Goal: Information Seeking & Learning: Learn about a topic

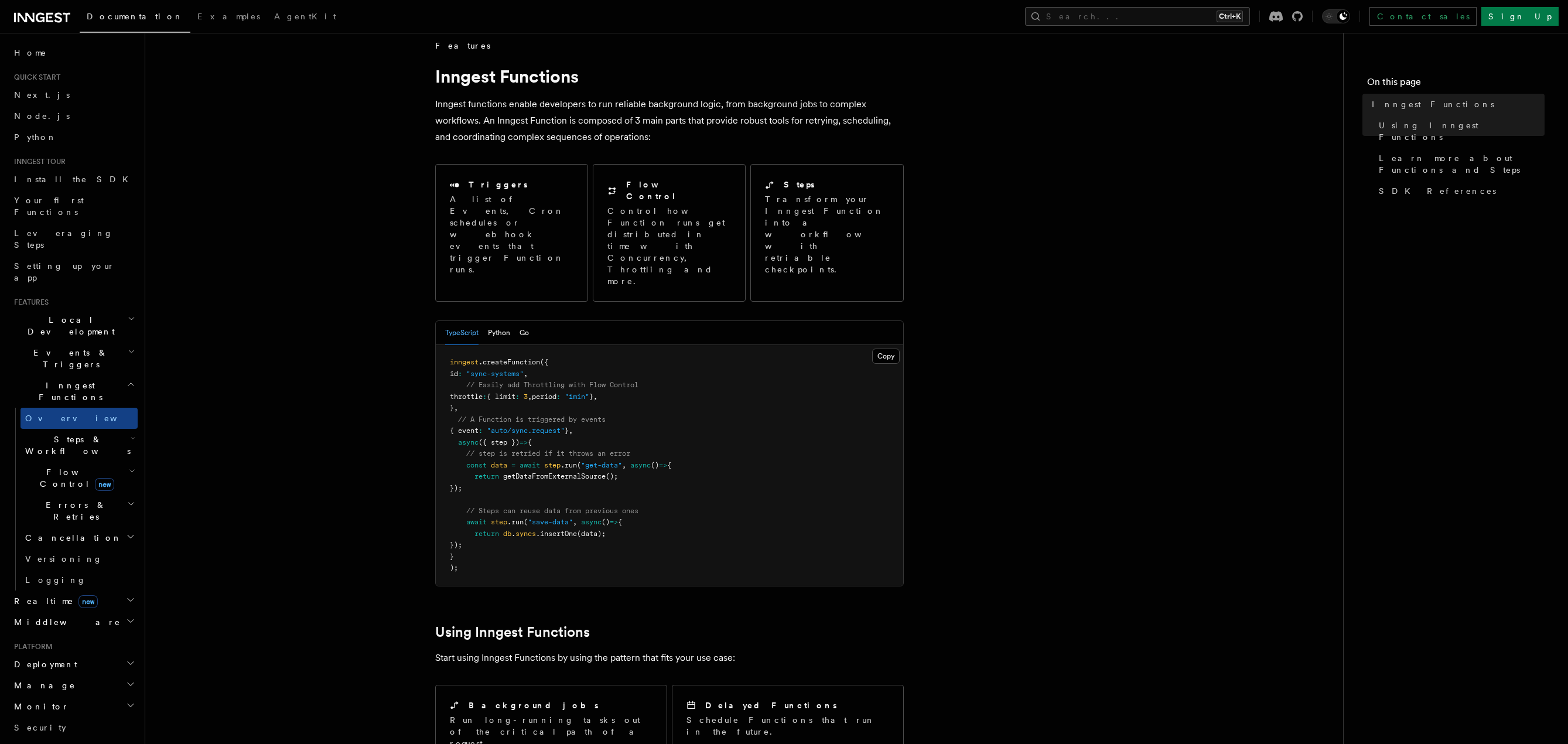
click at [31, 262] on div "Home Quick start Next.js Node.js Python Inngest tour Install the SDK Your first…" at bounding box center [73, 545] width 128 height 1005
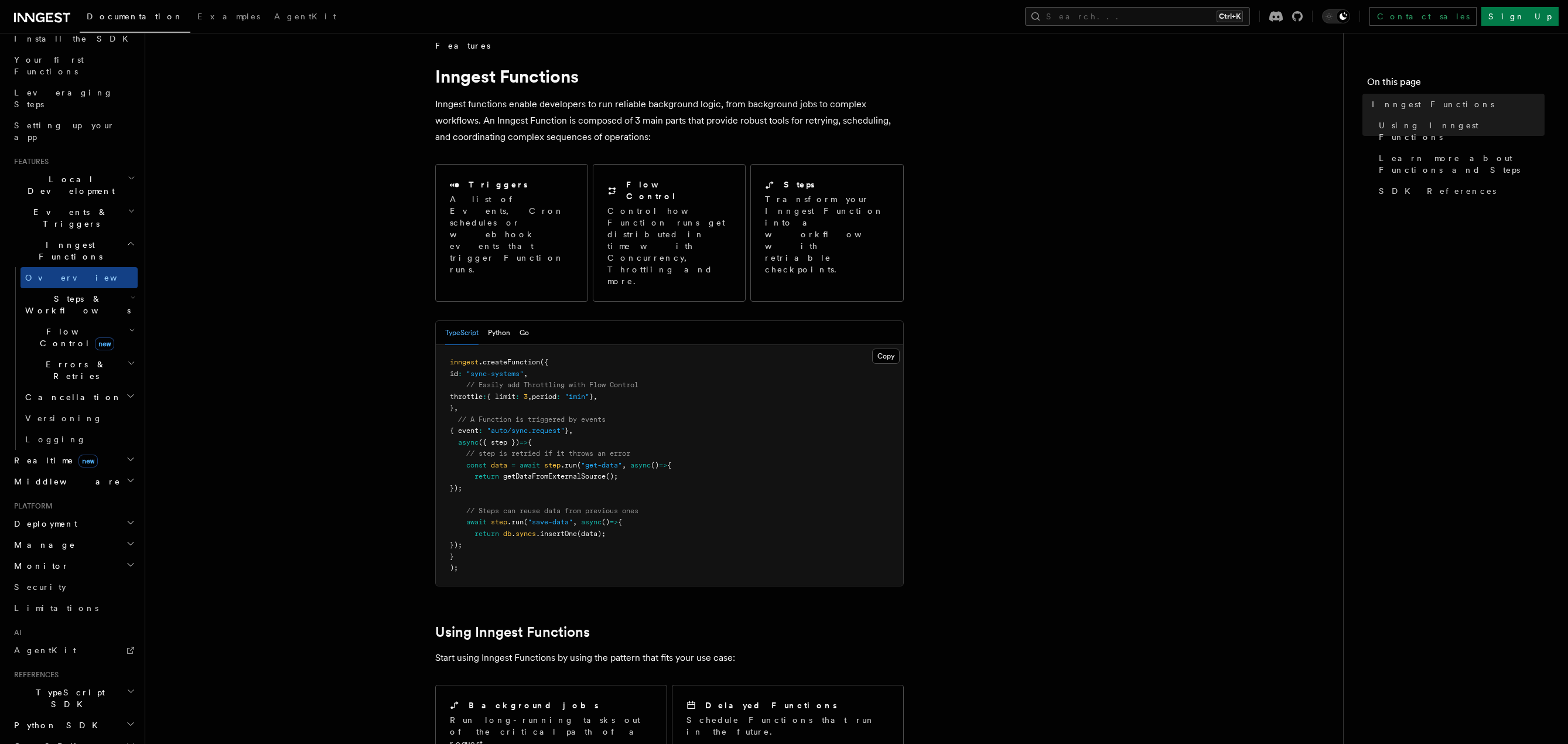
scroll to position [193, 0]
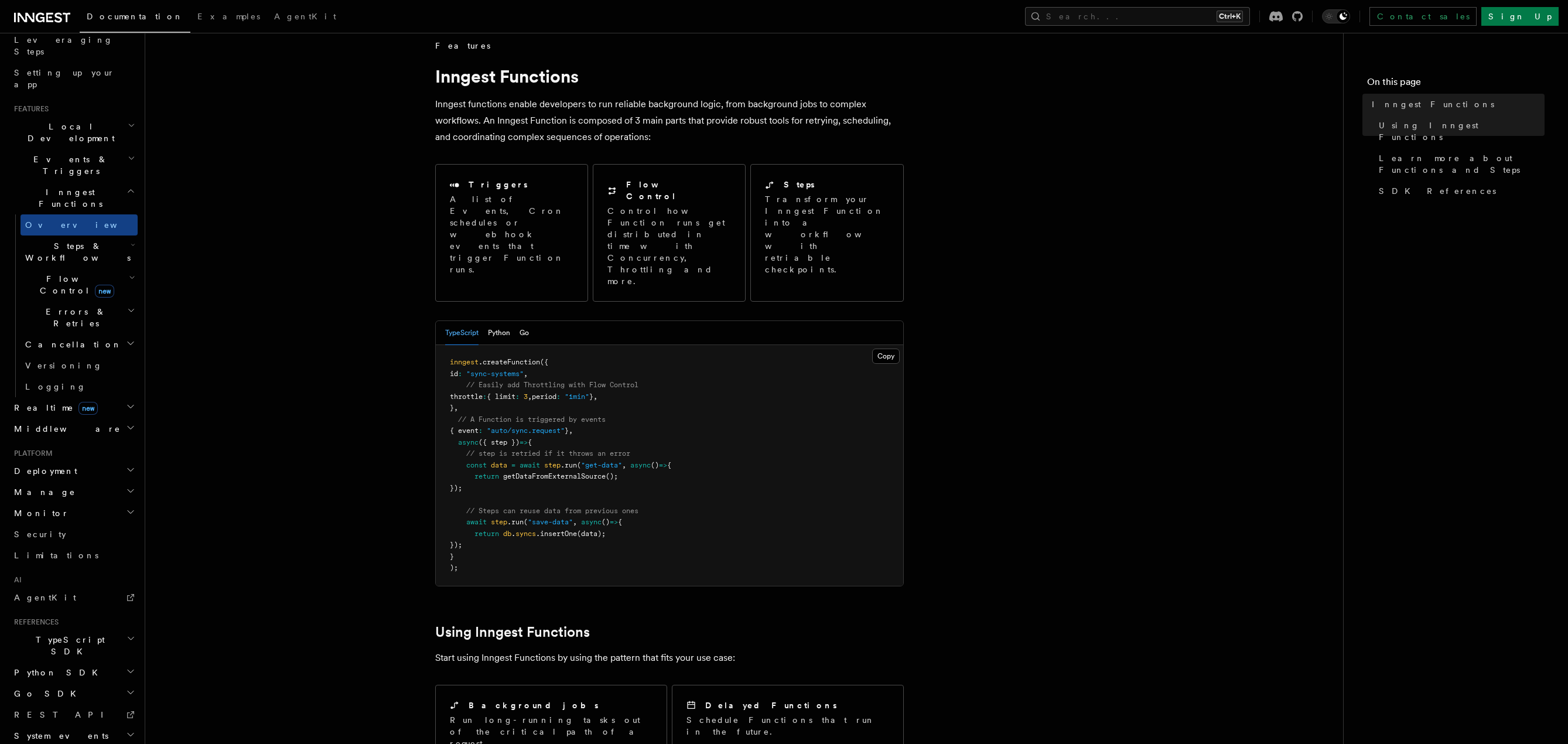
click at [60, 460] on h2 "Deployment" at bounding box center [73, 471] width 128 height 21
click at [56, 487] on span "Overview" at bounding box center [86, 492] width 121 height 11
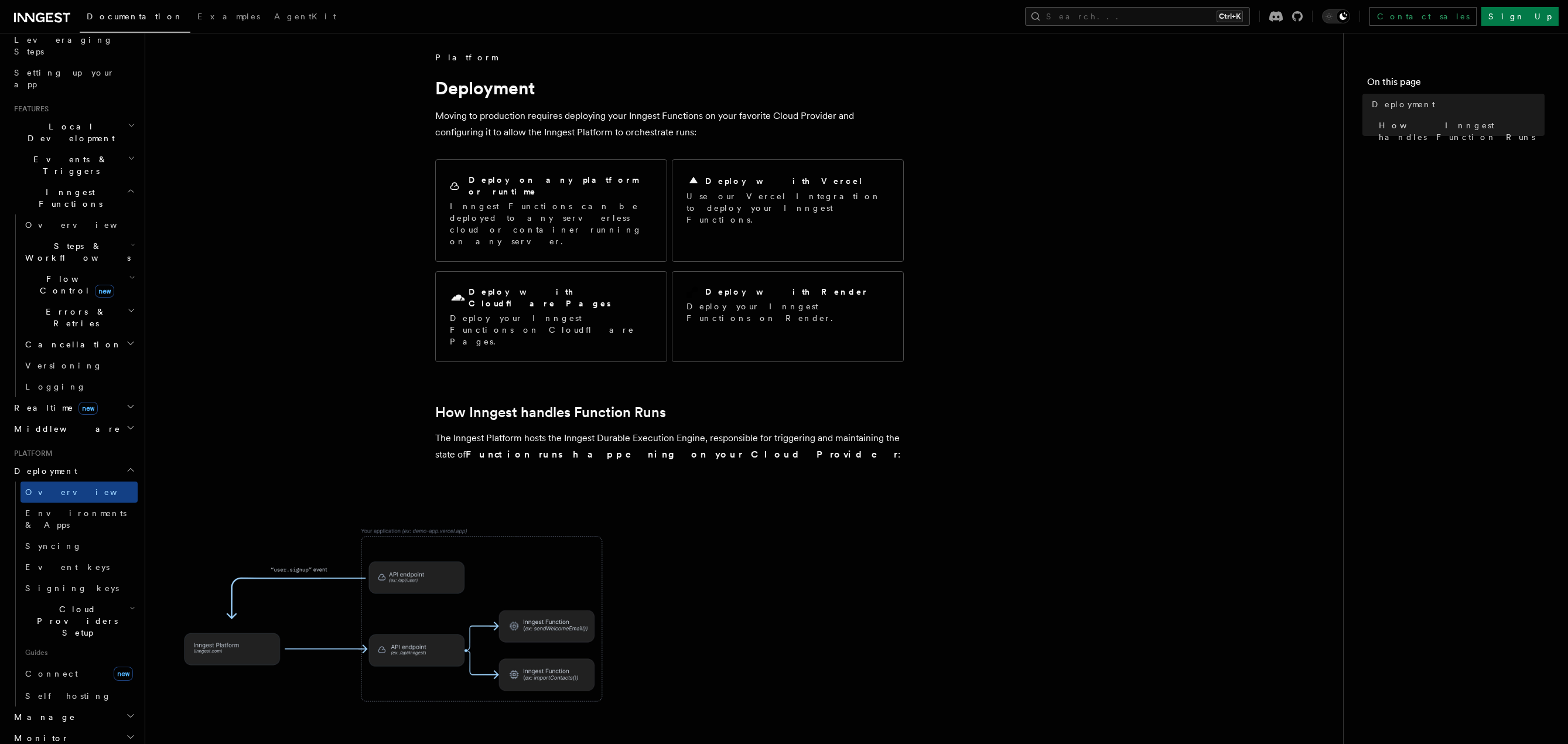
click at [992, 356] on article "Platform Deployment Moving to production requires deploying your Inngest Functi…" at bounding box center [744, 558] width 1161 height 1012
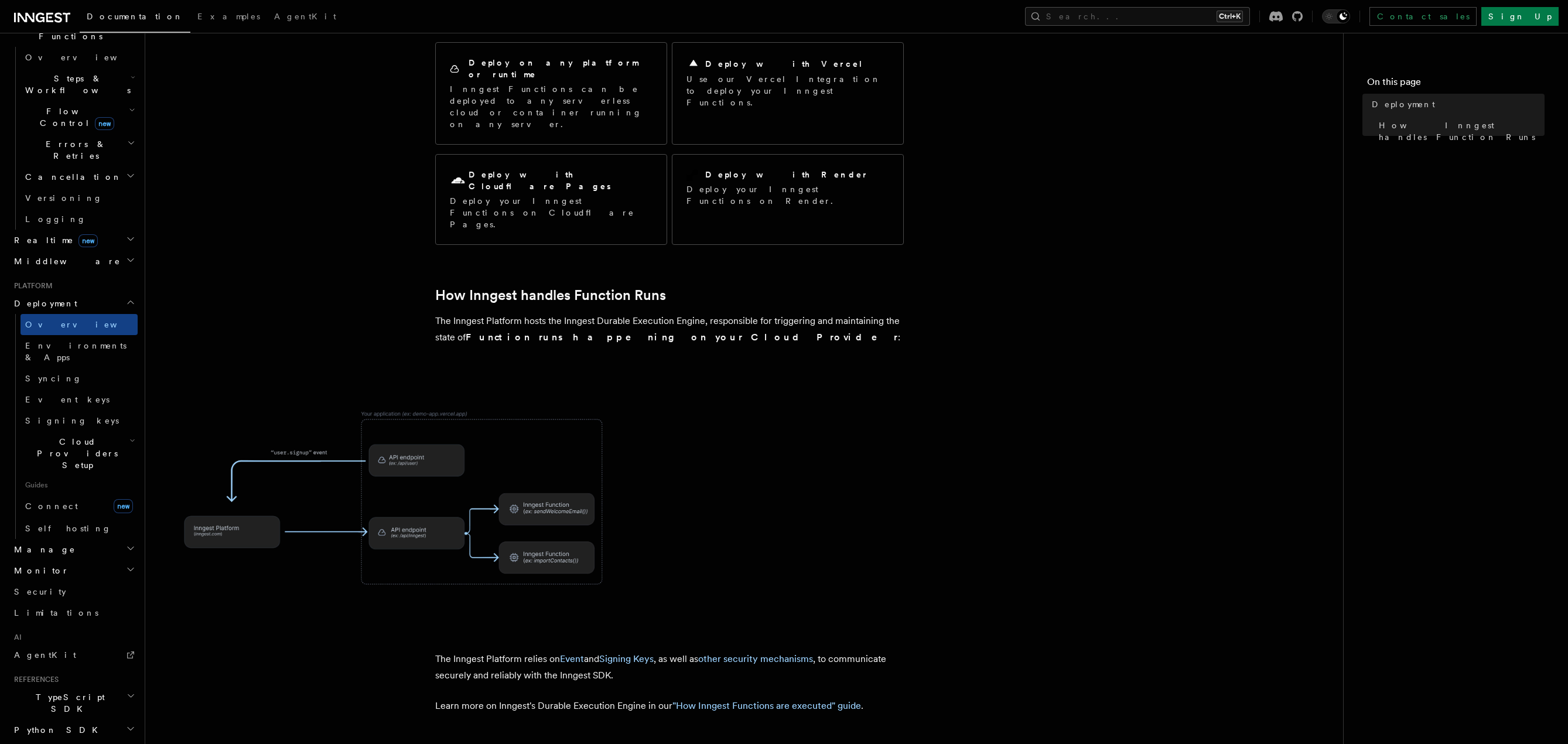
scroll to position [369, 0]
click at [59, 531] on h2 "Manage" at bounding box center [73, 541] width 128 height 21
click at [68, 552] on link "Environments" at bounding box center [79, 562] width 117 height 21
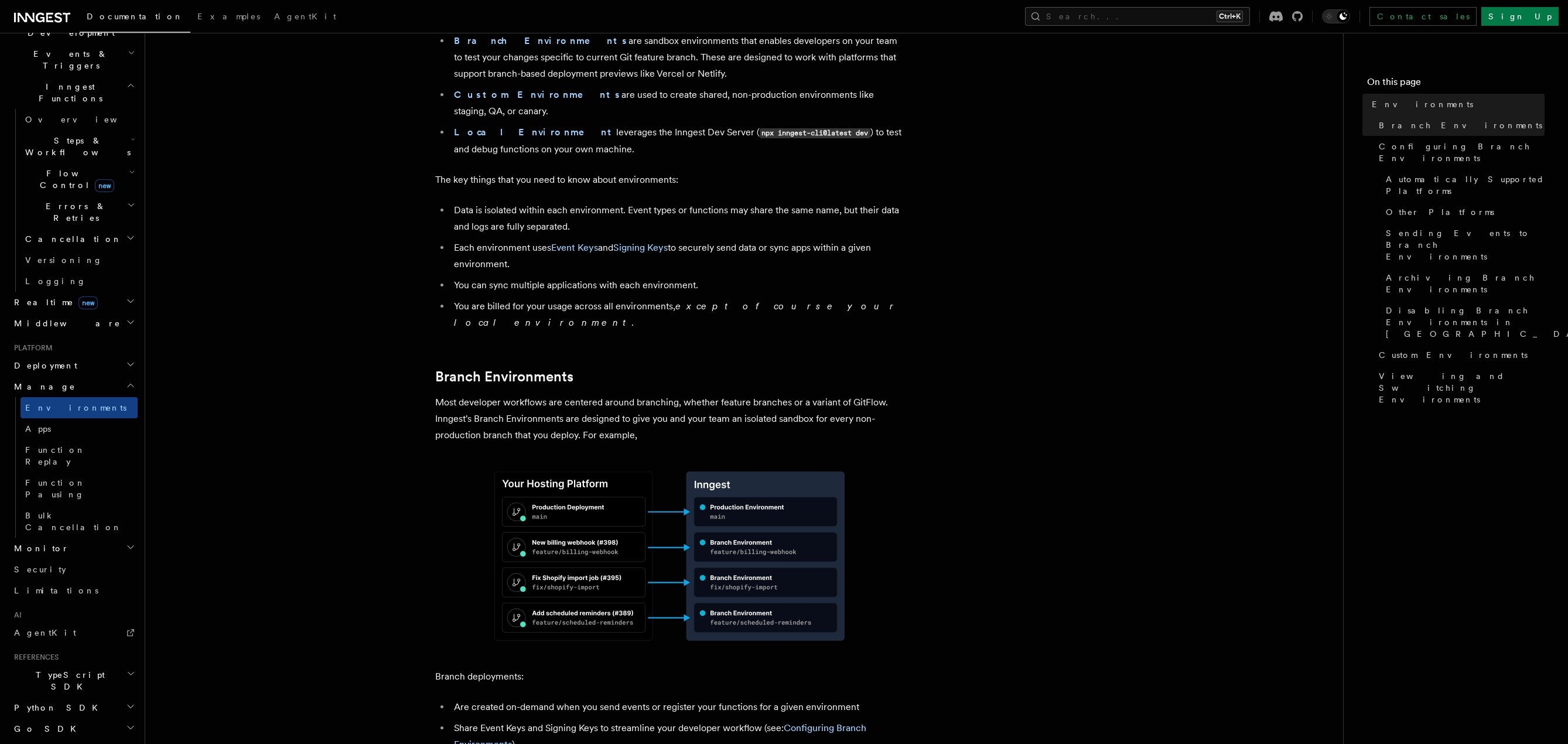
scroll to position [176, 0]
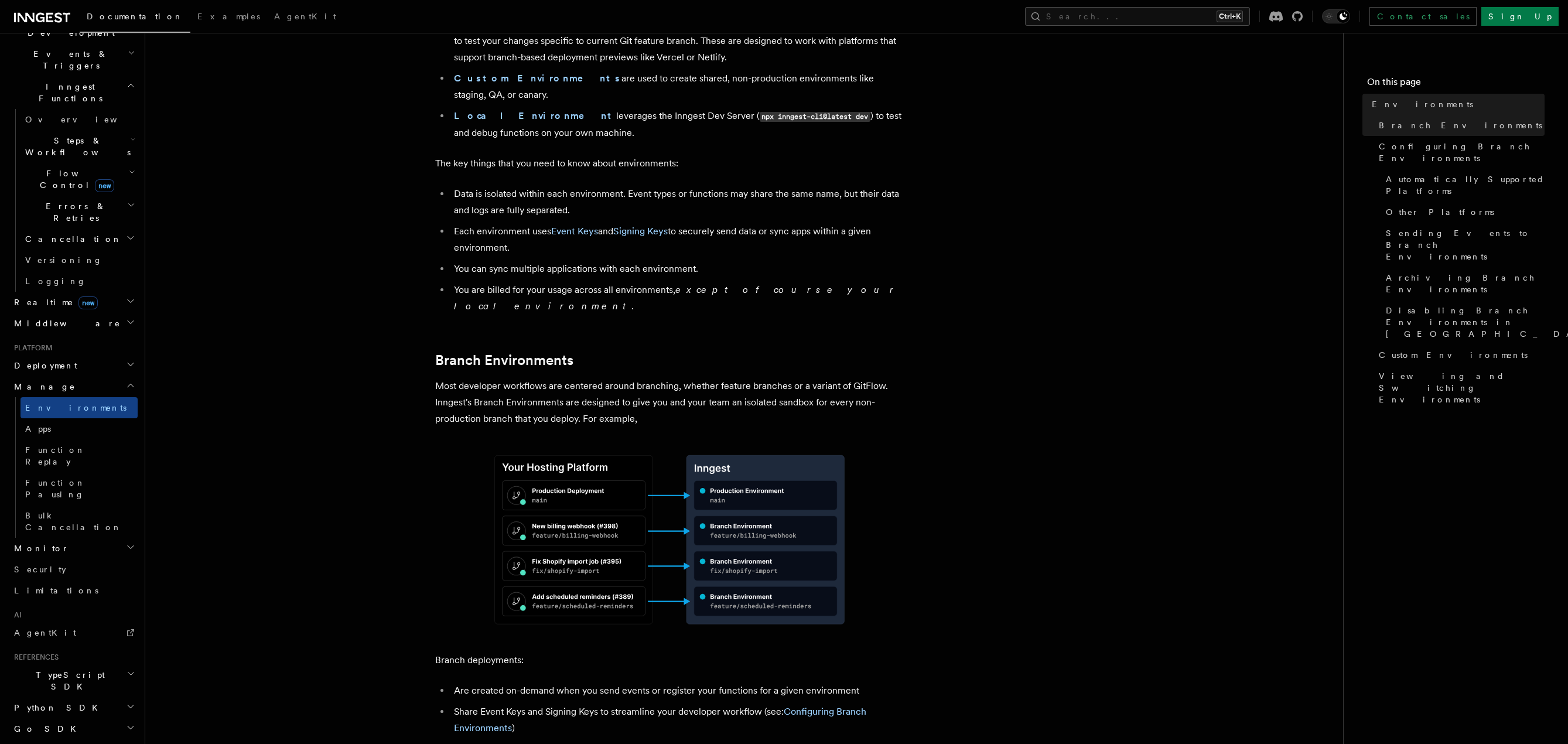
click at [902, 446] on img at bounding box center [669, 540] width 468 height 188
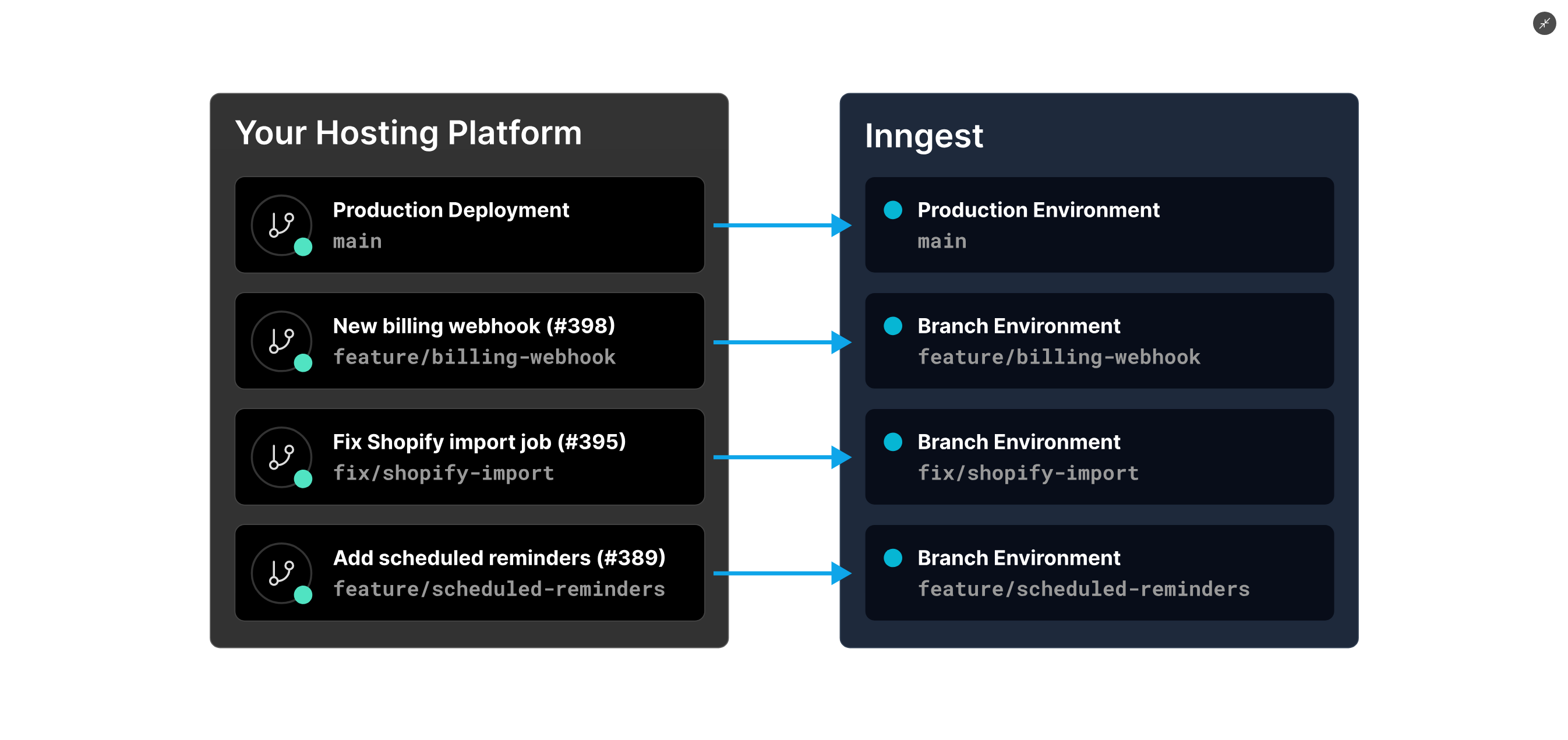
click at [812, 406] on img at bounding box center [784, 371] width 1539 height 616
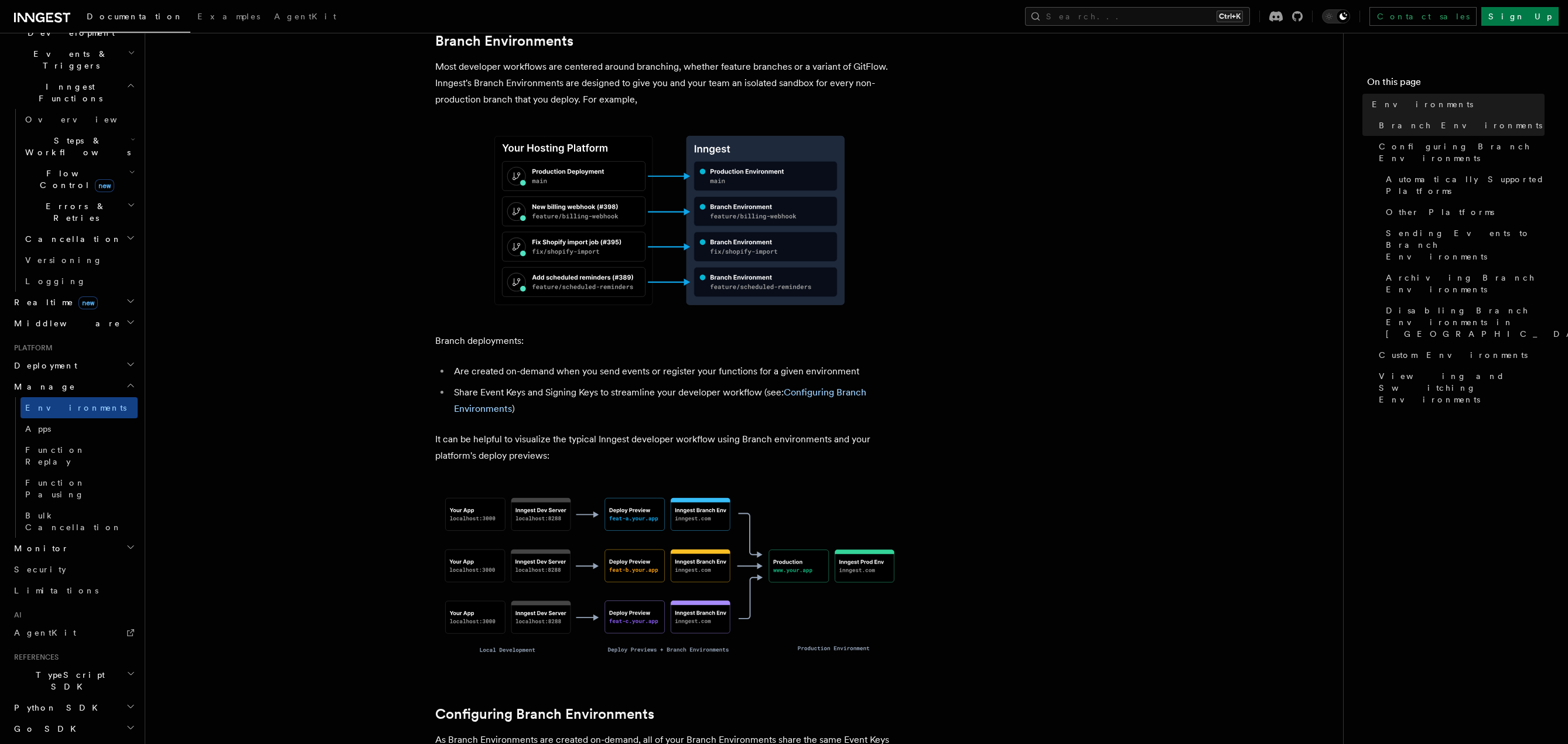
scroll to position [528, 0]
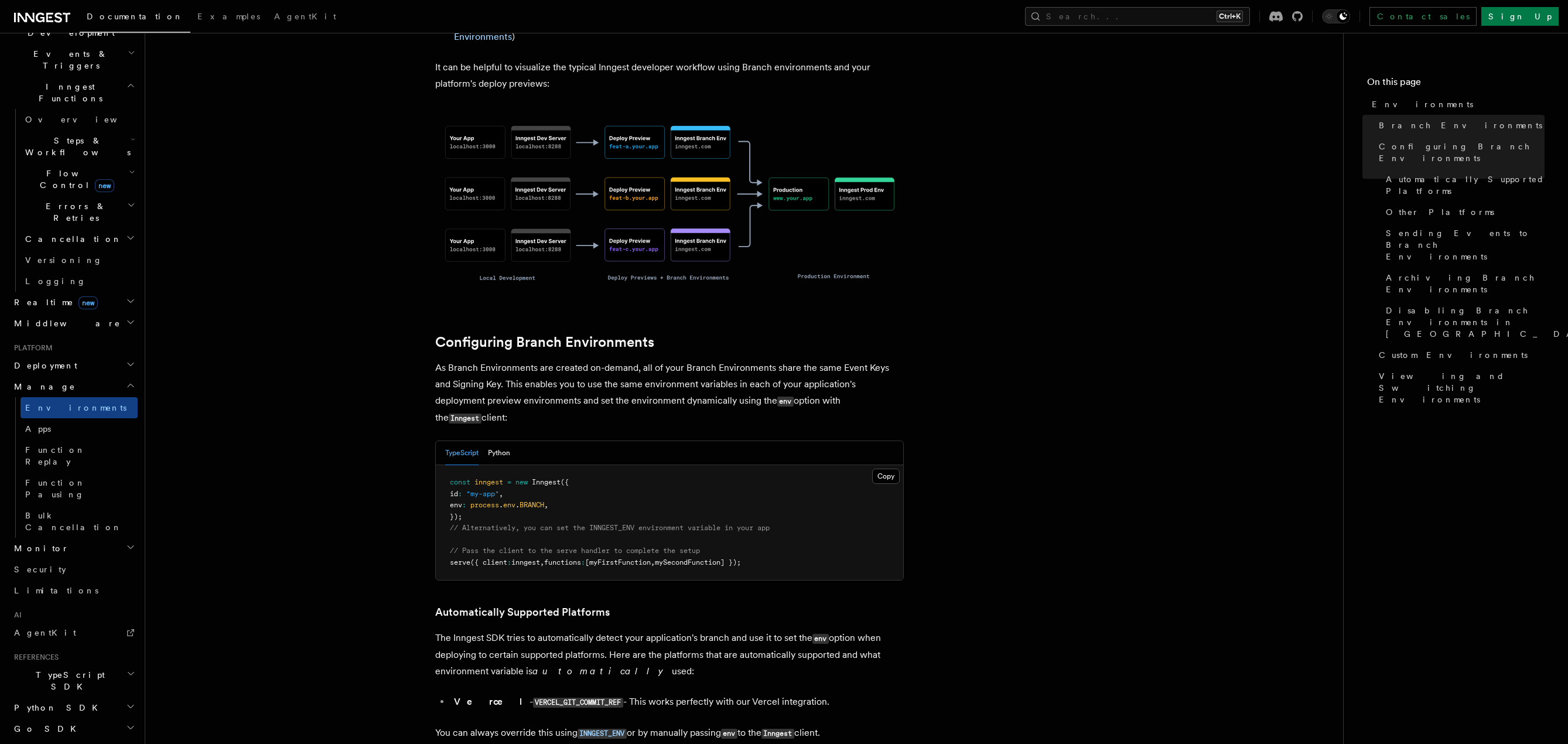
scroll to position [879, 0]
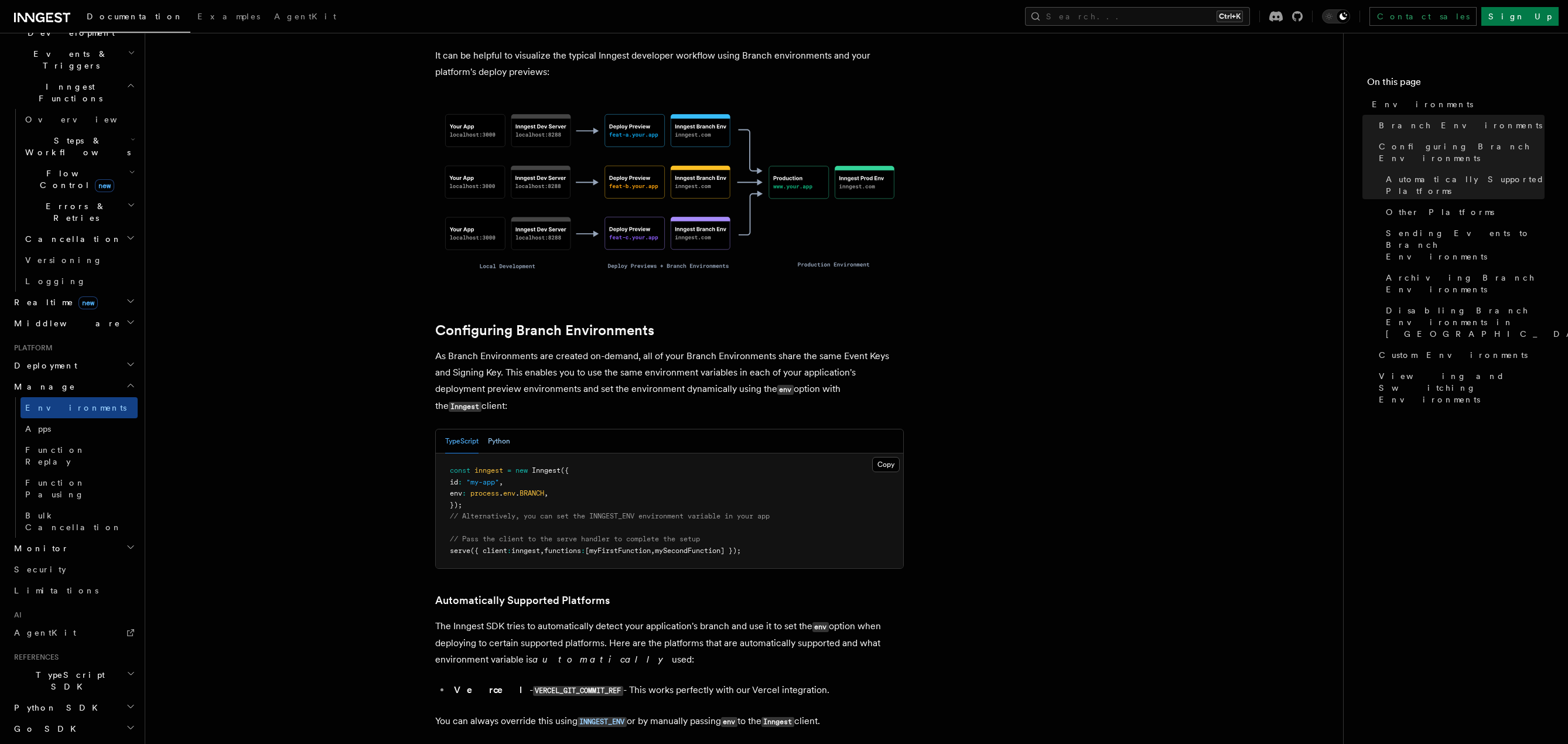
click at [496, 430] on button "Python" at bounding box center [499, 442] width 22 height 24
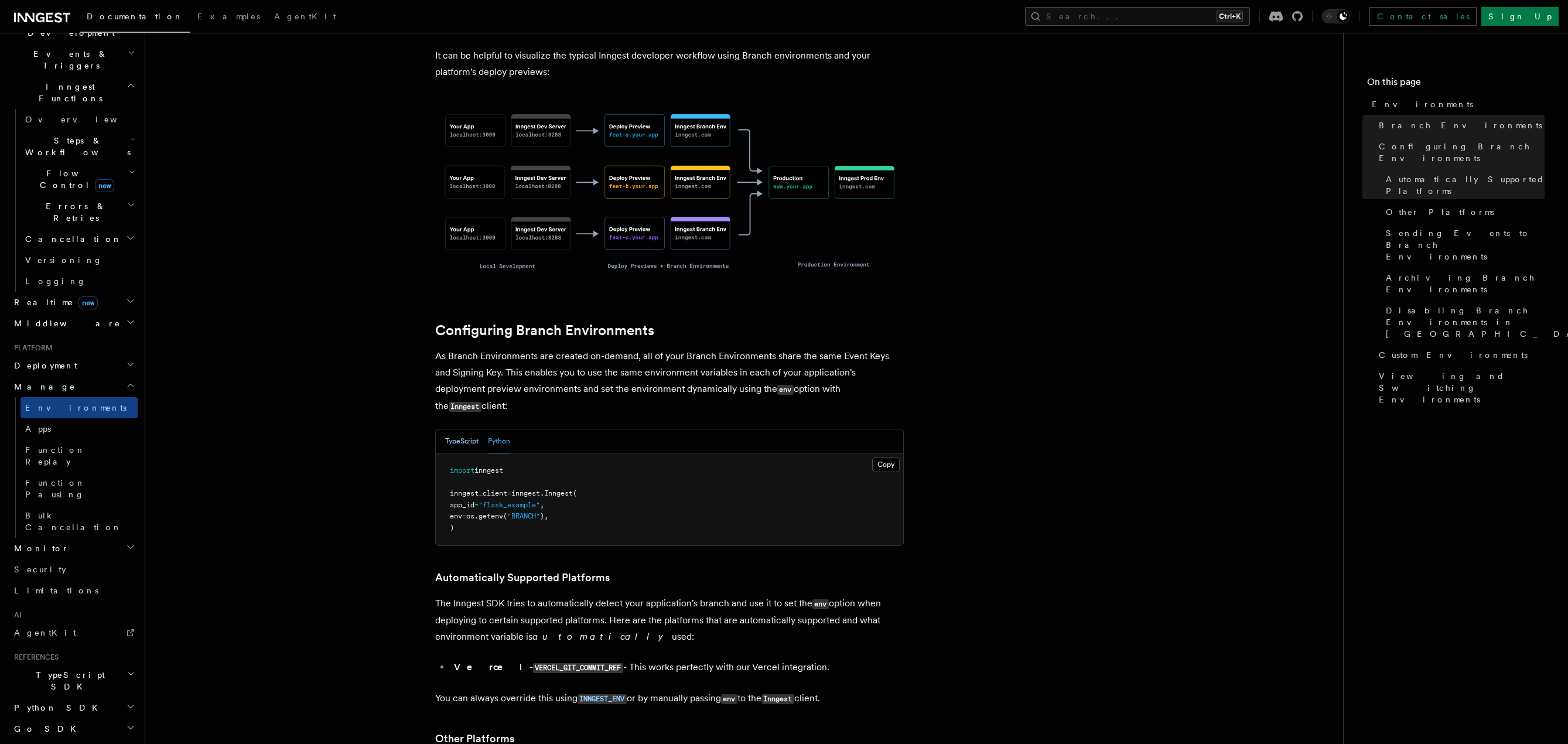
click at [454, 430] on button "TypeScript" at bounding box center [462, 442] width 34 height 24
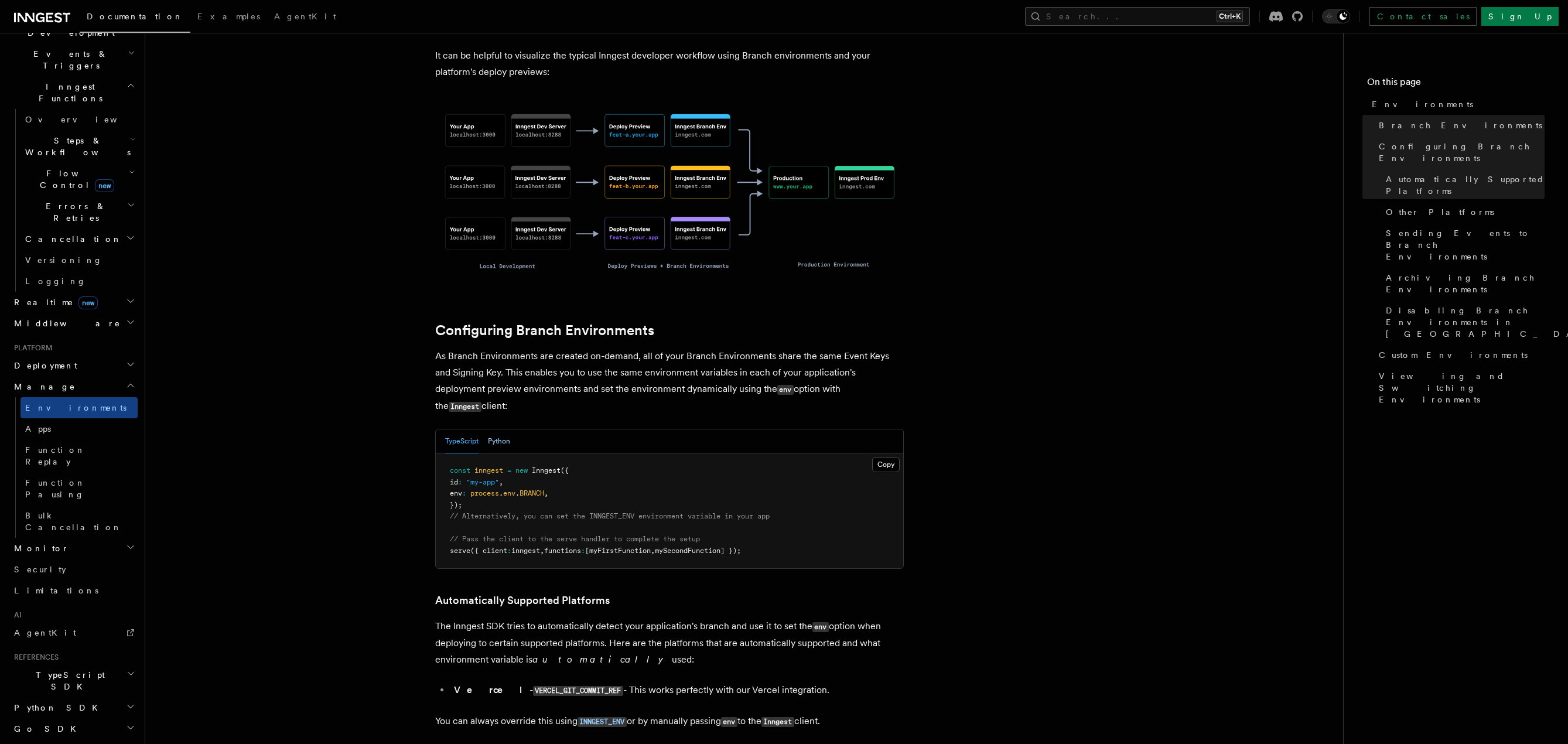
click at [501, 430] on button "Python" at bounding box center [499, 442] width 22 height 24
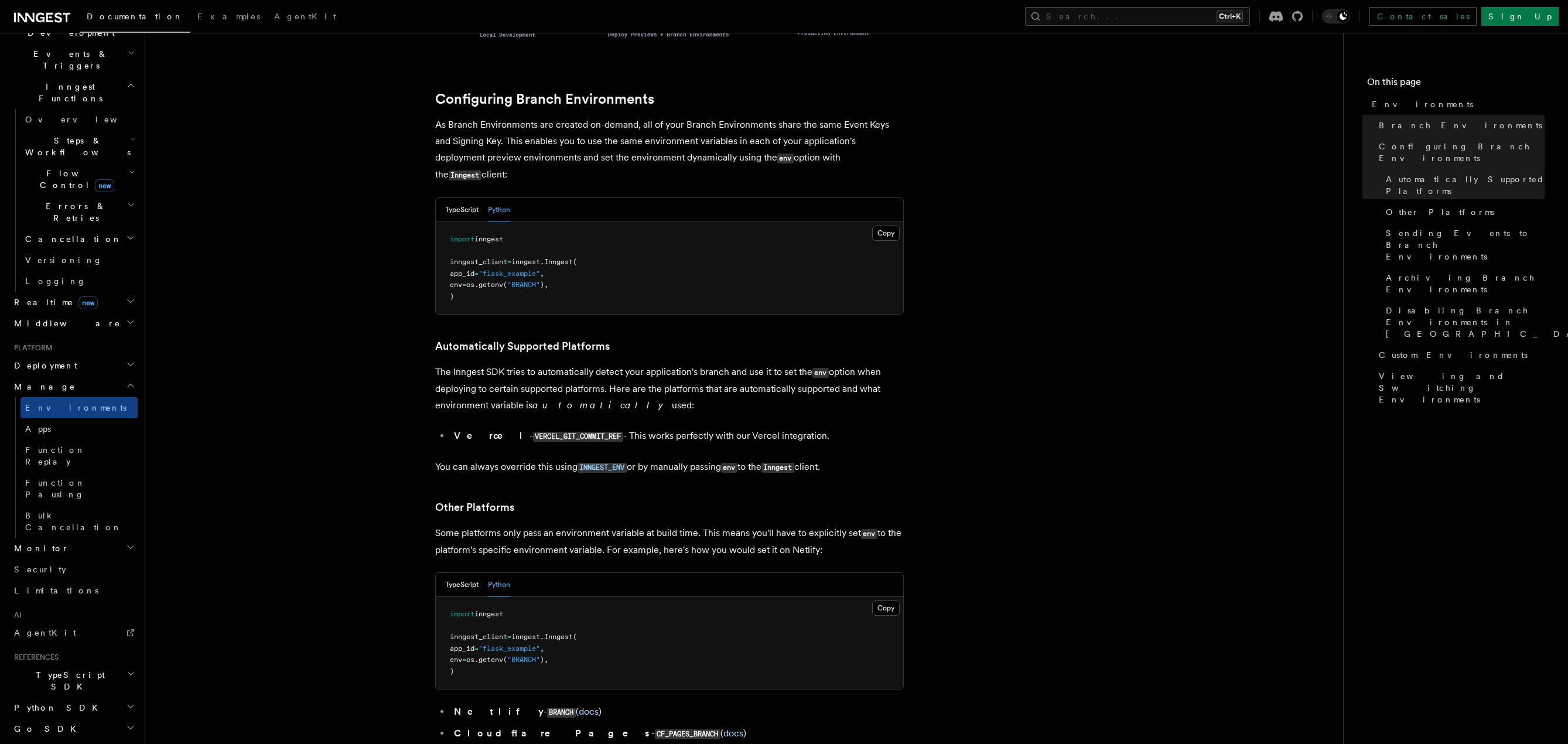
scroll to position [1113, 0]
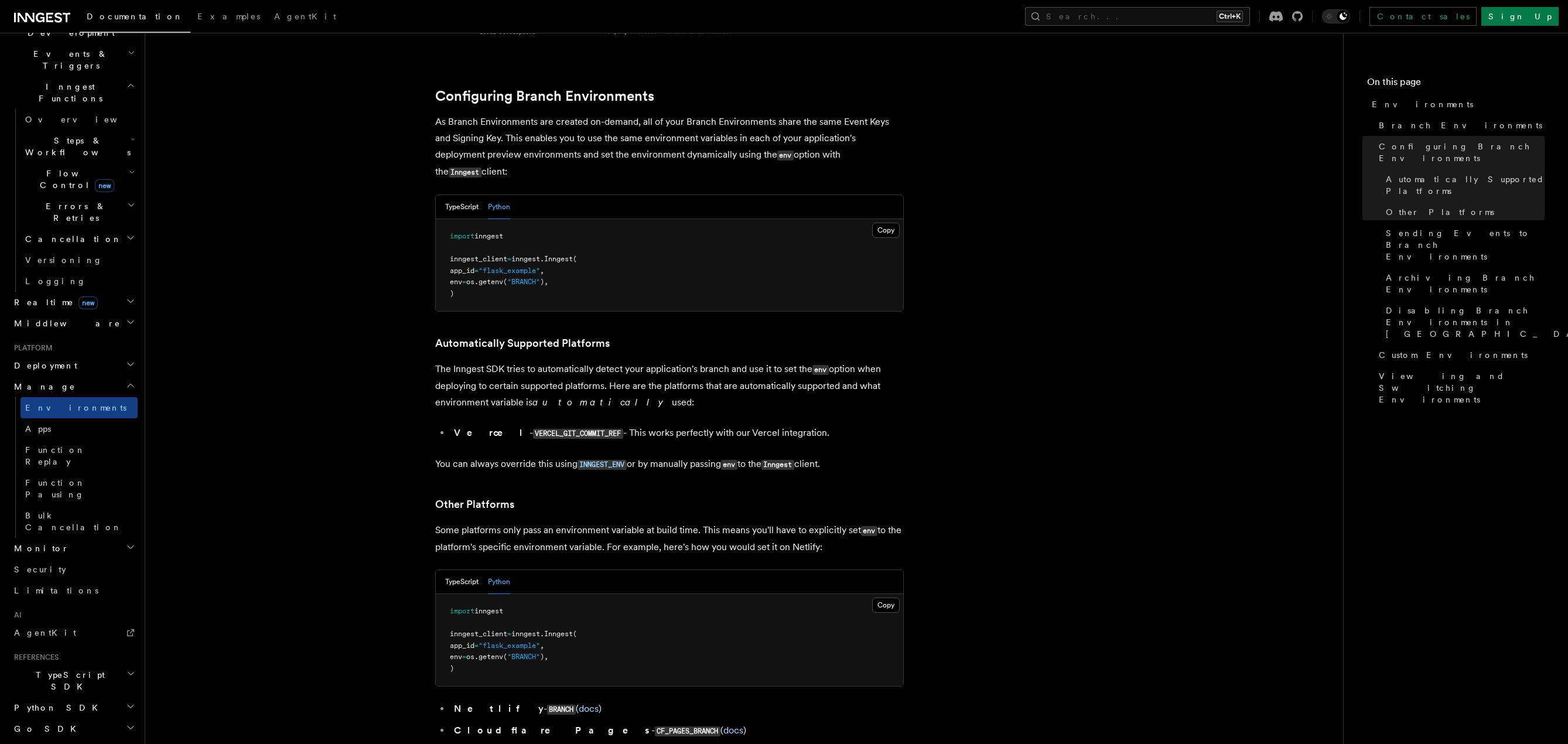
click at [984, 343] on article "Platform Manage Environments Inngest accounts all have multiple environments th…" at bounding box center [744, 470] width 1161 height 3063
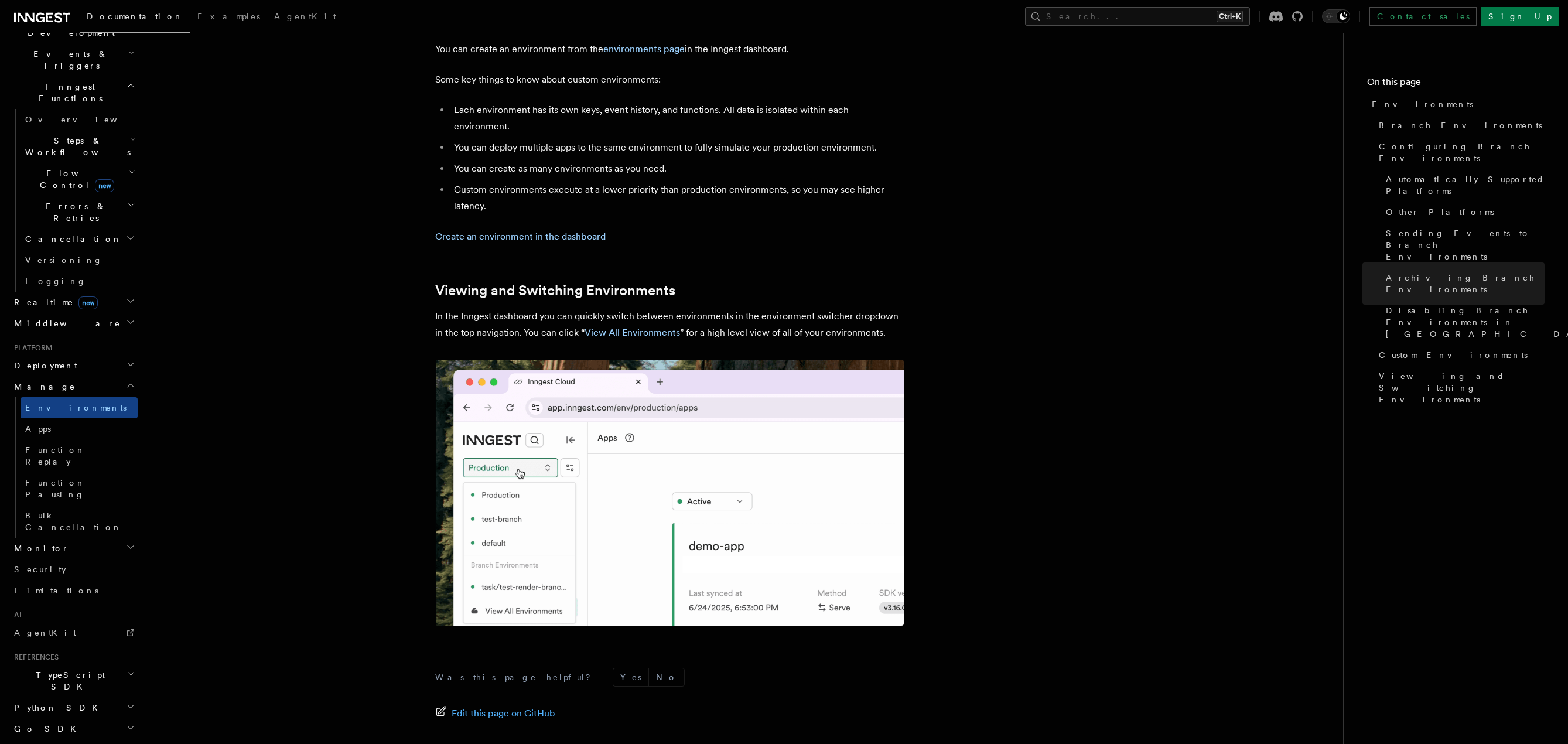
scroll to position [2520, 0]
click at [74, 418] on link "Apps" at bounding box center [79, 428] width 117 height 21
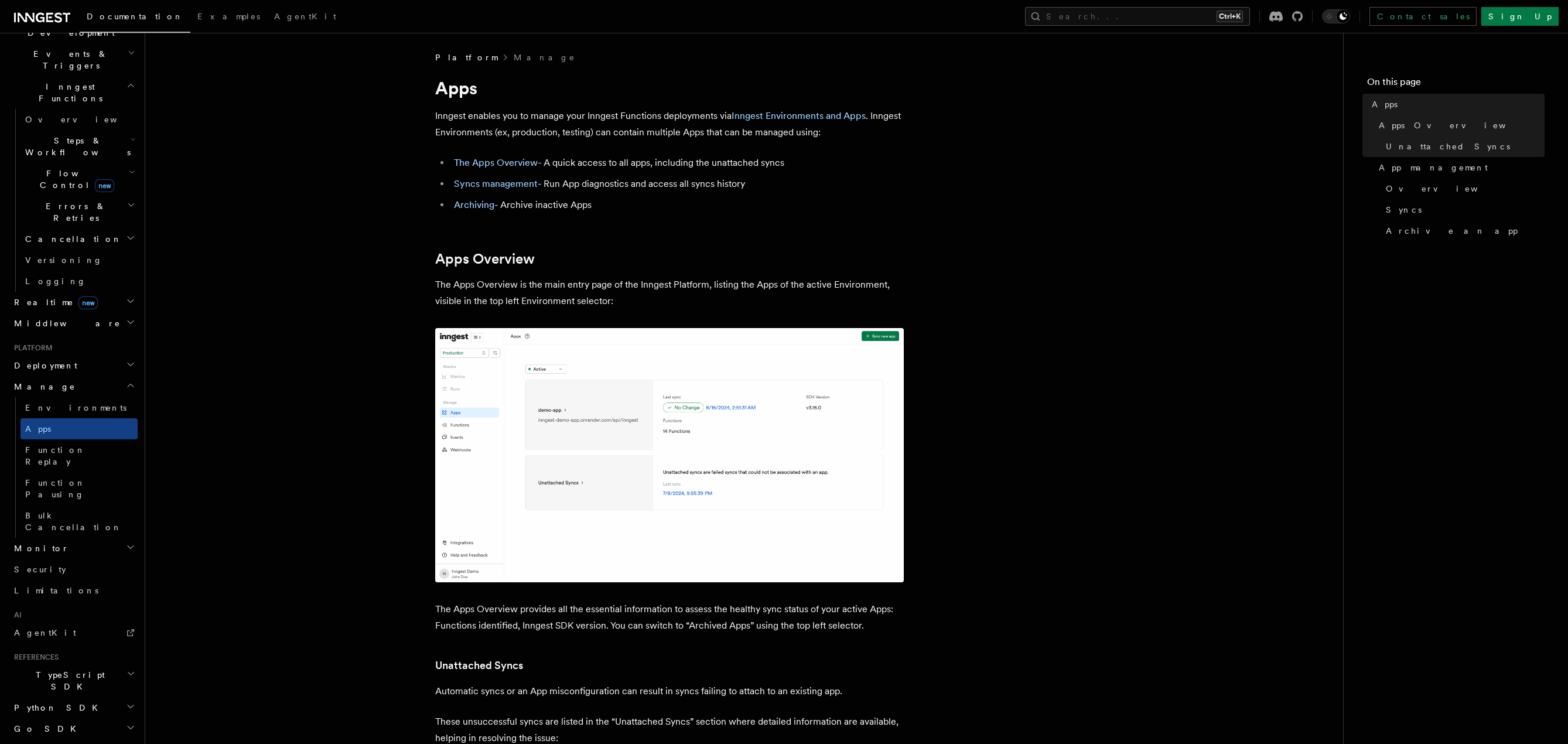
click at [52, 360] on span "Deployment" at bounding box center [43, 365] width 68 height 11
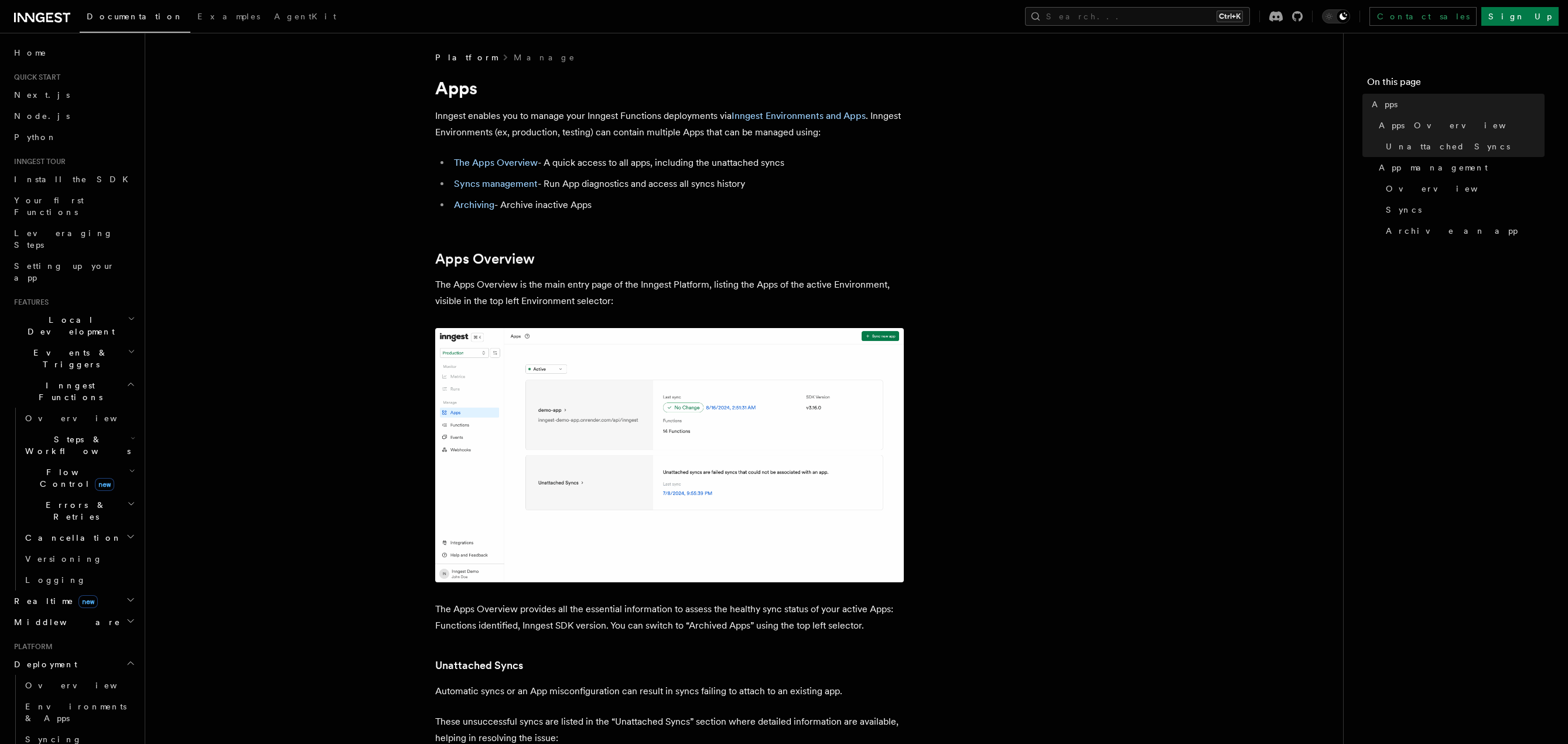
click at [127, 379] on icon "button" at bounding box center [131, 384] width 9 height 9
click at [71, 261] on span "Setting up your app" at bounding box center [64, 271] width 101 height 21
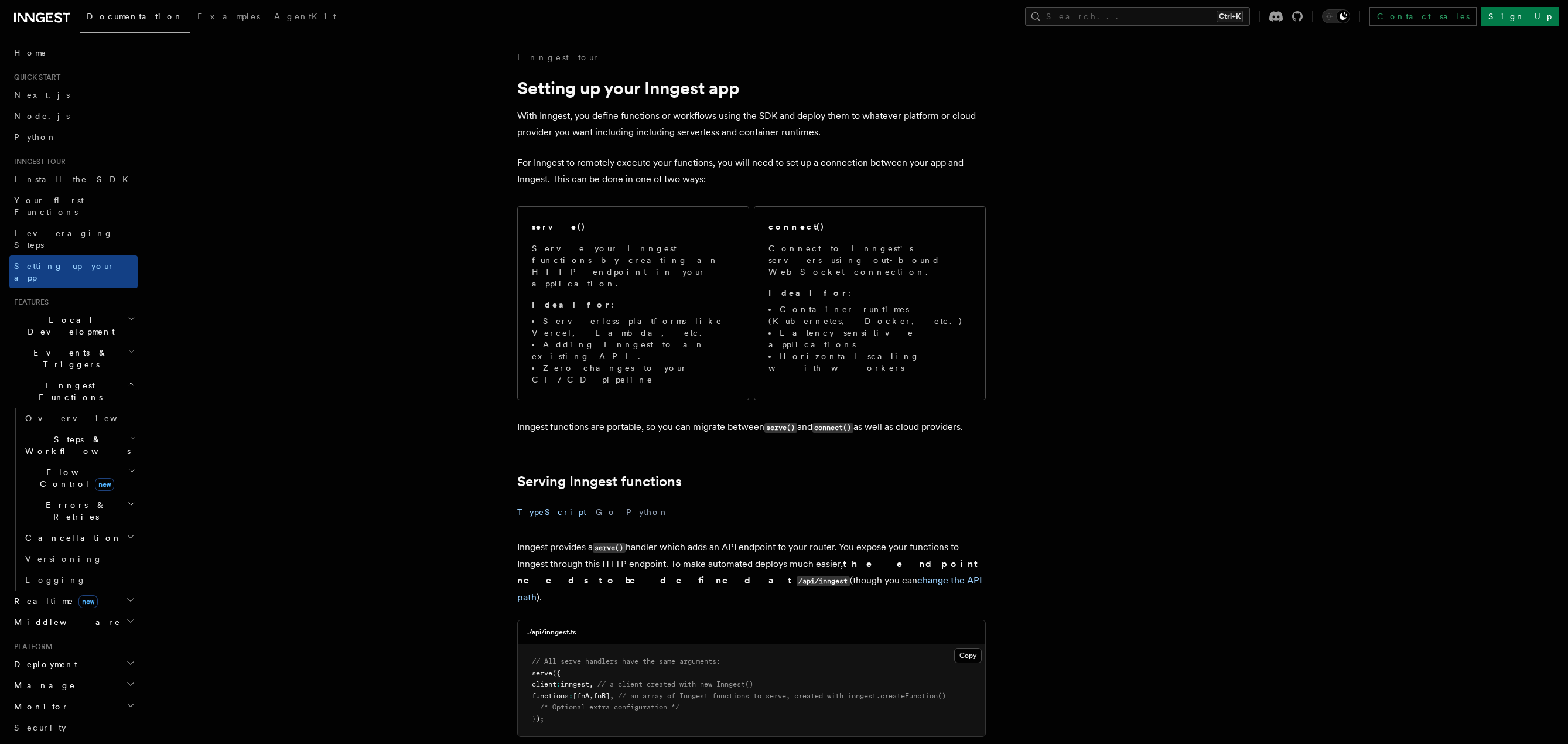
drag, startPoint x: 1069, startPoint y: 276, endPoint x: 1063, endPoint y: 288, distance: 13.4
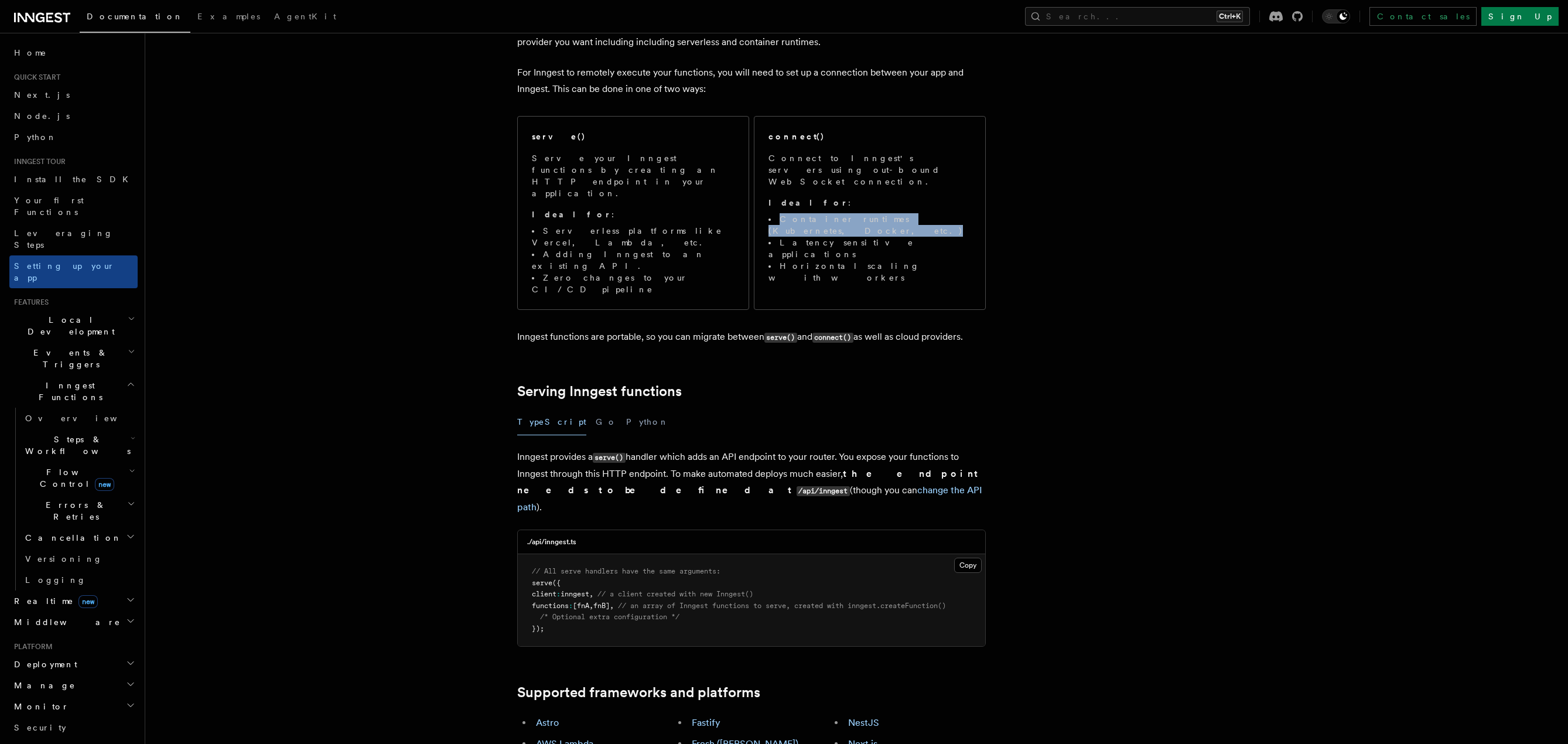
scroll to position [117, 0]
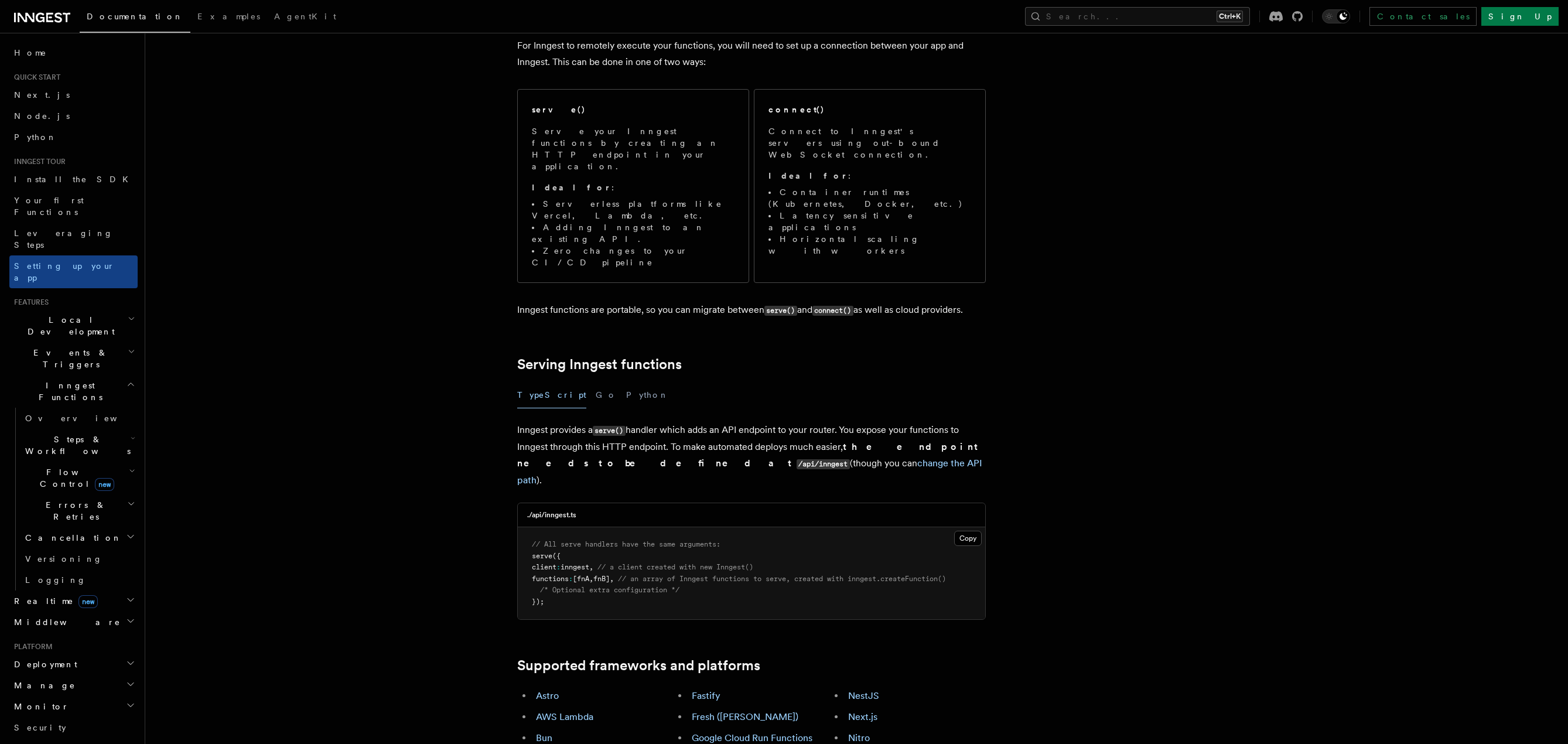
drag, startPoint x: 464, startPoint y: 193, endPoint x: 501, endPoint y: 181, distance: 38.9
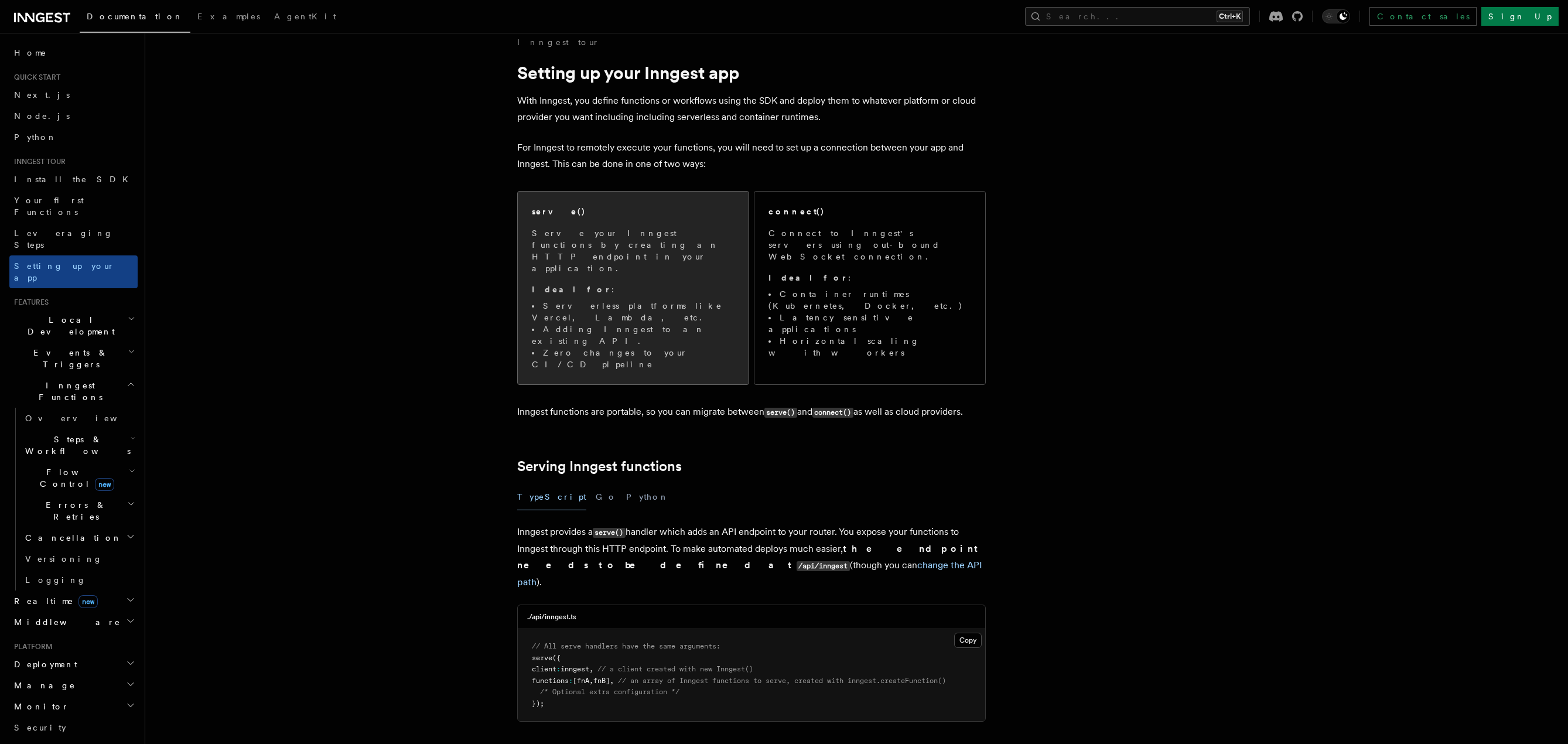
scroll to position [0, 0]
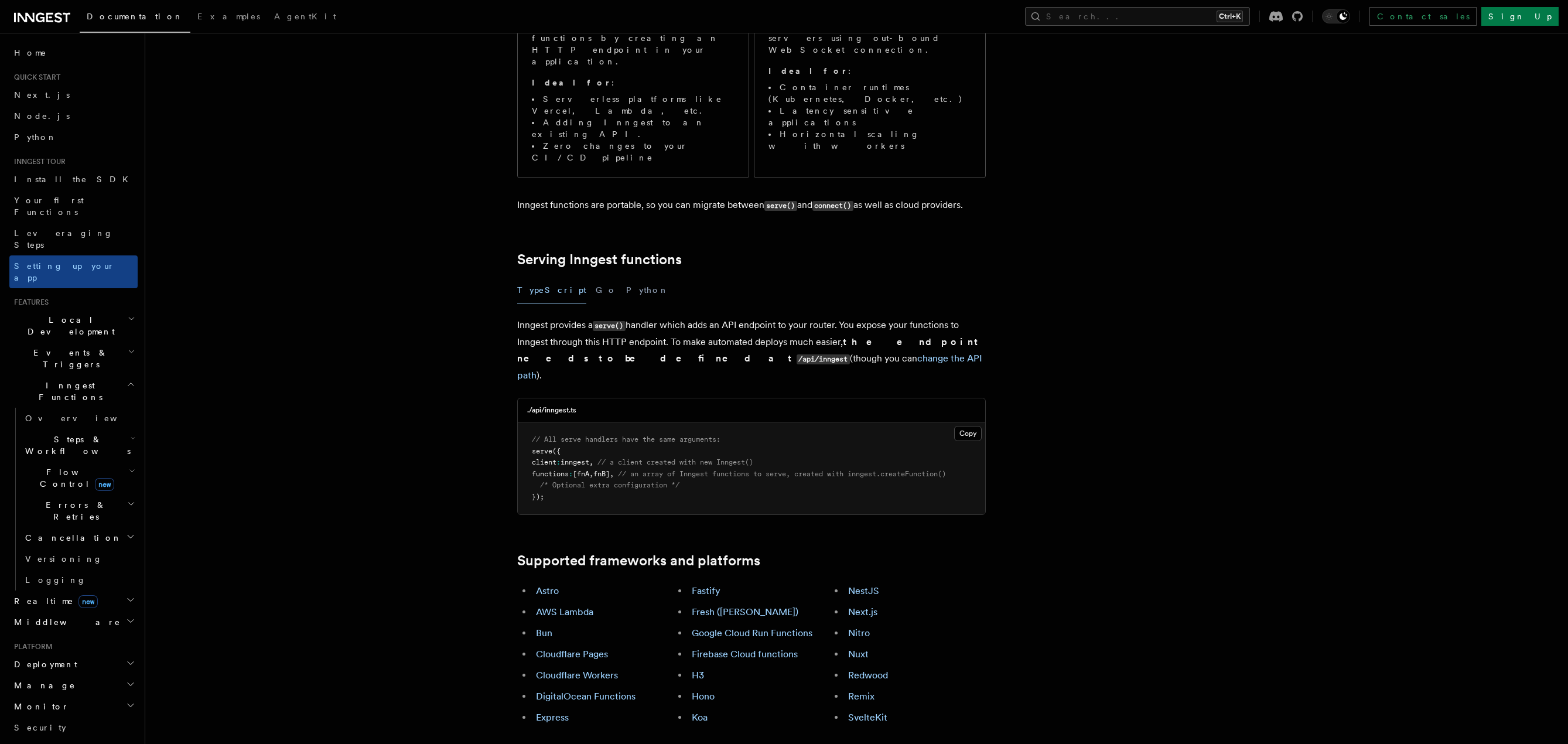
scroll to position [235, 0]
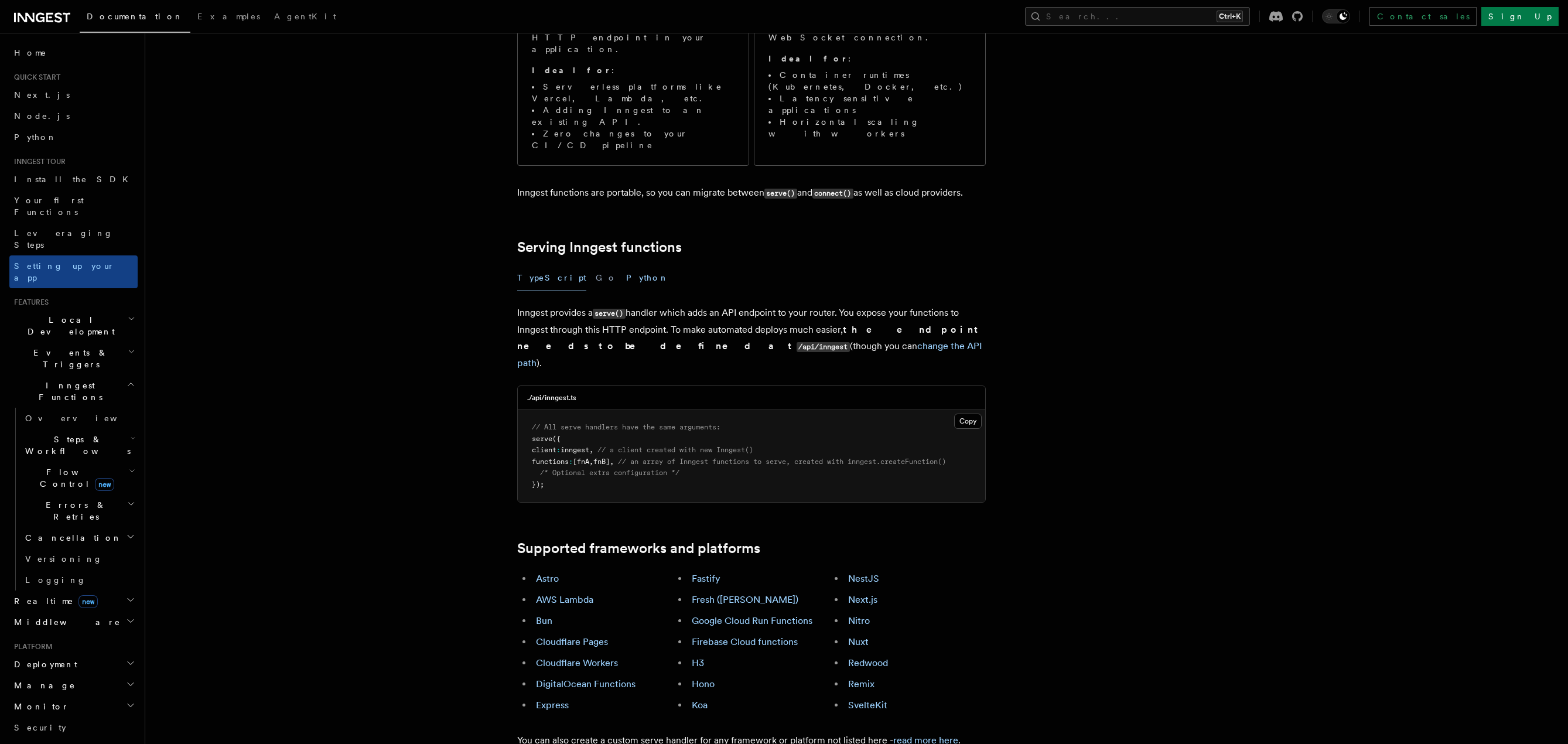
click at [626, 265] on button "Python" at bounding box center [647, 277] width 43 height 26
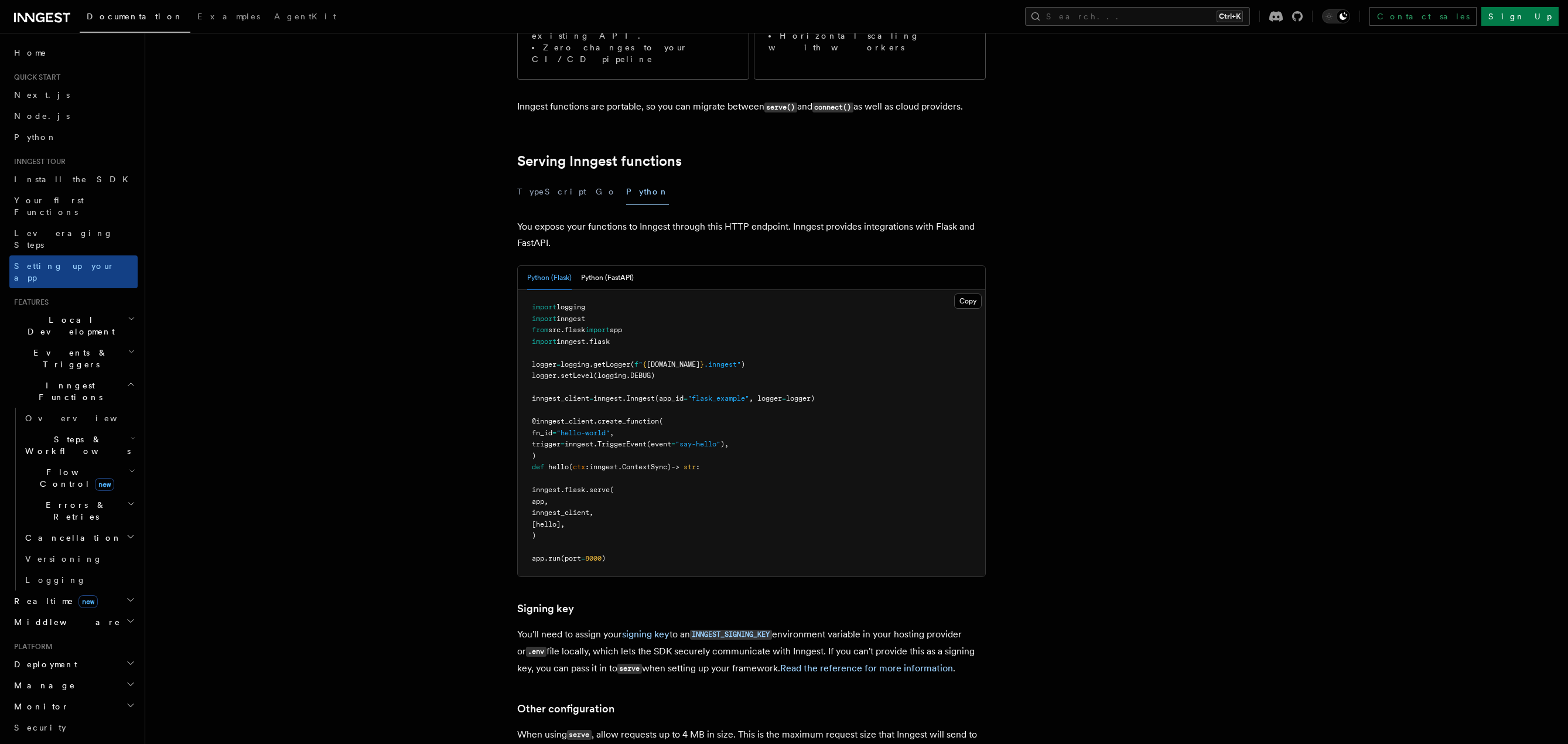
scroll to position [351, 0]
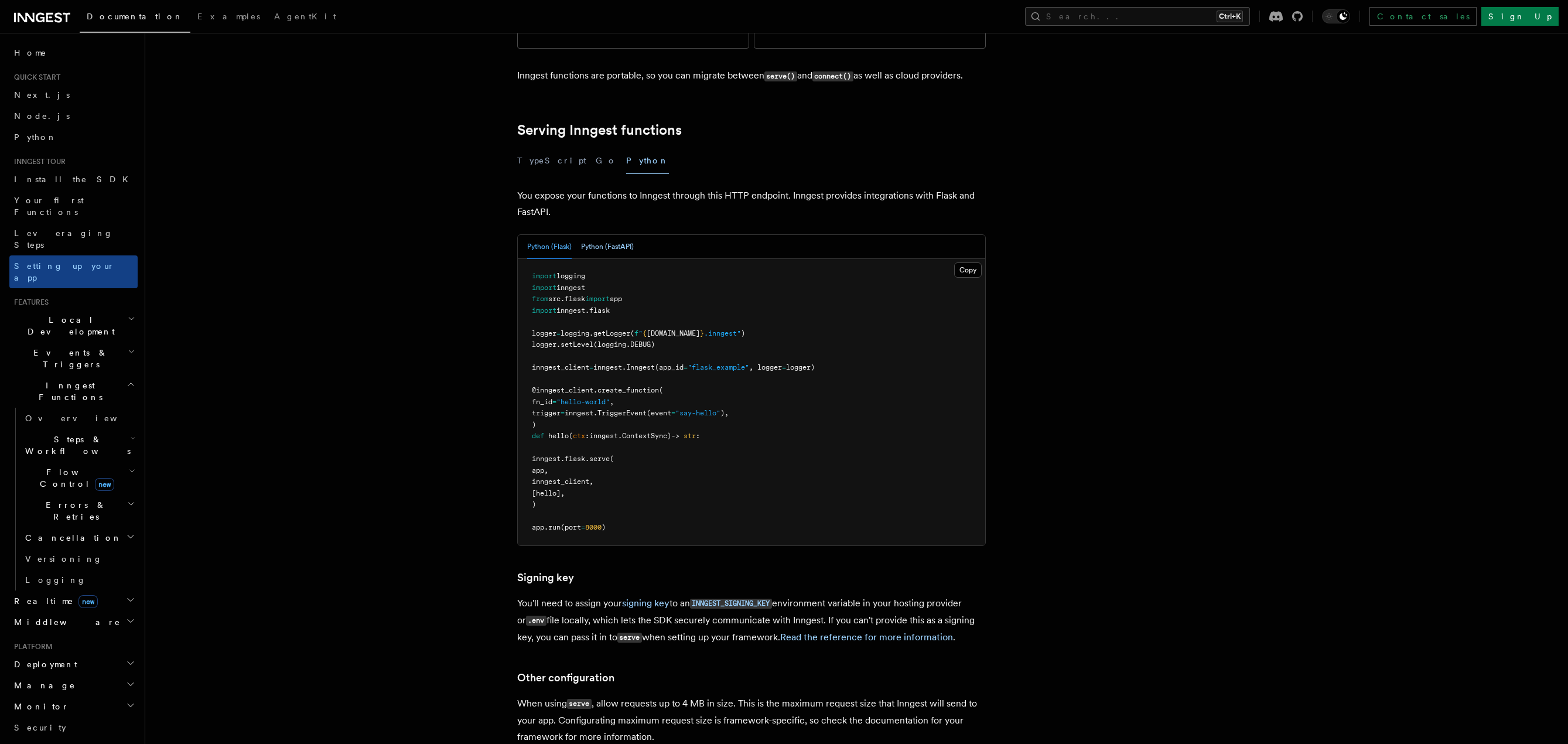
click at [611, 235] on button "Python (FastAPI)" at bounding box center [607, 247] width 53 height 24
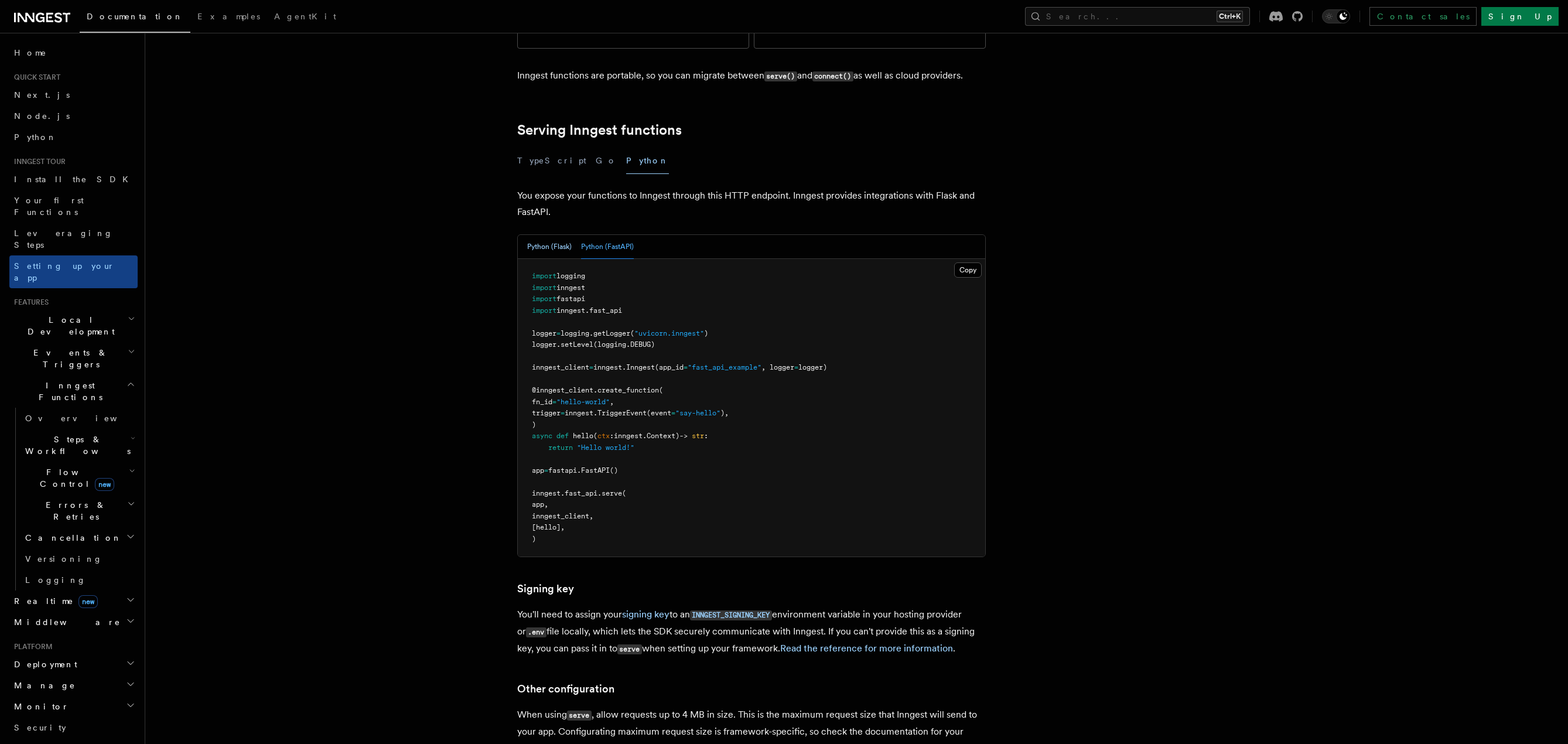
click at [537, 235] on button "Python (Flask)" at bounding box center [549, 247] width 44 height 24
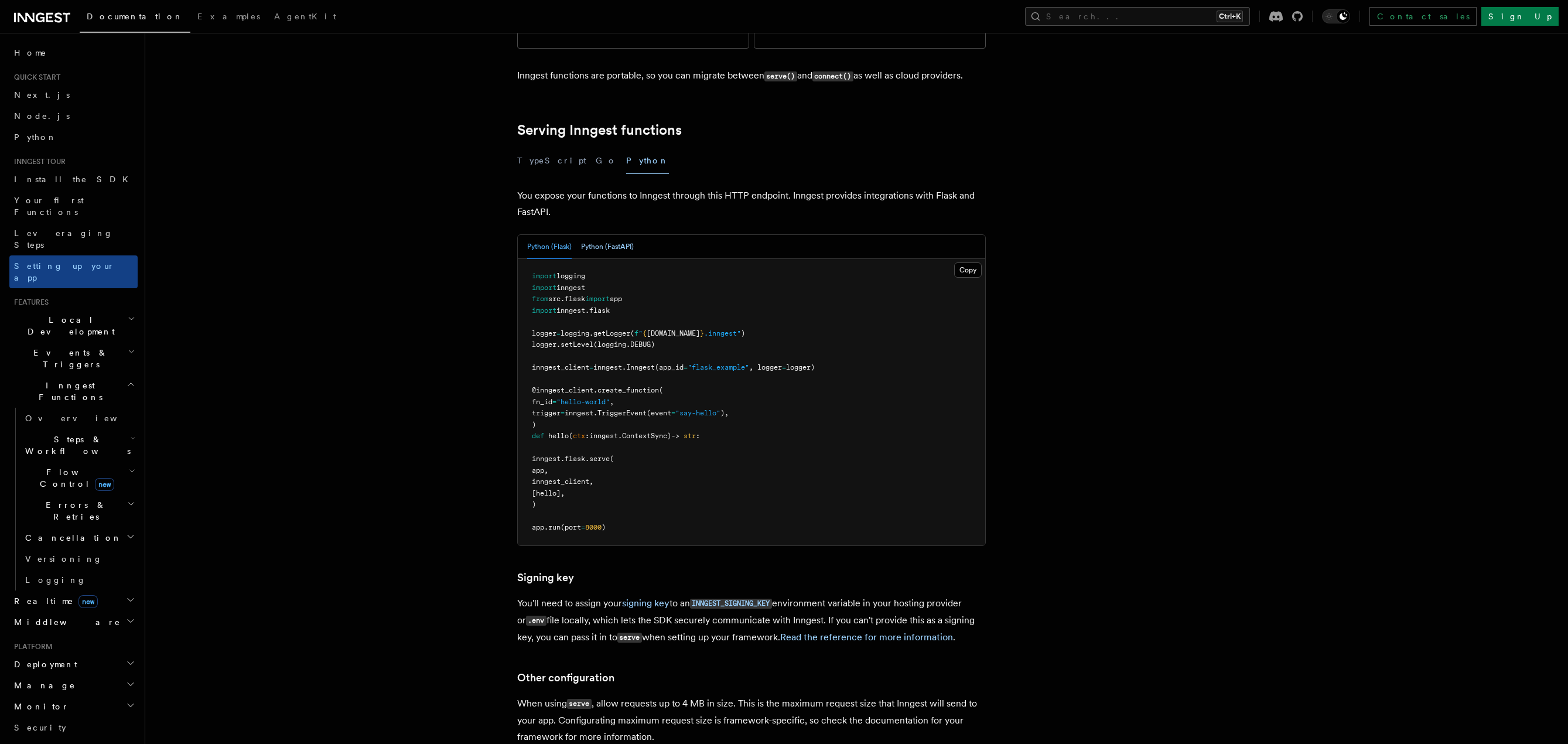
click at [606, 235] on button "Python (FastAPI)" at bounding box center [607, 247] width 53 height 24
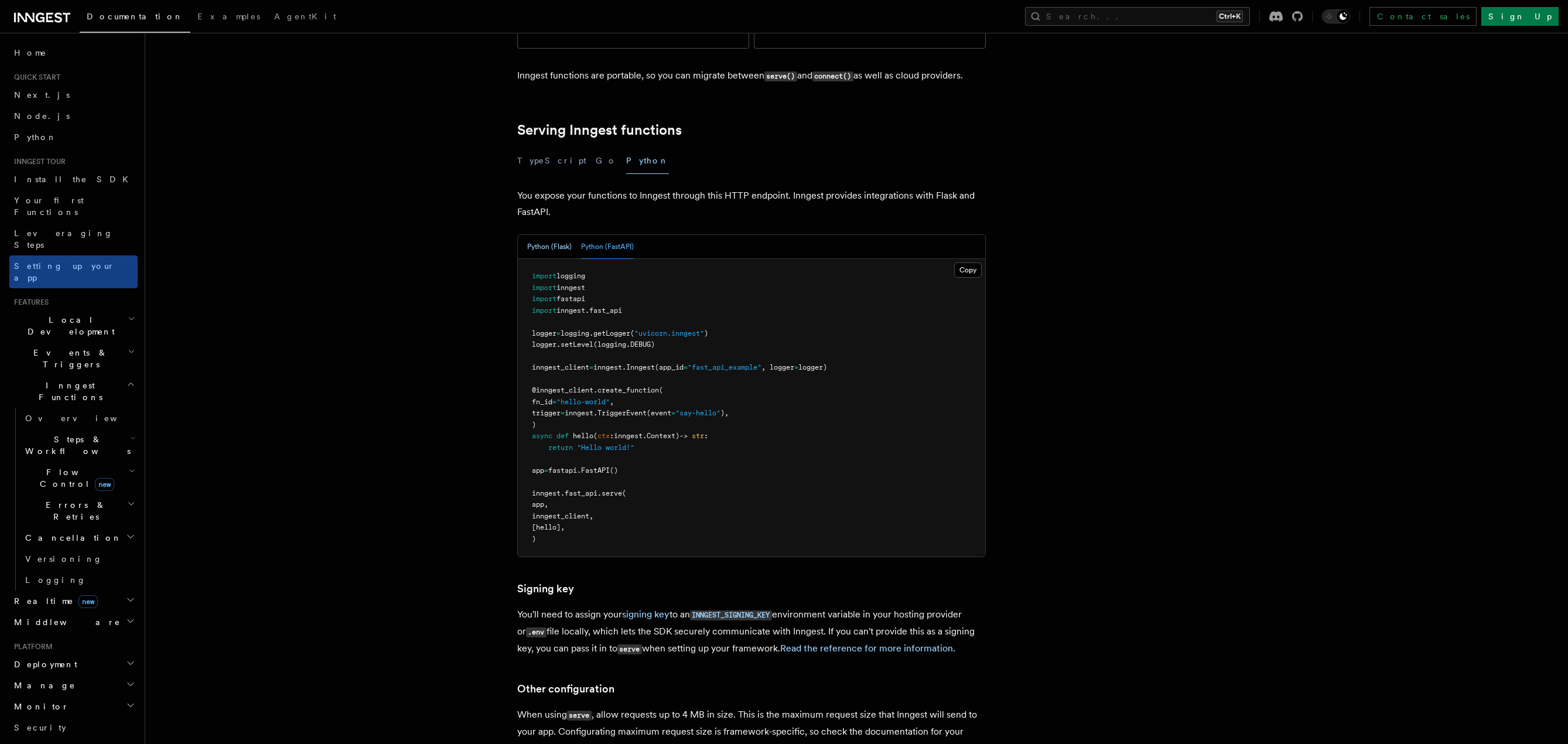
click at [547, 235] on button "Python (Flask)" at bounding box center [549, 247] width 44 height 24
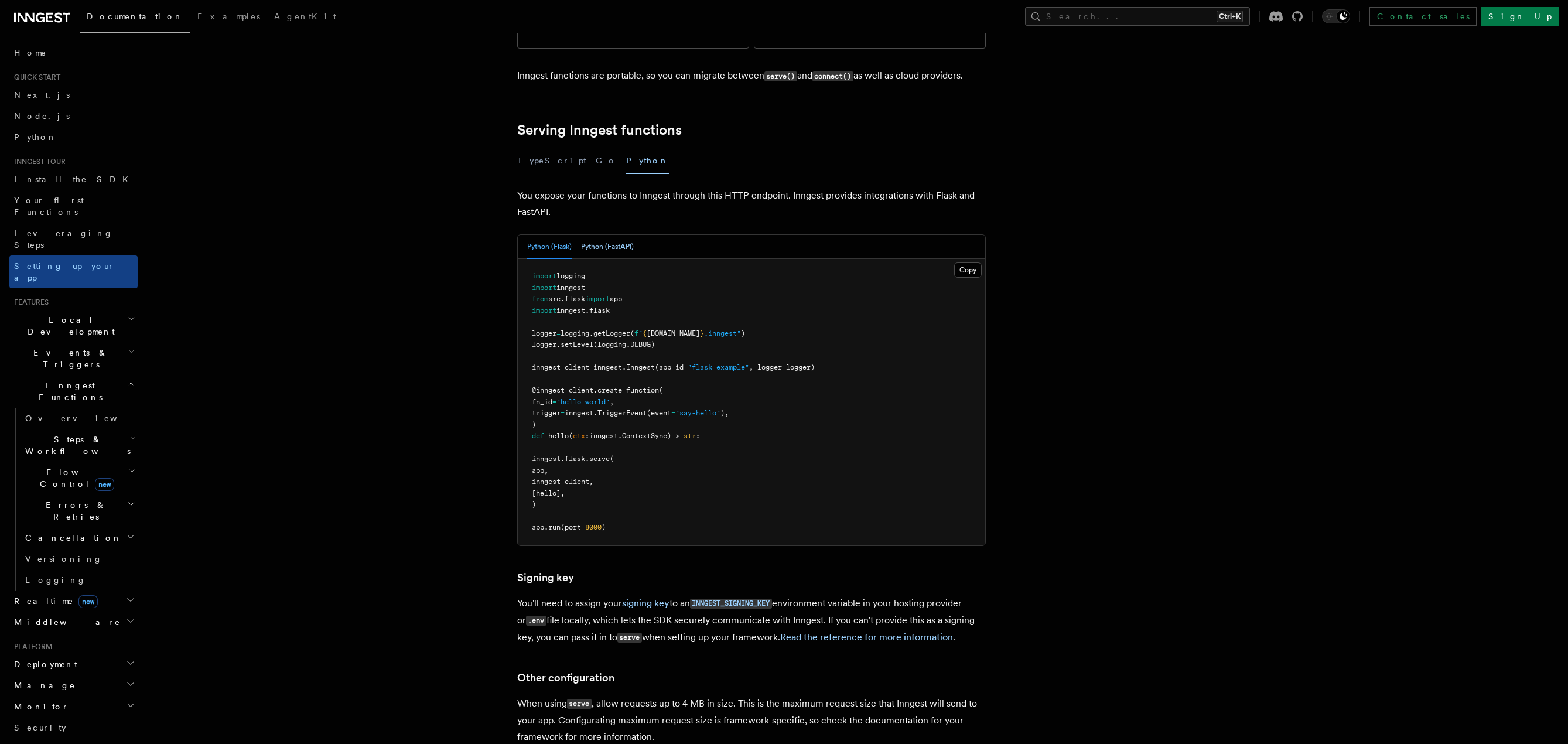
click at [595, 235] on button "Python (FastAPI)" at bounding box center [607, 247] width 53 height 24
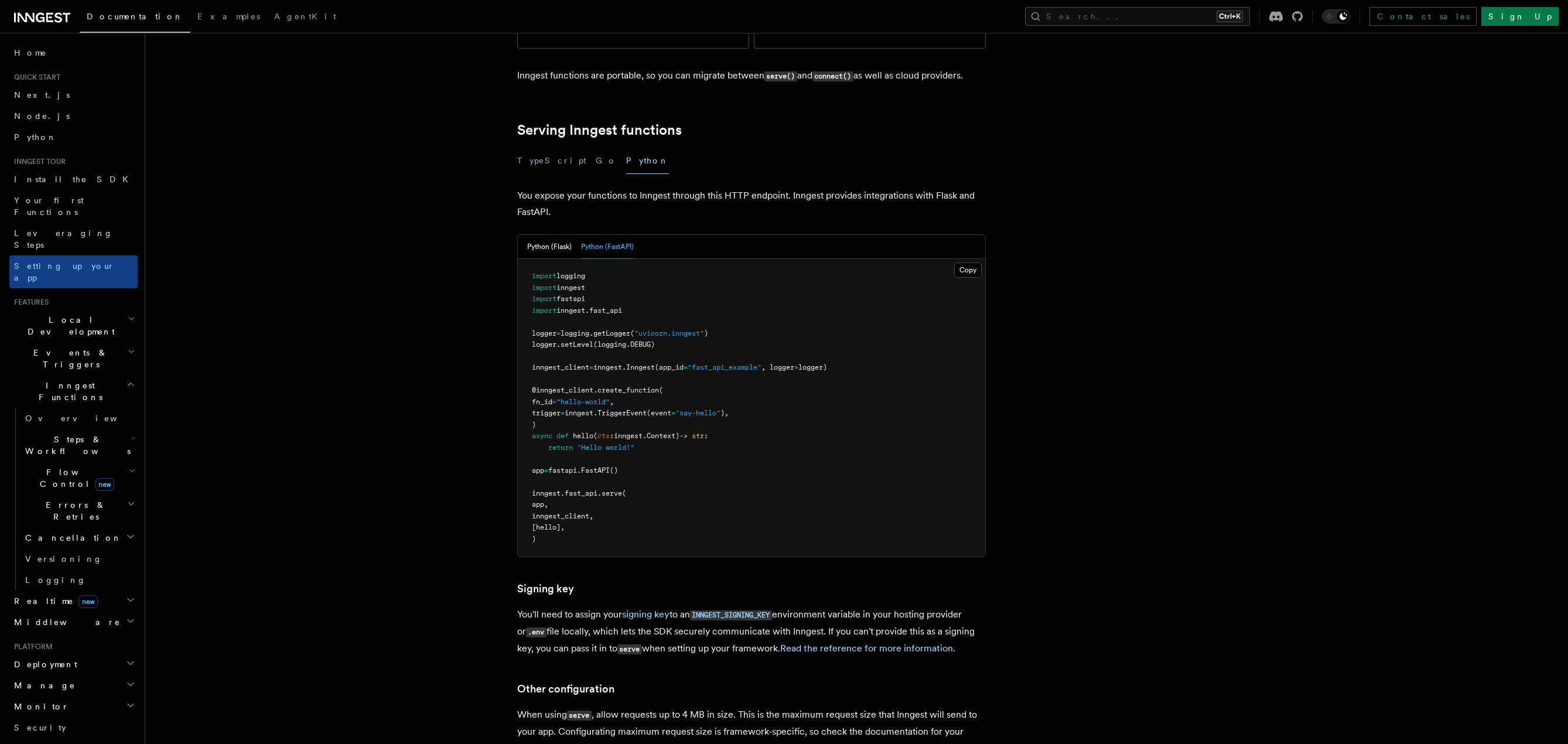
click at [648, 166] on article "Inngest tour Setting up your Inngest app With Inngest, you define functions or …" at bounding box center [826, 407] width 1324 height 1414
click at [561, 235] on button "Python (Flask)" at bounding box center [549, 247] width 44 height 24
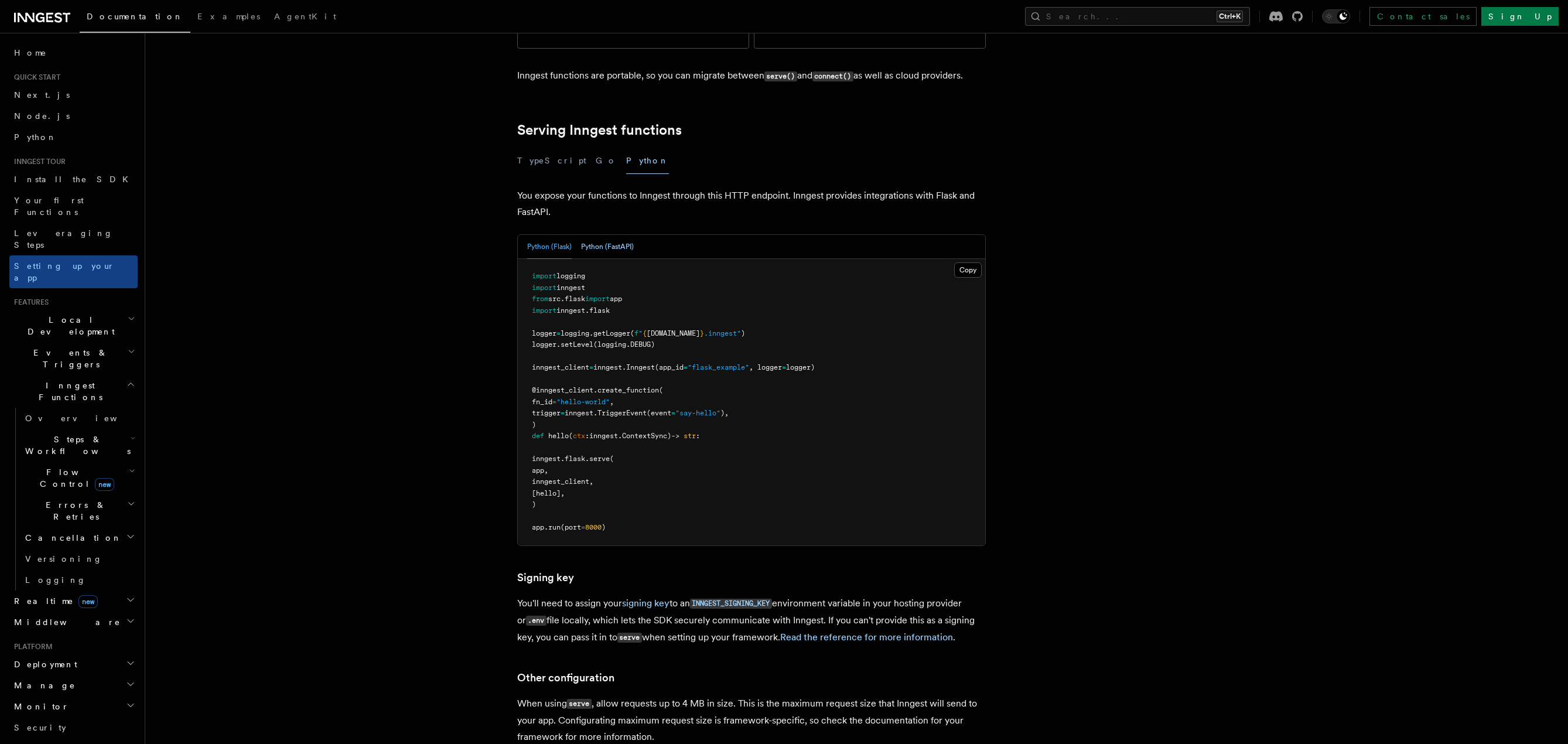
click at [610, 235] on button "Python (FastAPI)" at bounding box center [607, 247] width 53 height 24
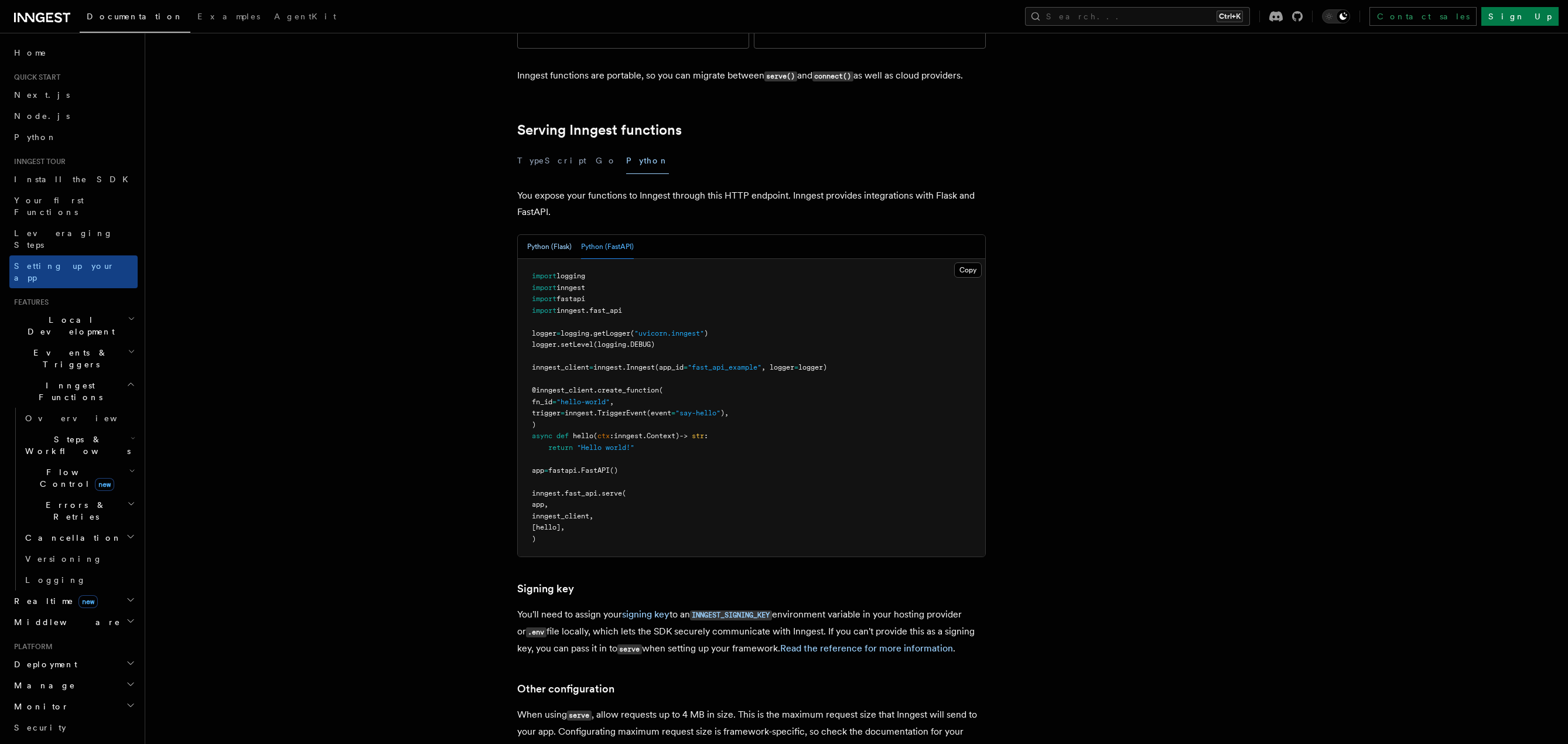
click at [562, 235] on button "Python (Flask)" at bounding box center [549, 247] width 44 height 24
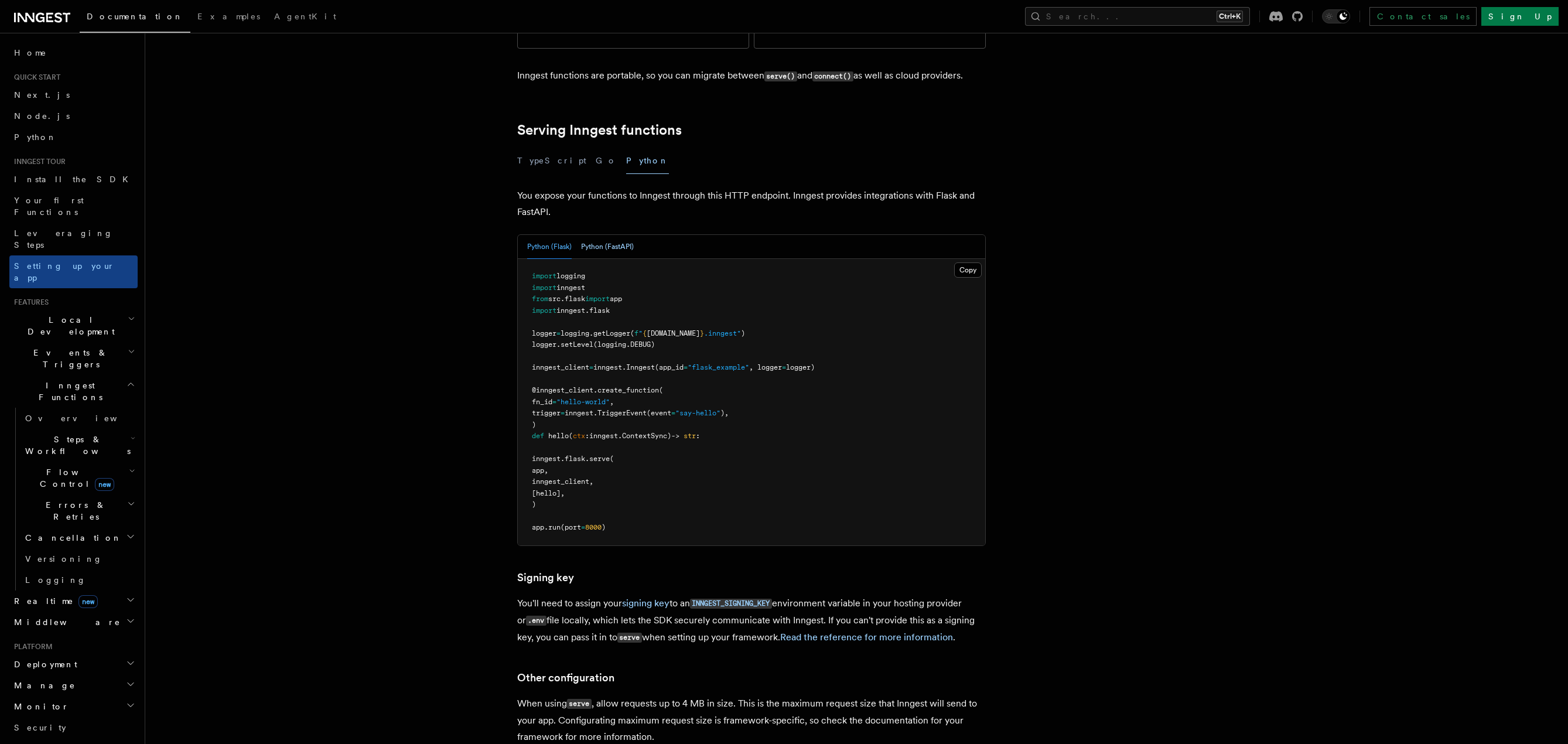
click at [604, 235] on button "Python (FastAPI)" at bounding box center [607, 247] width 53 height 24
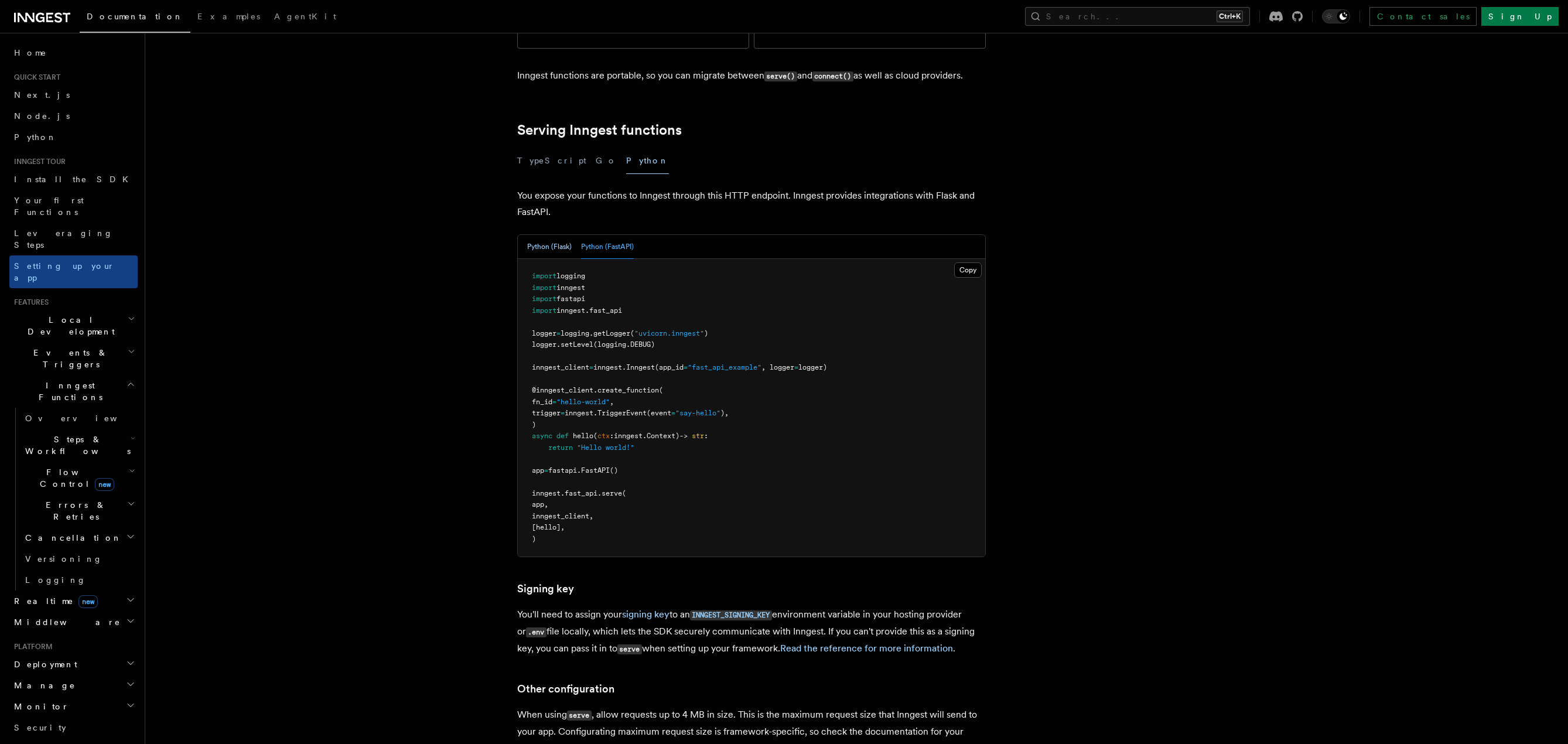
click at [561, 235] on button "Python (Flask)" at bounding box center [549, 247] width 44 height 24
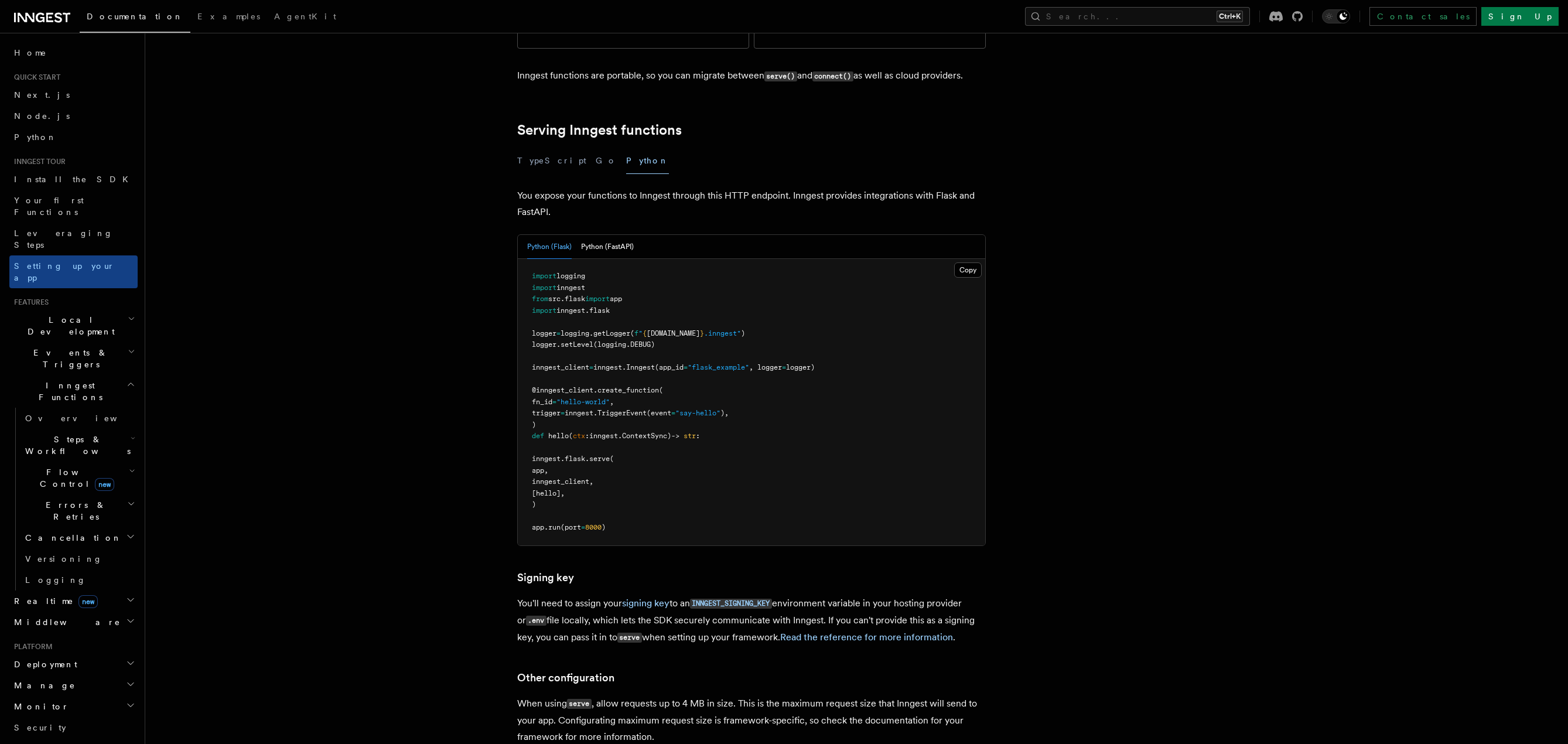
drag, startPoint x: 611, startPoint y: 184, endPoint x: 573, endPoint y: 186, distance: 38.1
click at [611, 235] on button "Python (FastAPI)" at bounding box center [607, 247] width 53 height 24
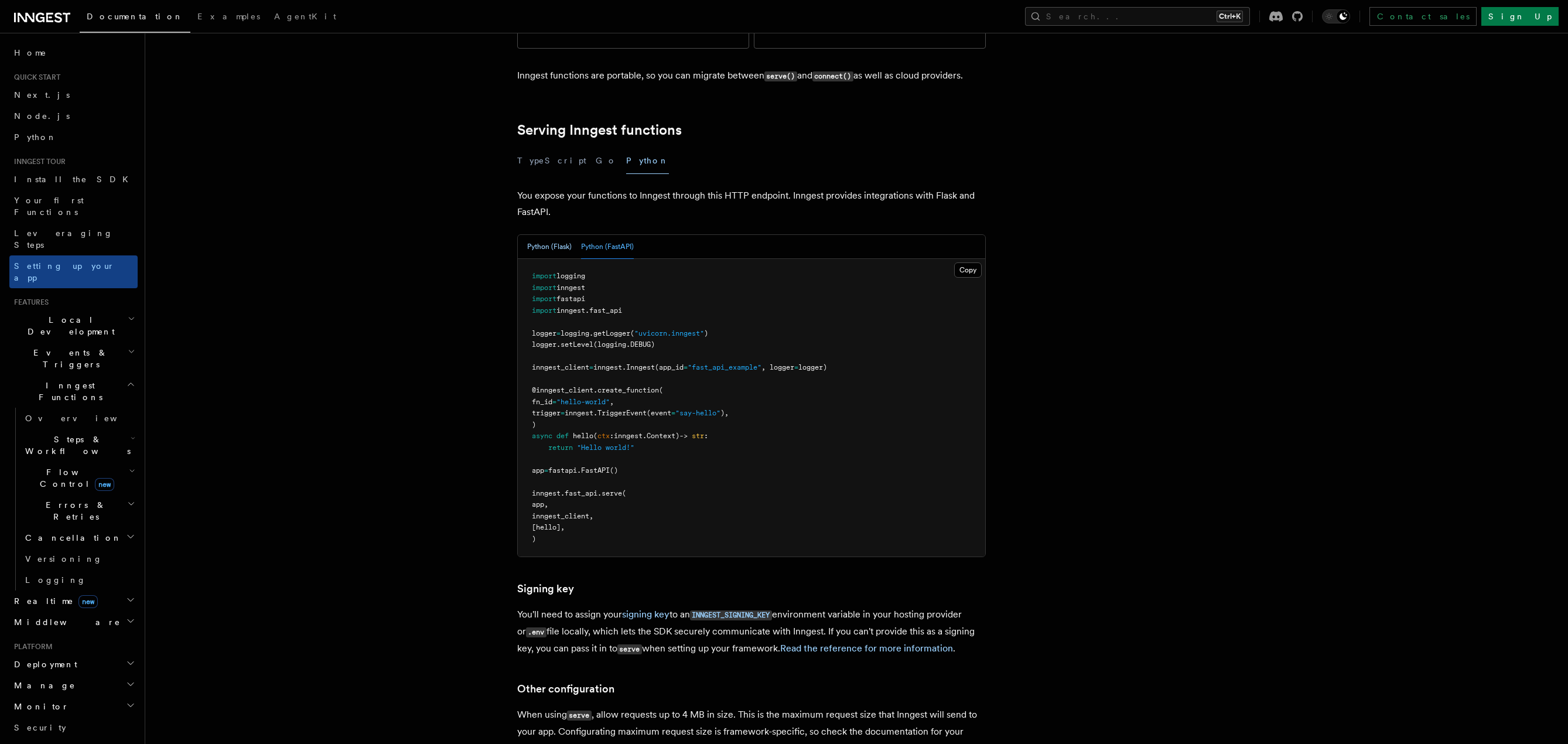
click at [558, 235] on button "Python (Flask)" at bounding box center [549, 247] width 44 height 24
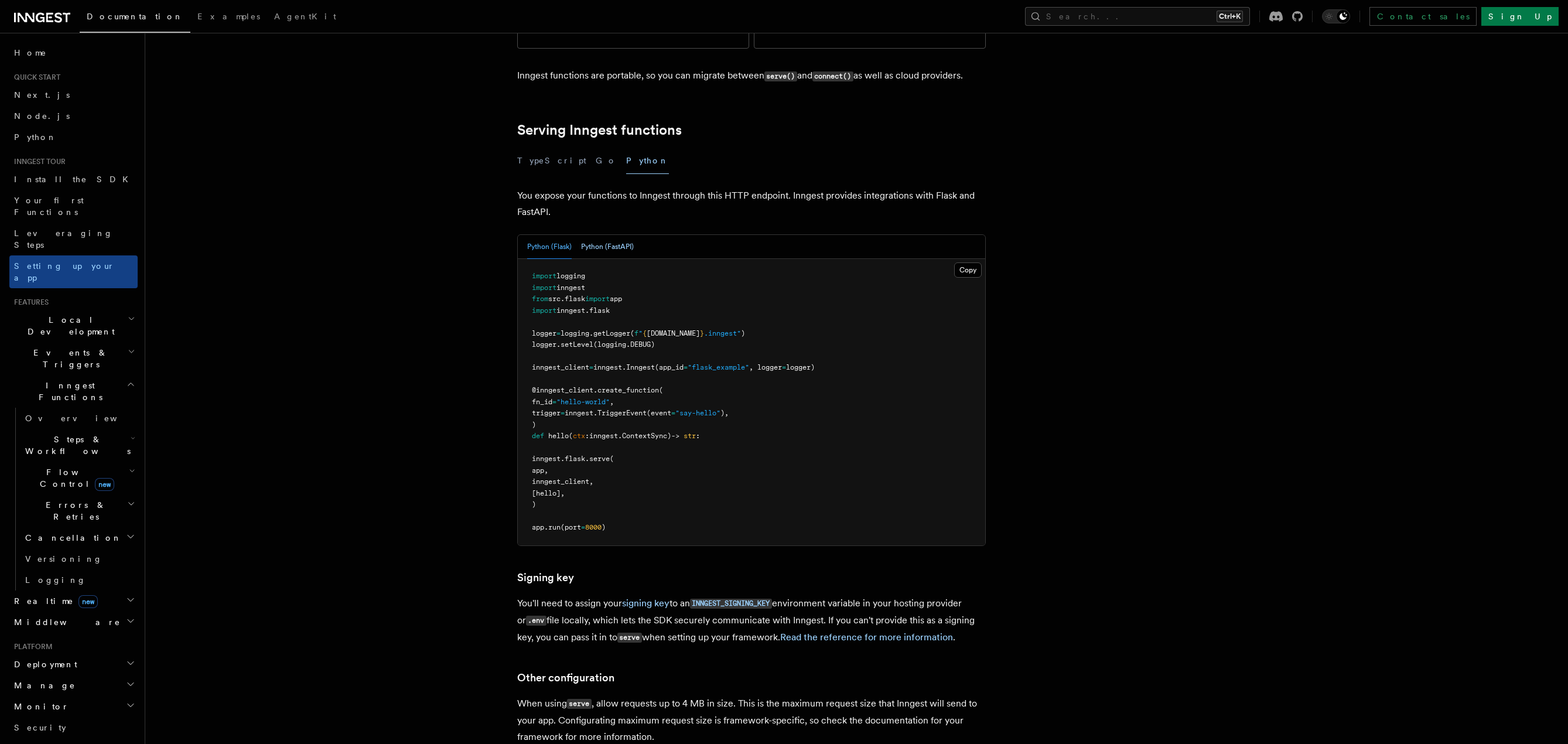
click at [612, 235] on button "Python (FastAPI)" at bounding box center [607, 247] width 53 height 24
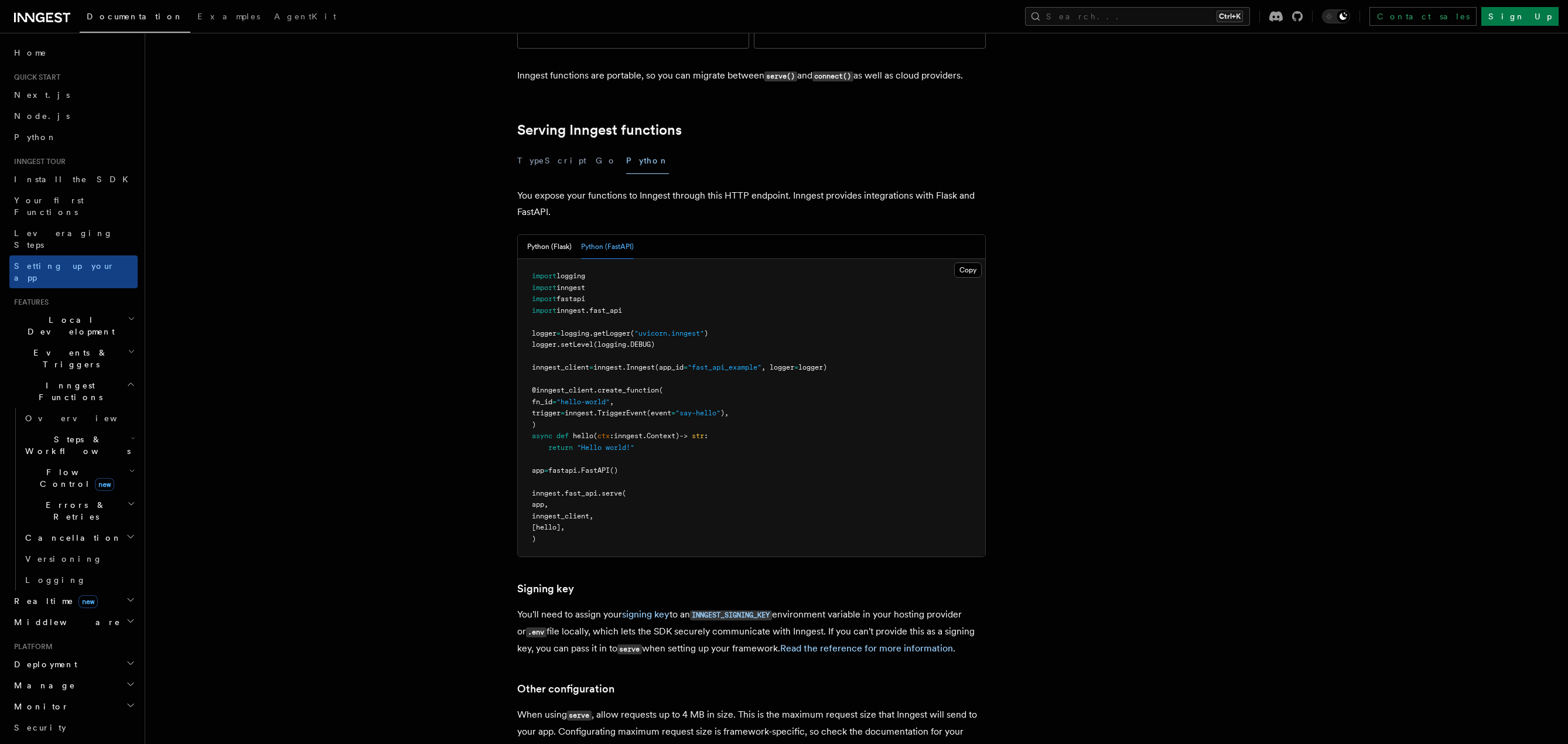
click at [497, 197] on article "Inngest tour Setting up your Inngest app With Inngest, you define functions or …" at bounding box center [826, 407] width 1324 height 1414
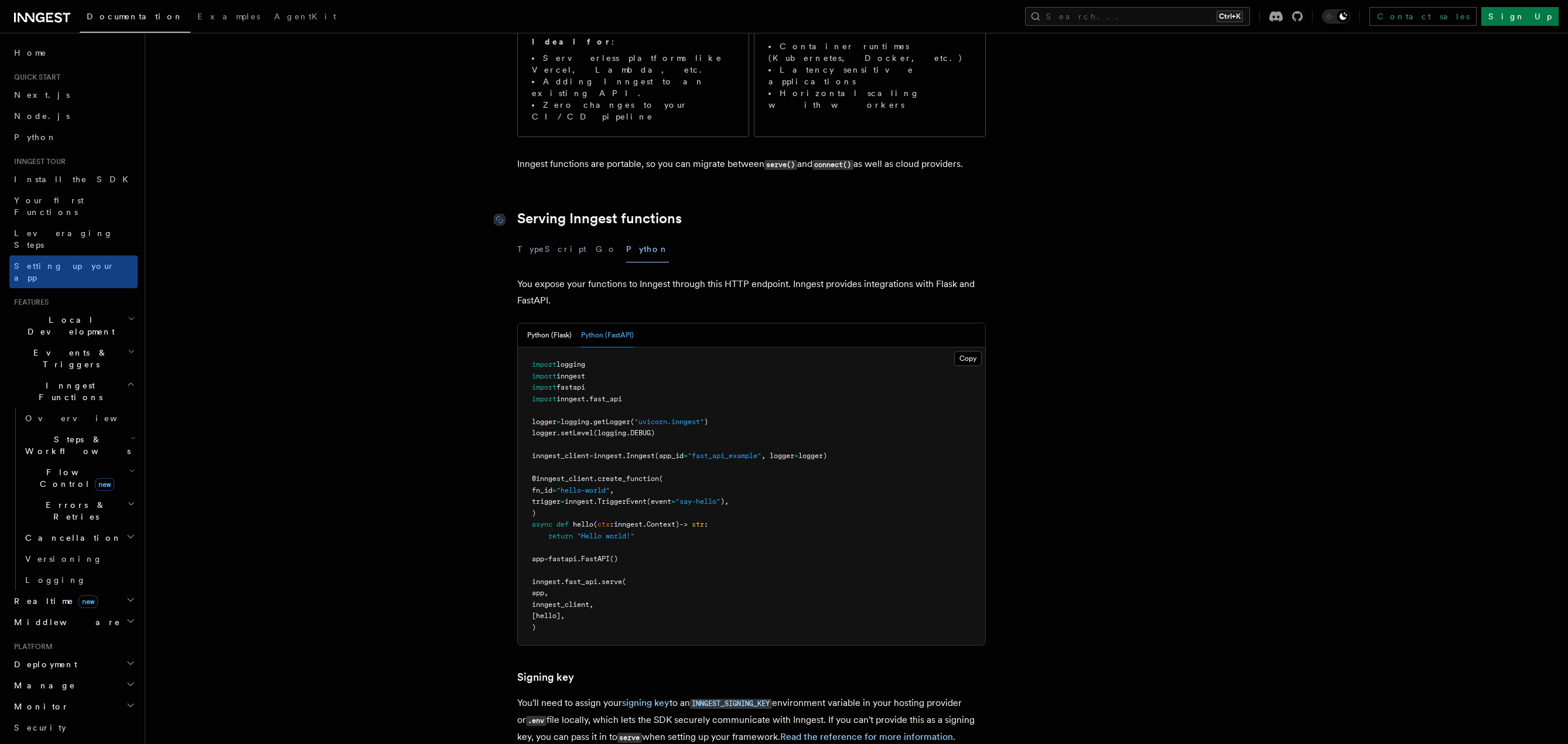
scroll to position [235, 0]
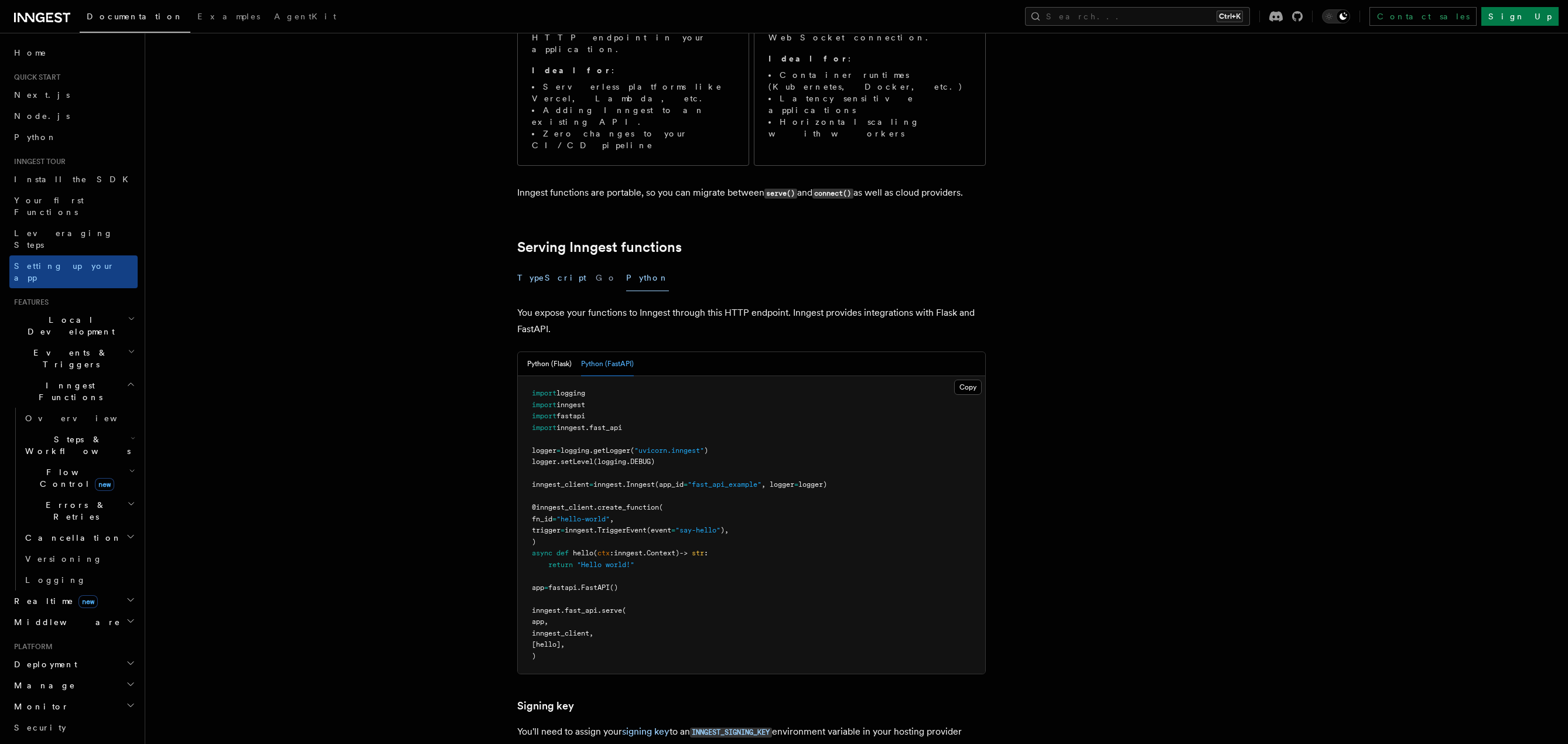
click at [541, 265] on button "TypeScript" at bounding box center [551, 277] width 69 height 26
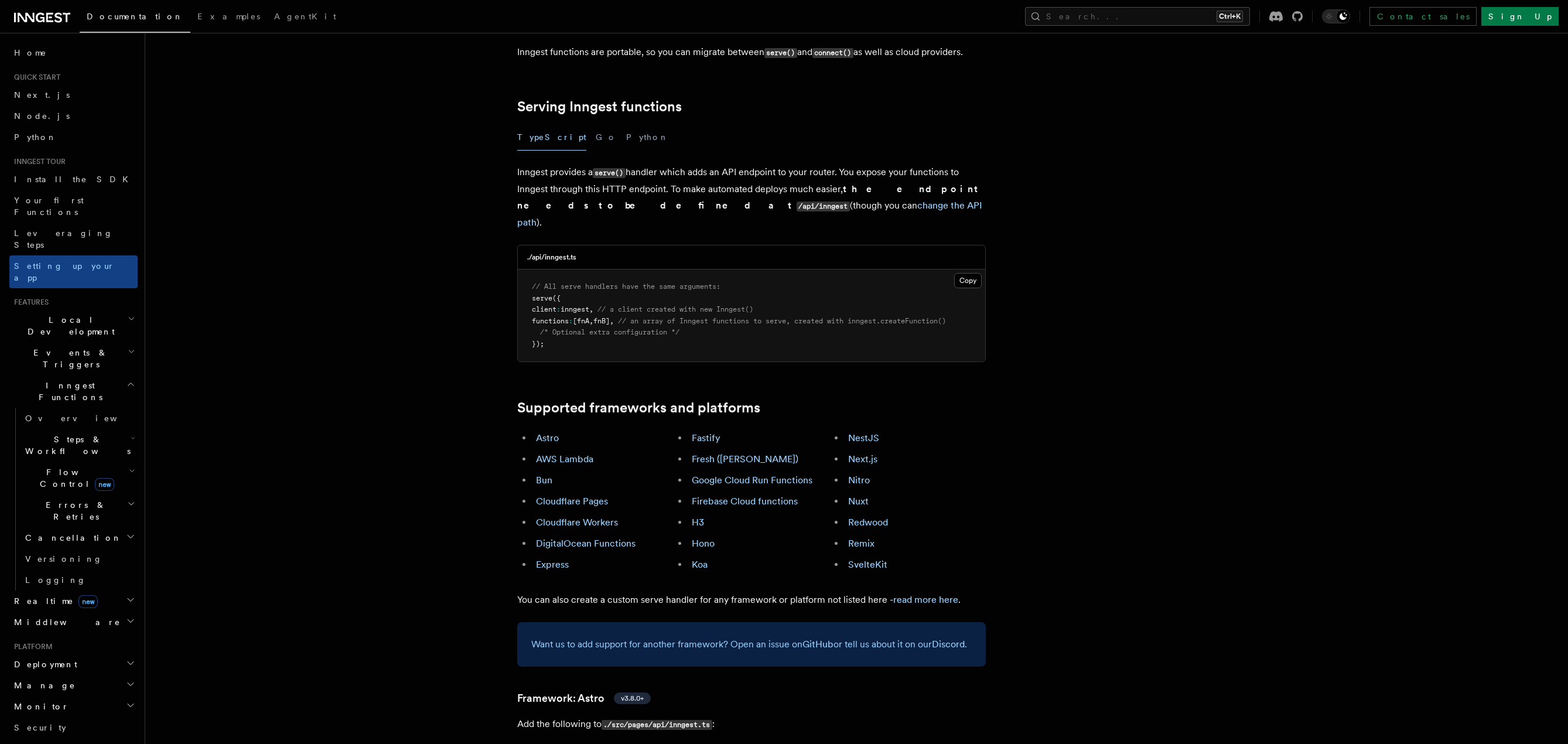
scroll to position [351, 0]
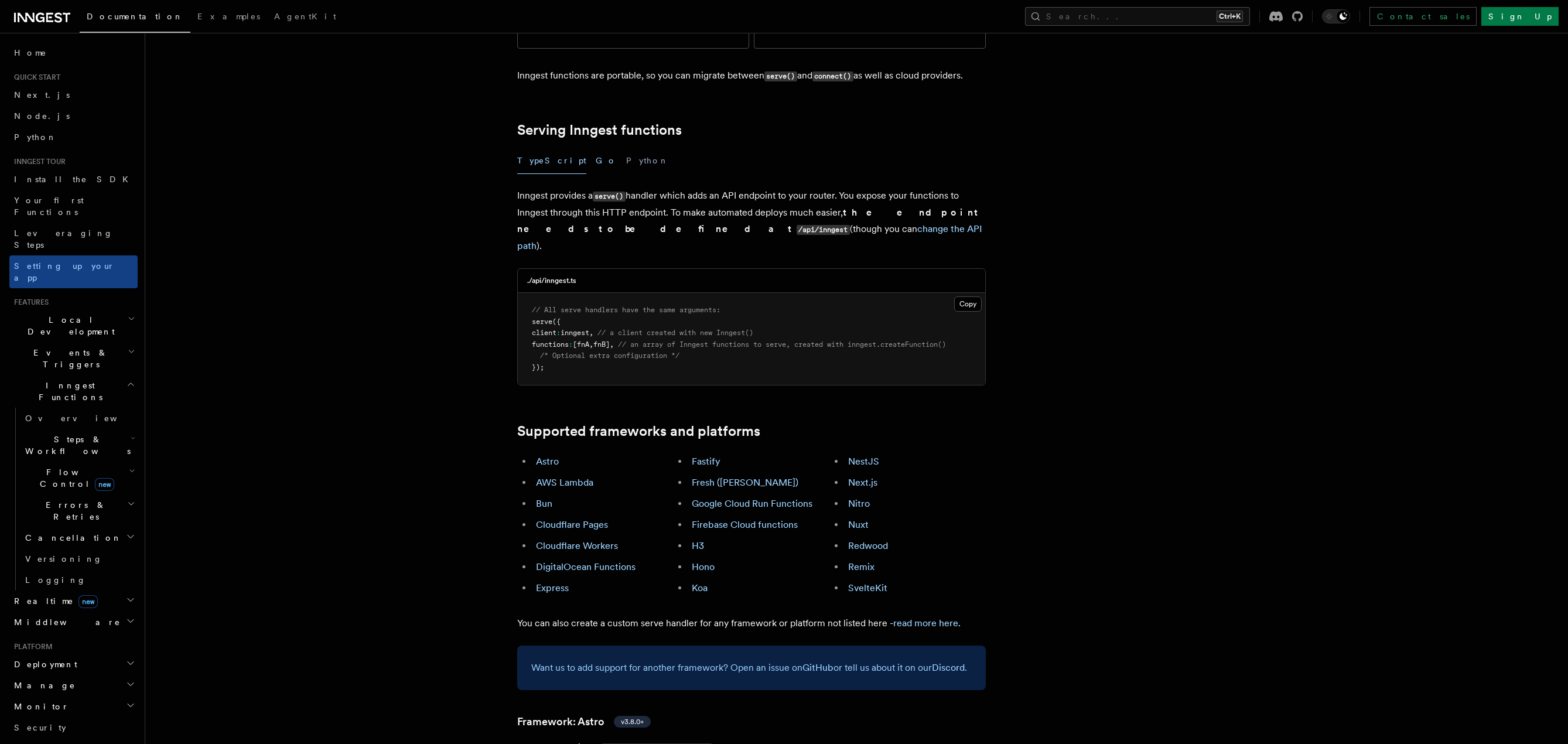
click at [596, 147] on button "Go" at bounding box center [606, 160] width 21 height 26
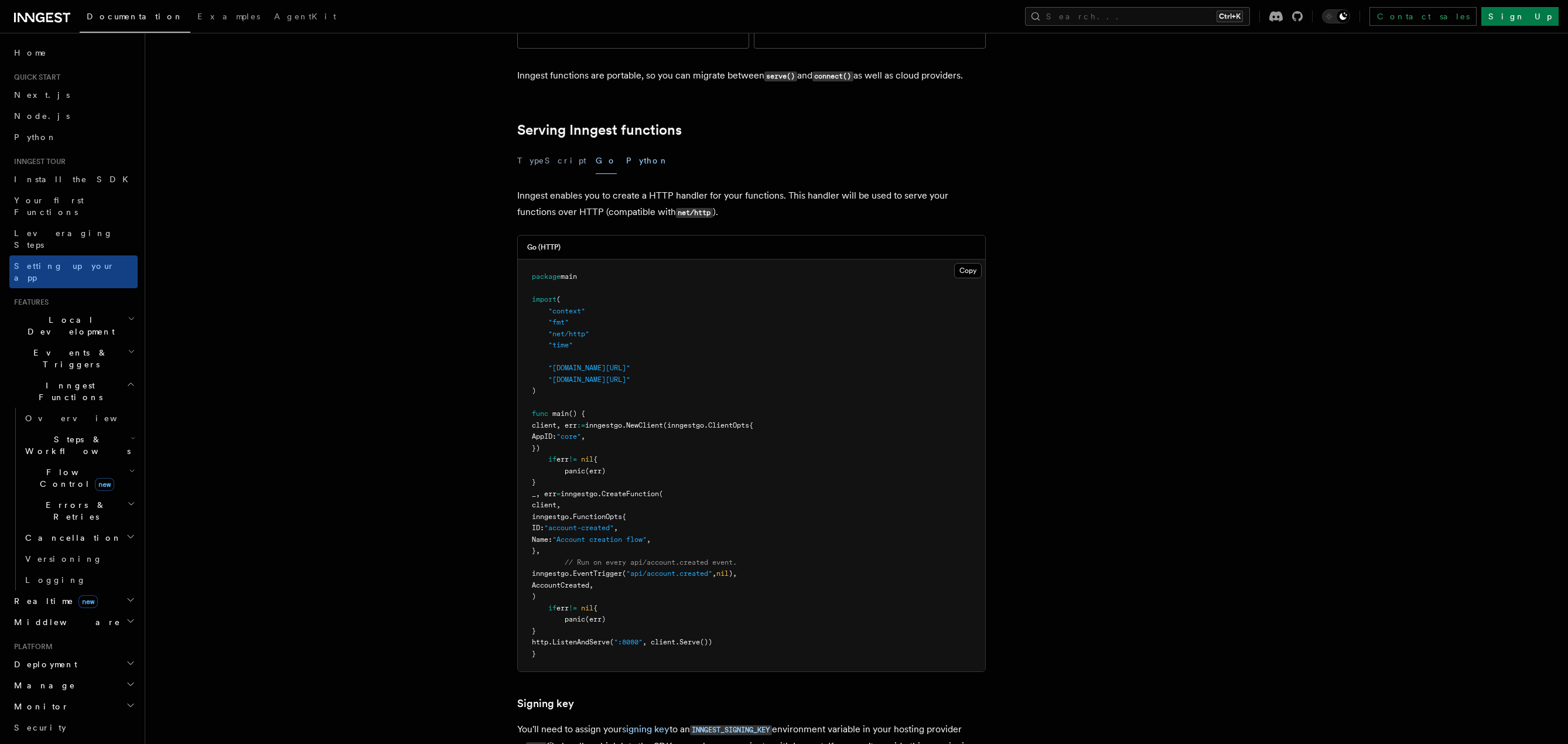
click at [626, 147] on button "Python" at bounding box center [647, 160] width 43 height 26
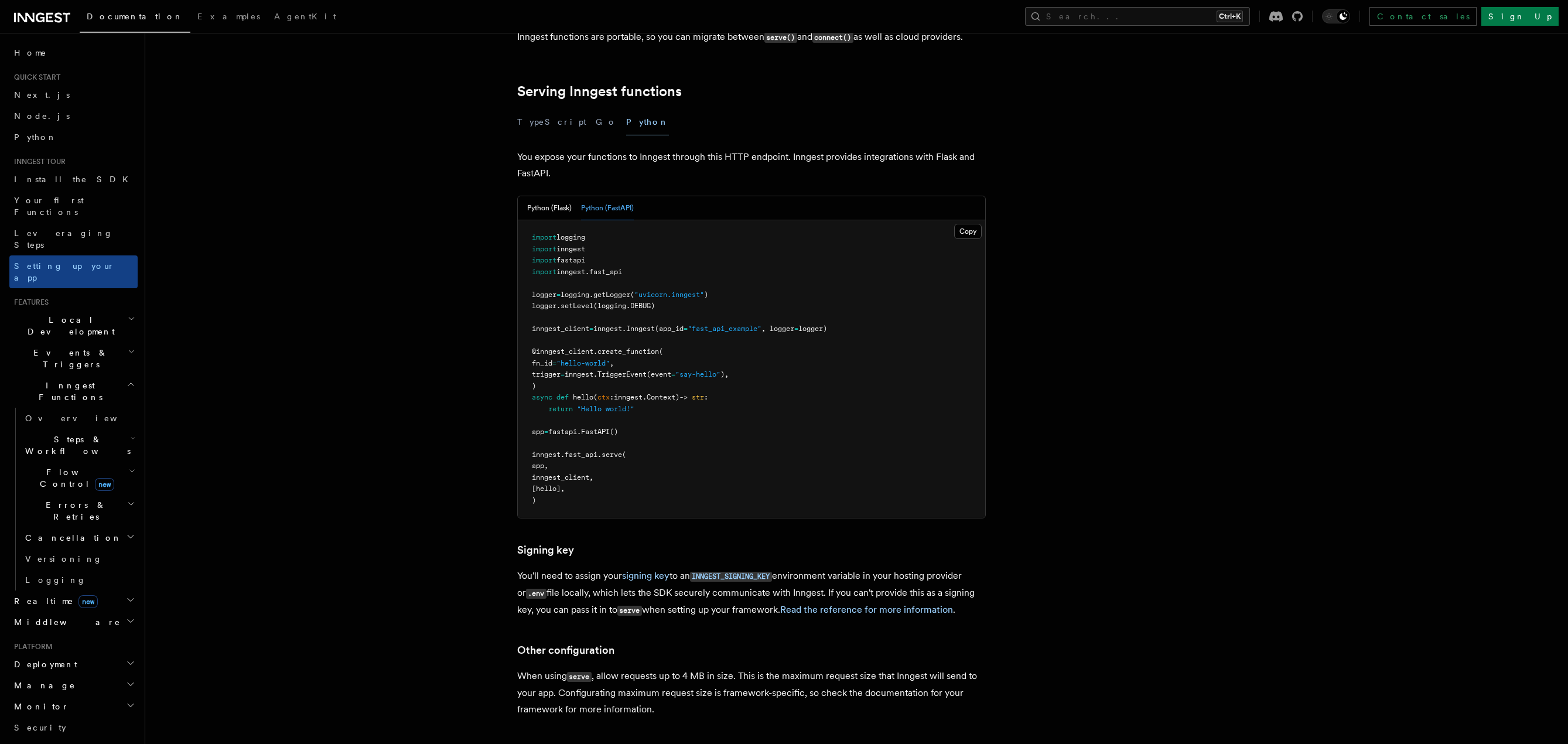
scroll to position [370, 0]
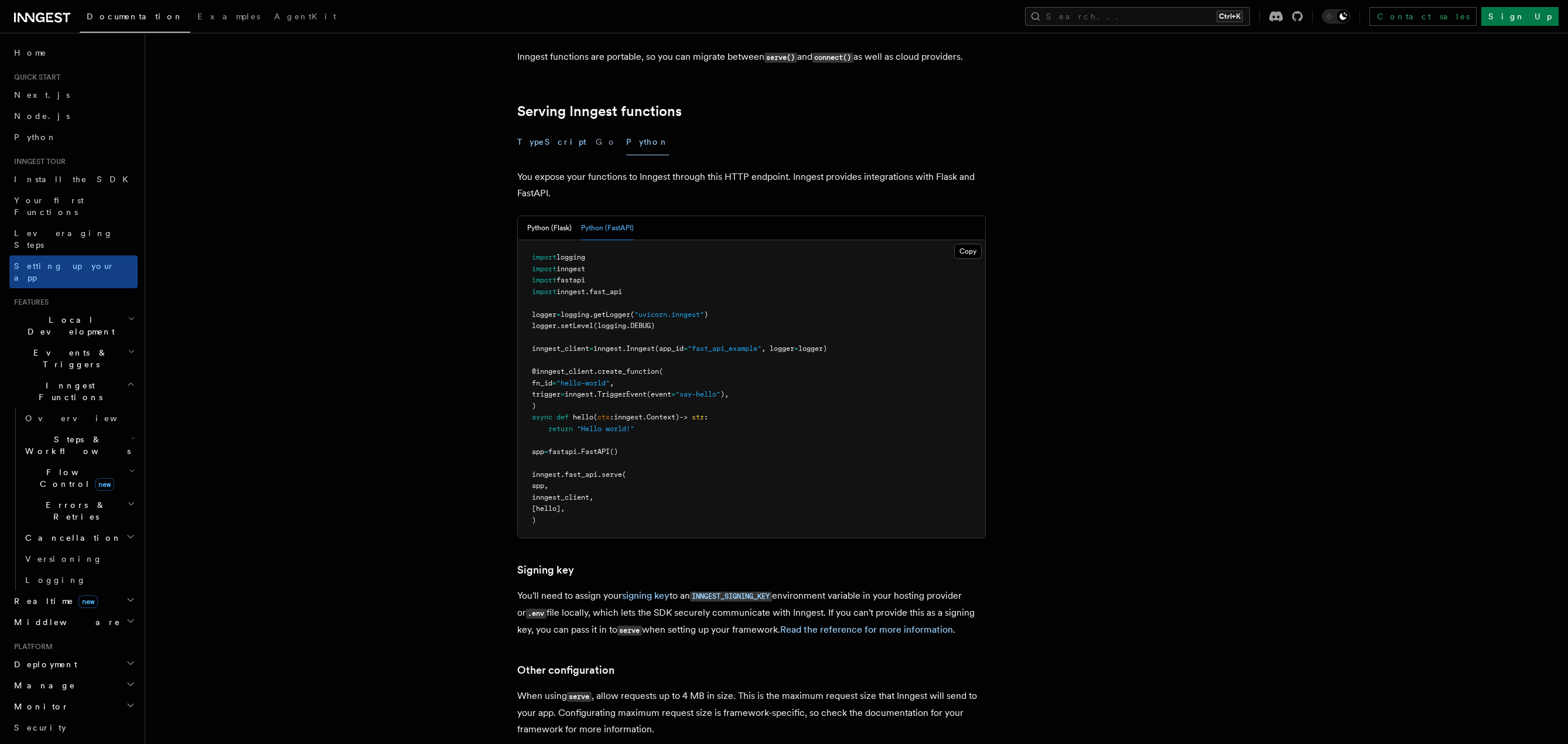
click at [545, 129] on button "TypeScript" at bounding box center [551, 141] width 69 height 26
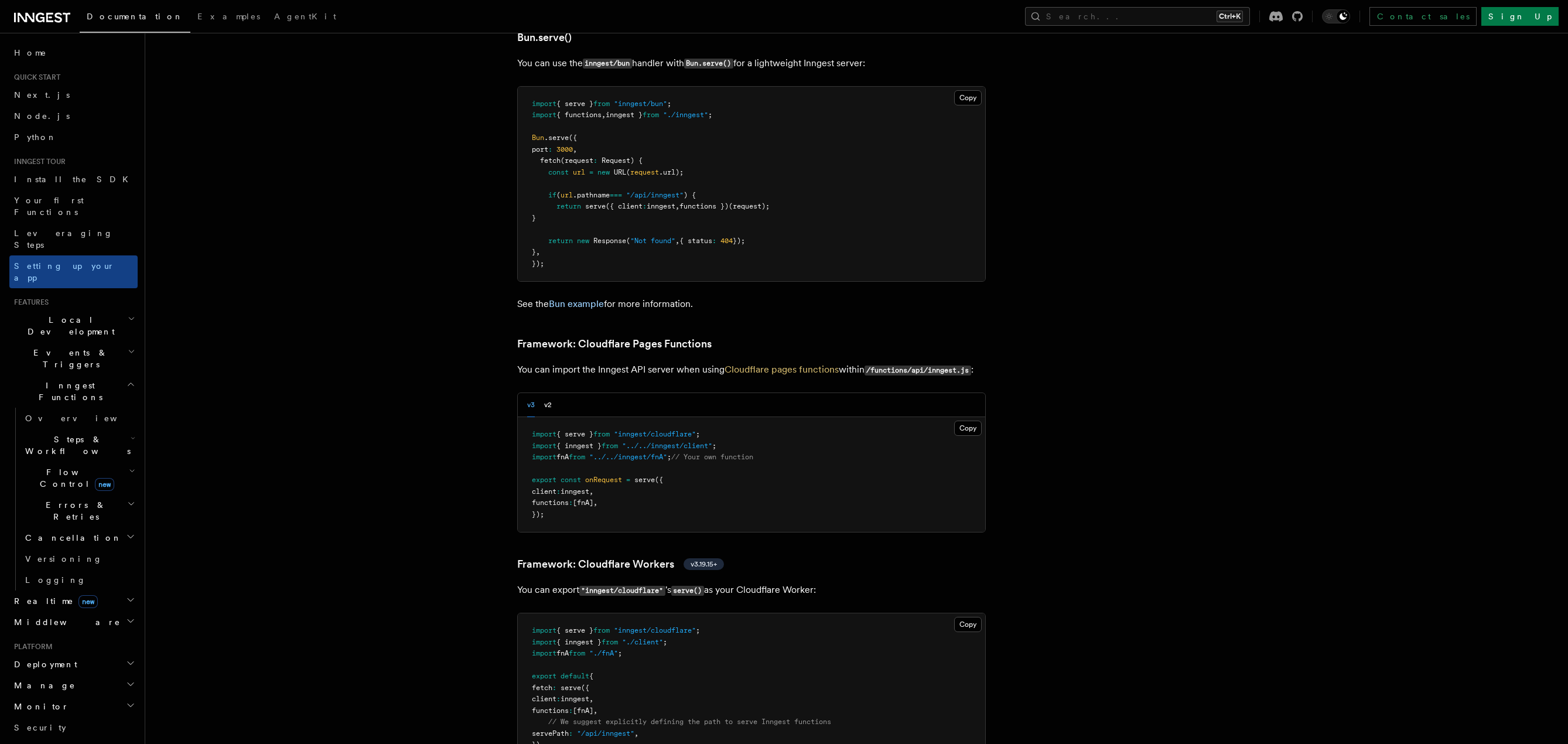
scroll to position [1660, 0]
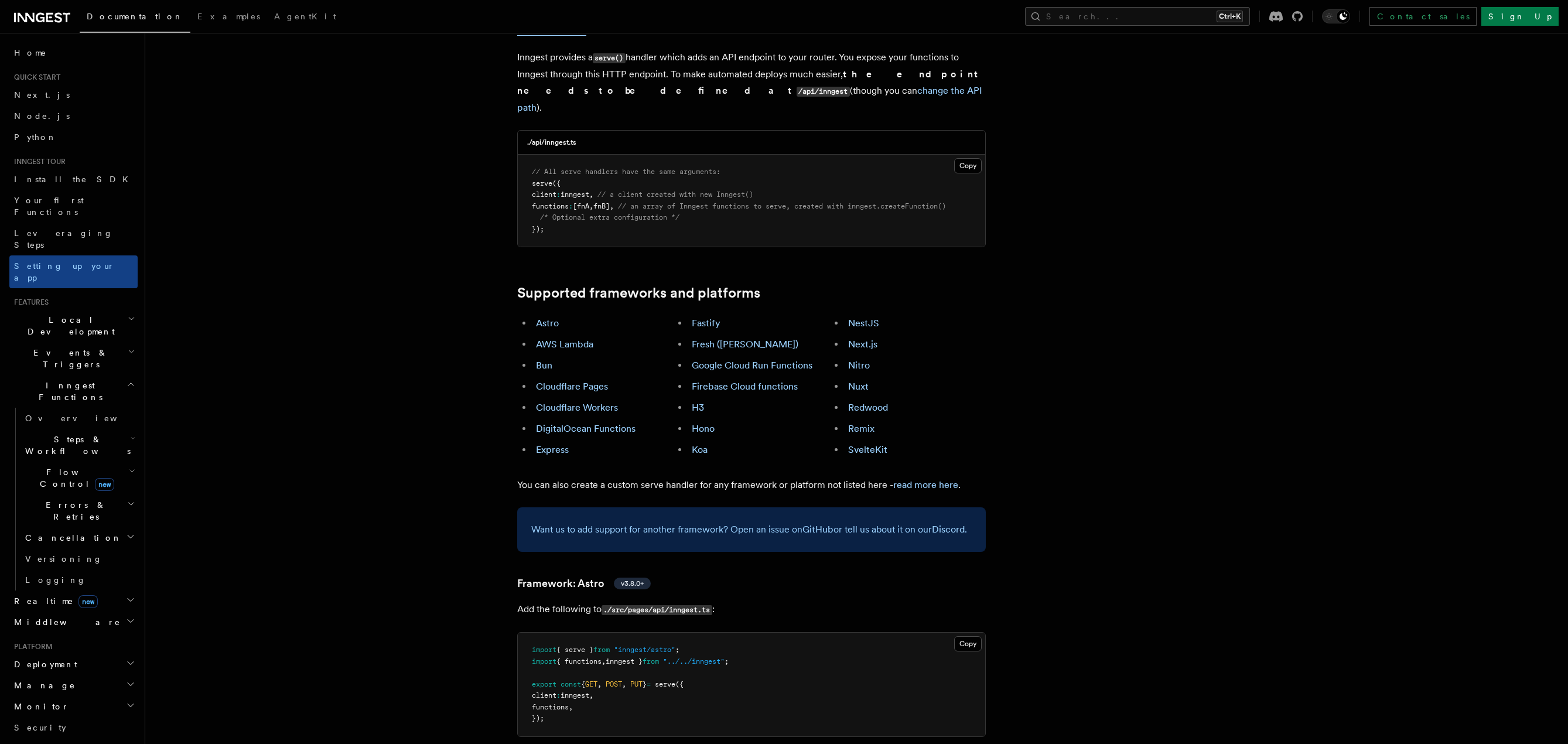
scroll to position [487, 0]
click at [32, 51] on span "Home" at bounding box center [30, 52] width 33 height 11
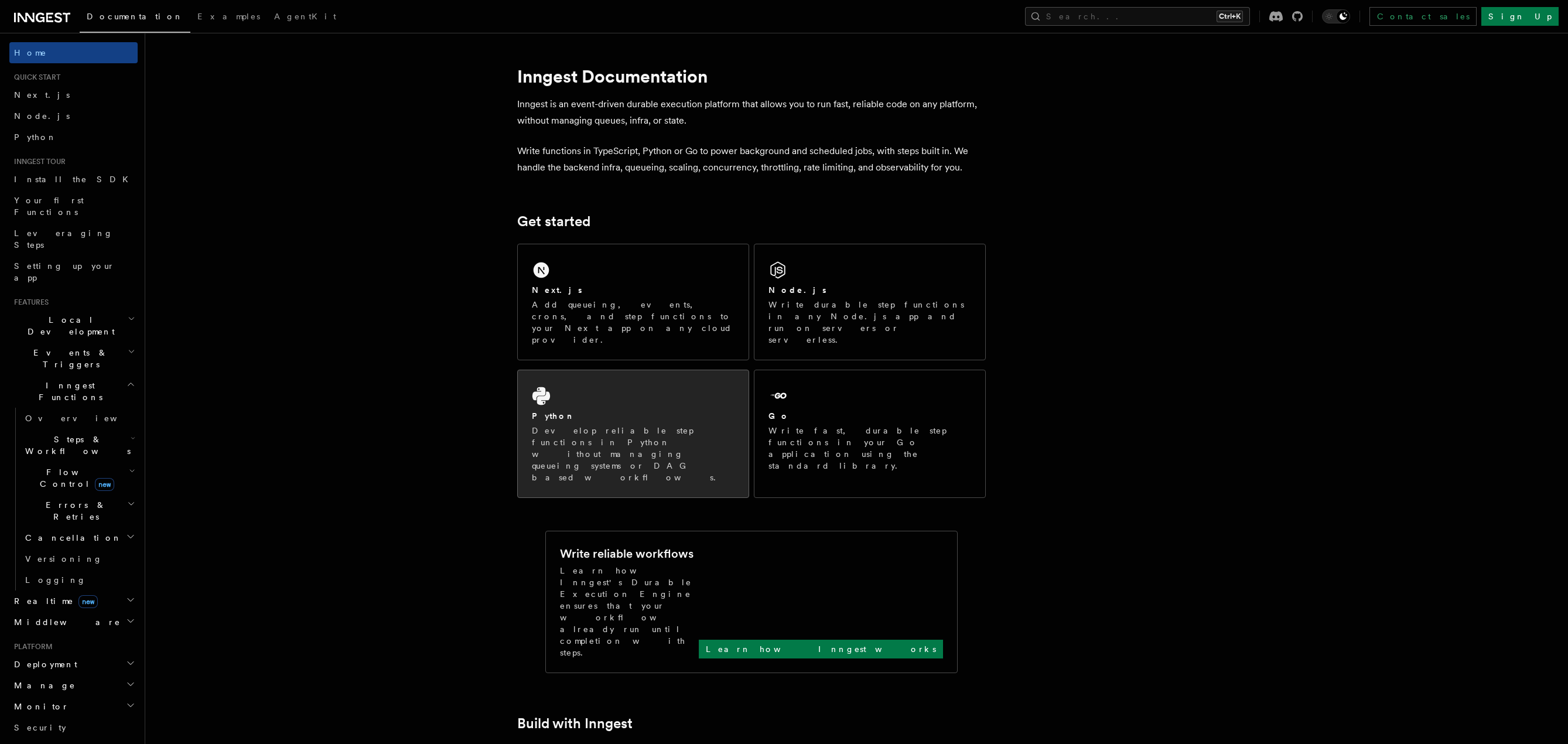
click at [625, 410] on div "Python" at bounding box center [633, 416] width 202 height 12
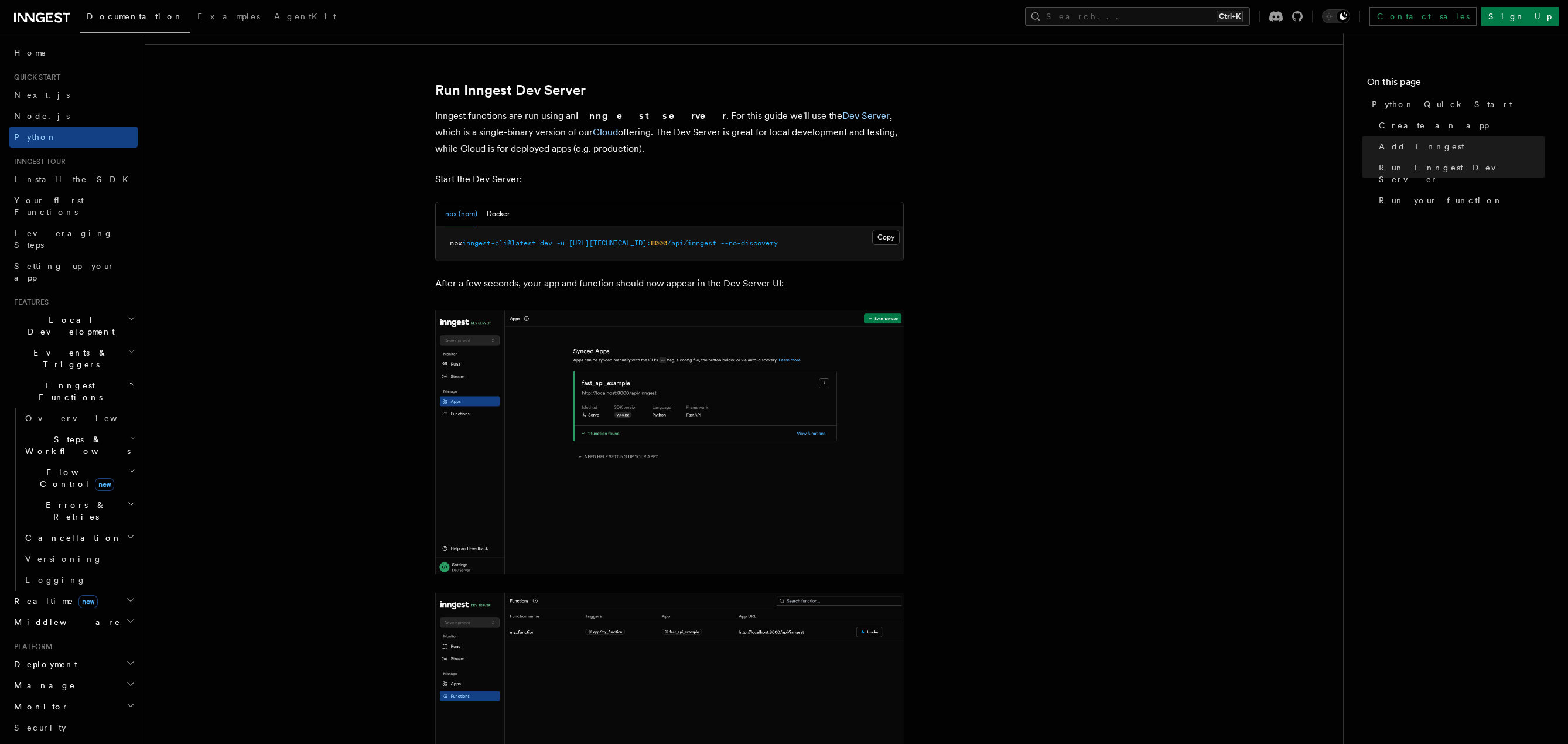
scroll to position [1406, 0]
click at [960, 212] on article "Quick start Python Quick Start This guide will teach you how to add Inngest to …" at bounding box center [744, 101] width 1161 height 2911
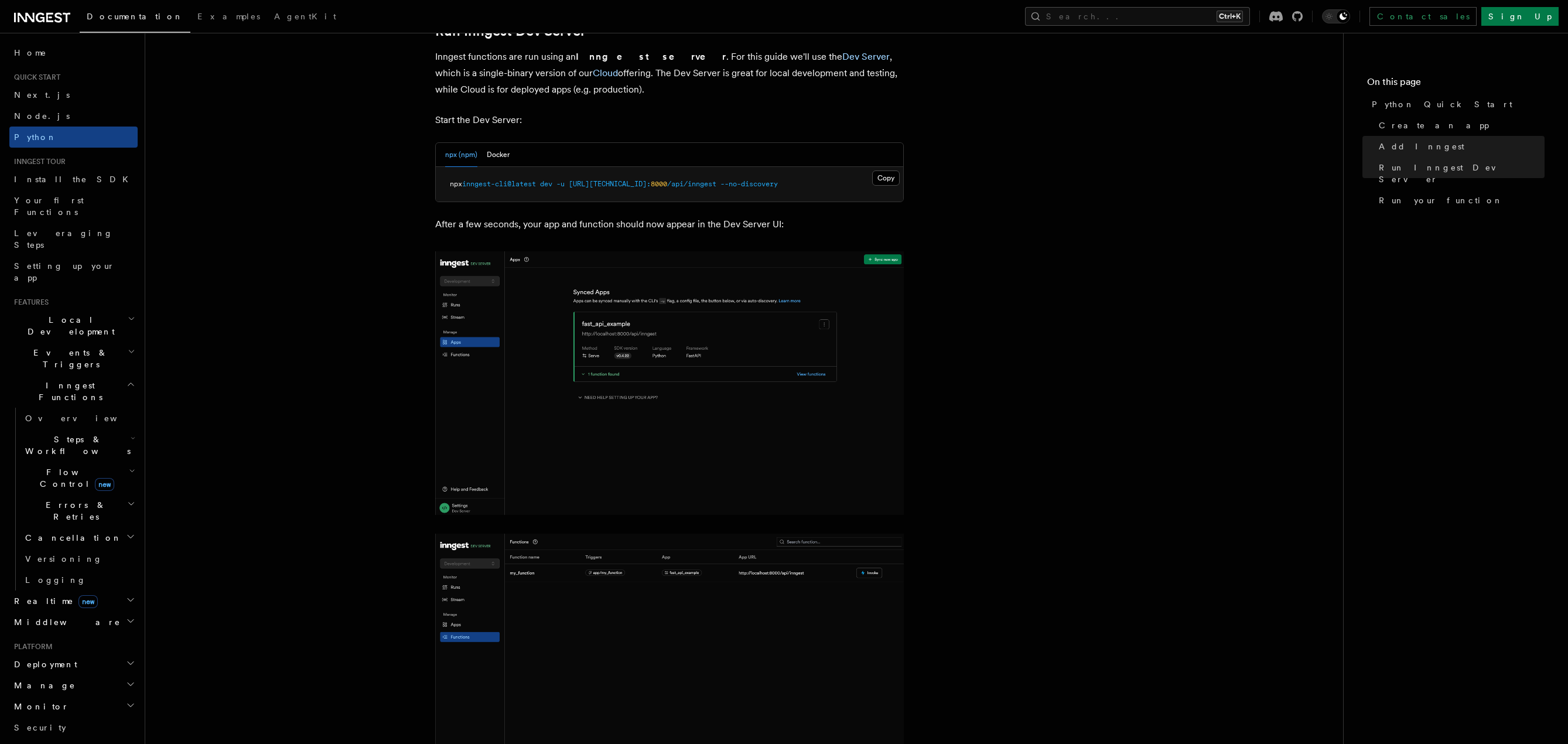
scroll to position [1465, 0]
drag, startPoint x: 934, startPoint y: 195, endPoint x: 673, endPoint y: 219, distance: 262.1
click at [933, 195] on article "Quick start Python Quick Start This guide will teach you how to add Inngest to …" at bounding box center [744, 42] width 1161 height 2911
click at [403, 226] on article "Quick start Python Quick Start This guide will teach you how to add Inngest to …" at bounding box center [744, 42] width 1161 height 2911
click at [428, 246] on article "Quick start Python Quick Start This guide will teach you how to add Inngest to …" at bounding box center [744, 42] width 1161 height 2911
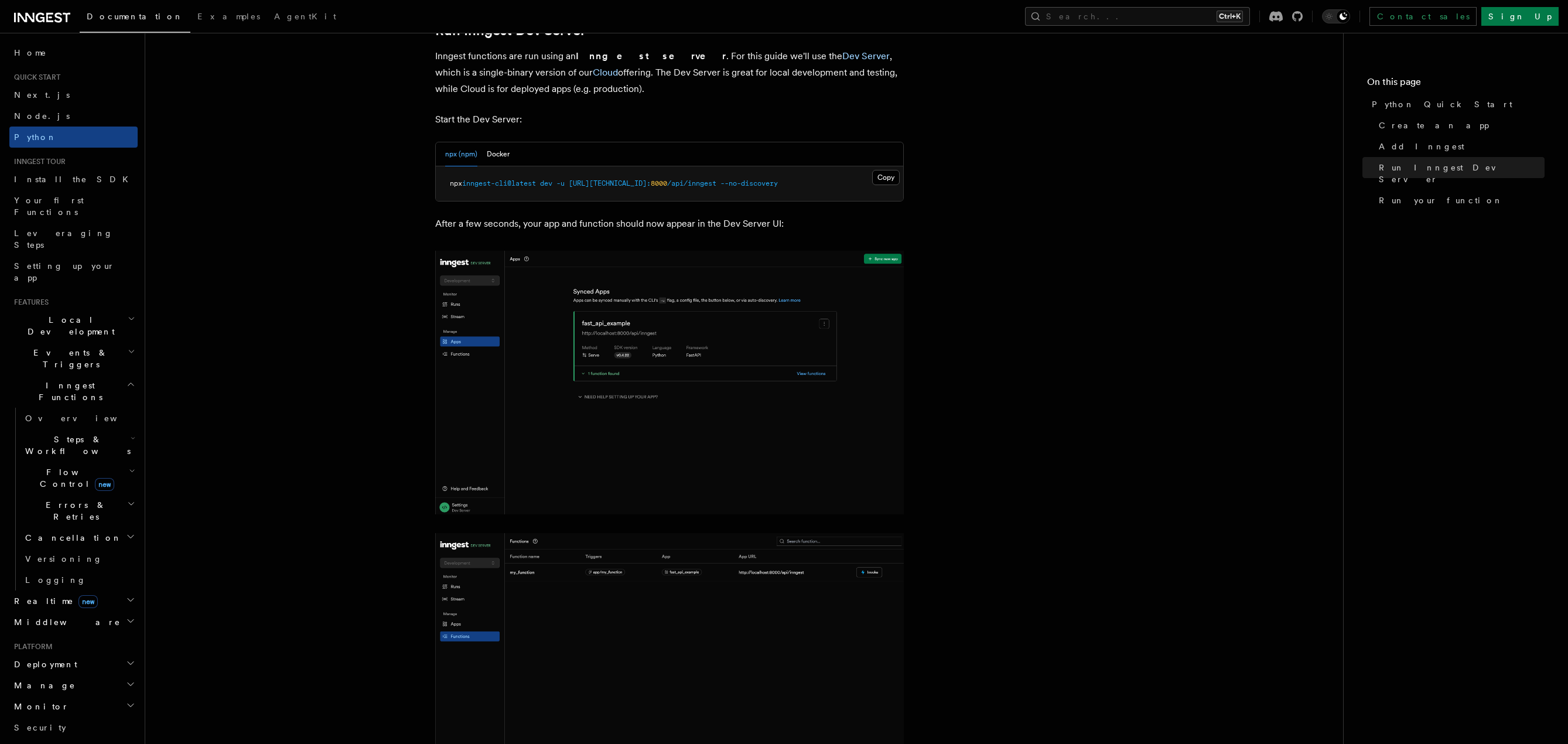
click at [409, 265] on article "Quick start Python Quick Start This guide will teach you how to add Inngest to …" at bounding box center [744, 42] width 1161 height 2911
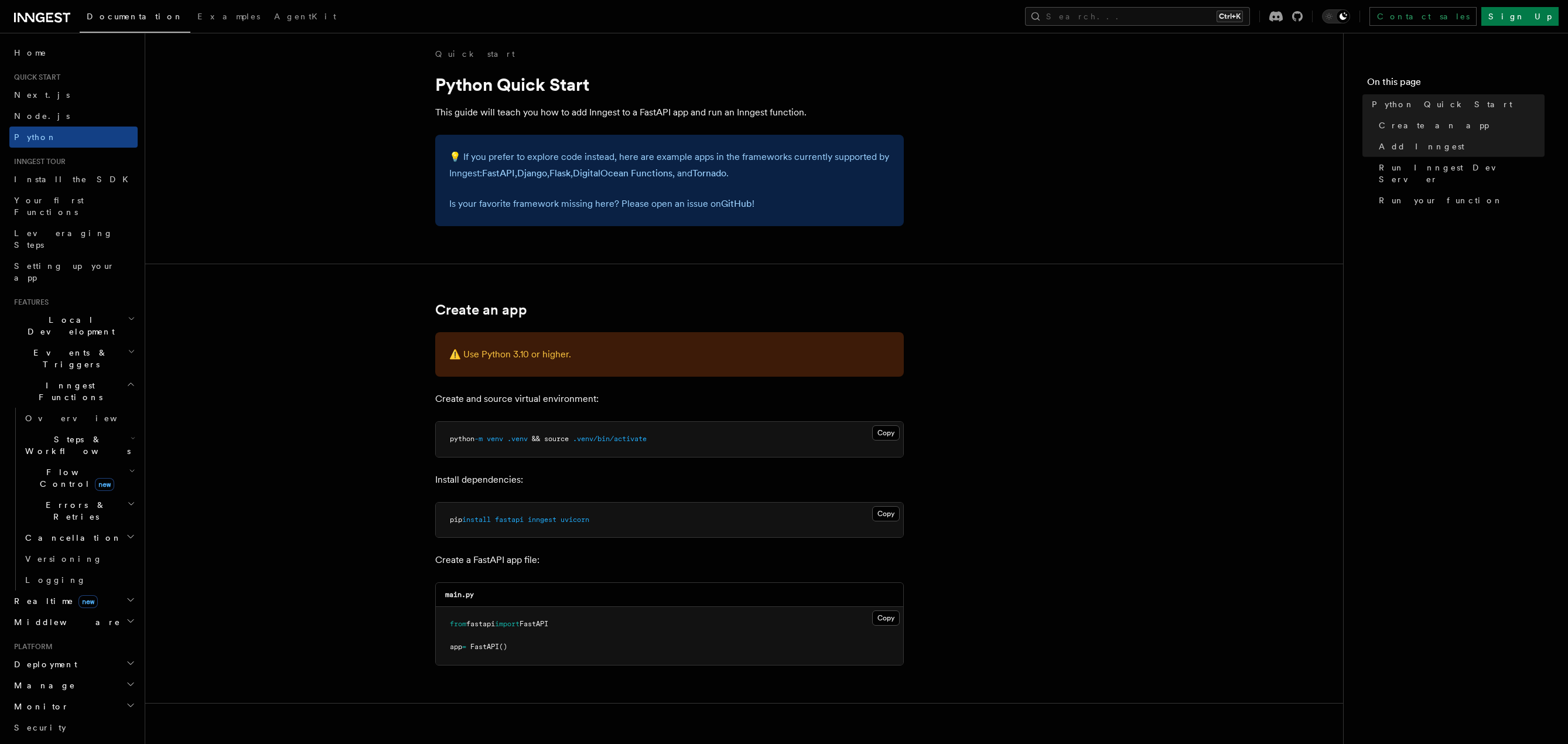
scroll to position [0, 0]
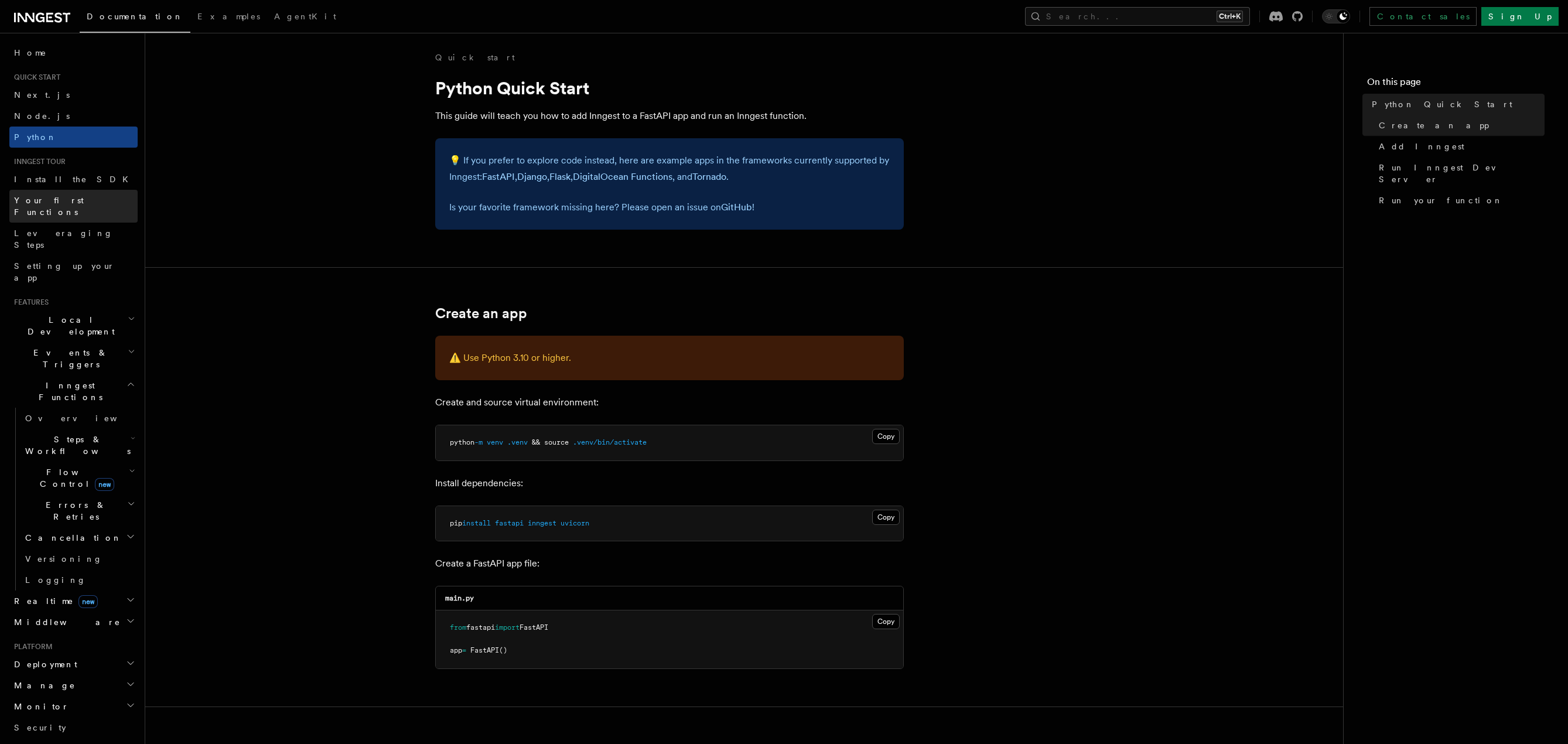
click at [92, 200] on link "Your first Functions" at bounding box center [73, 206] width 128 height 33
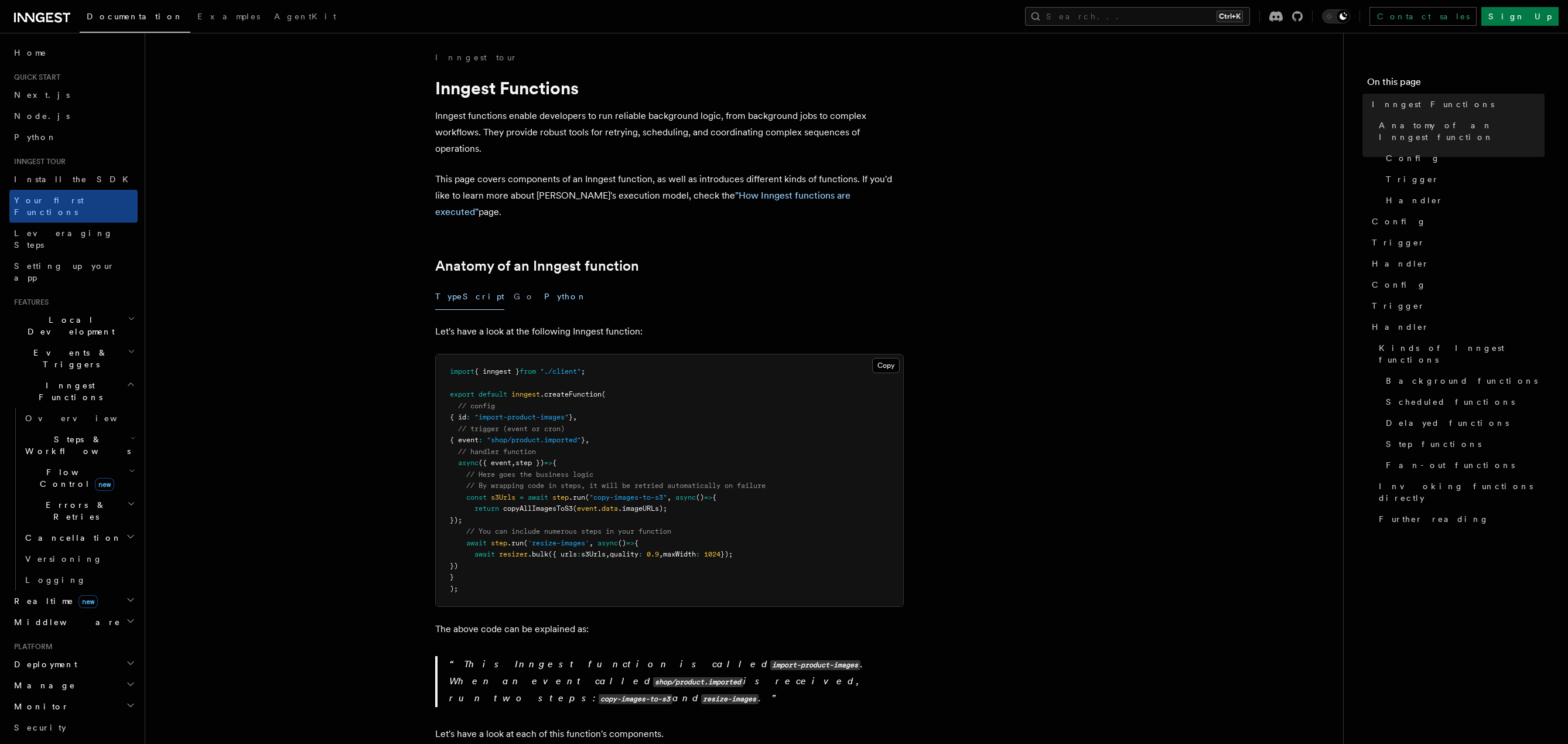
click at [544, 284] on button "Python" at bounding box center [566, 296] width 43 height 26
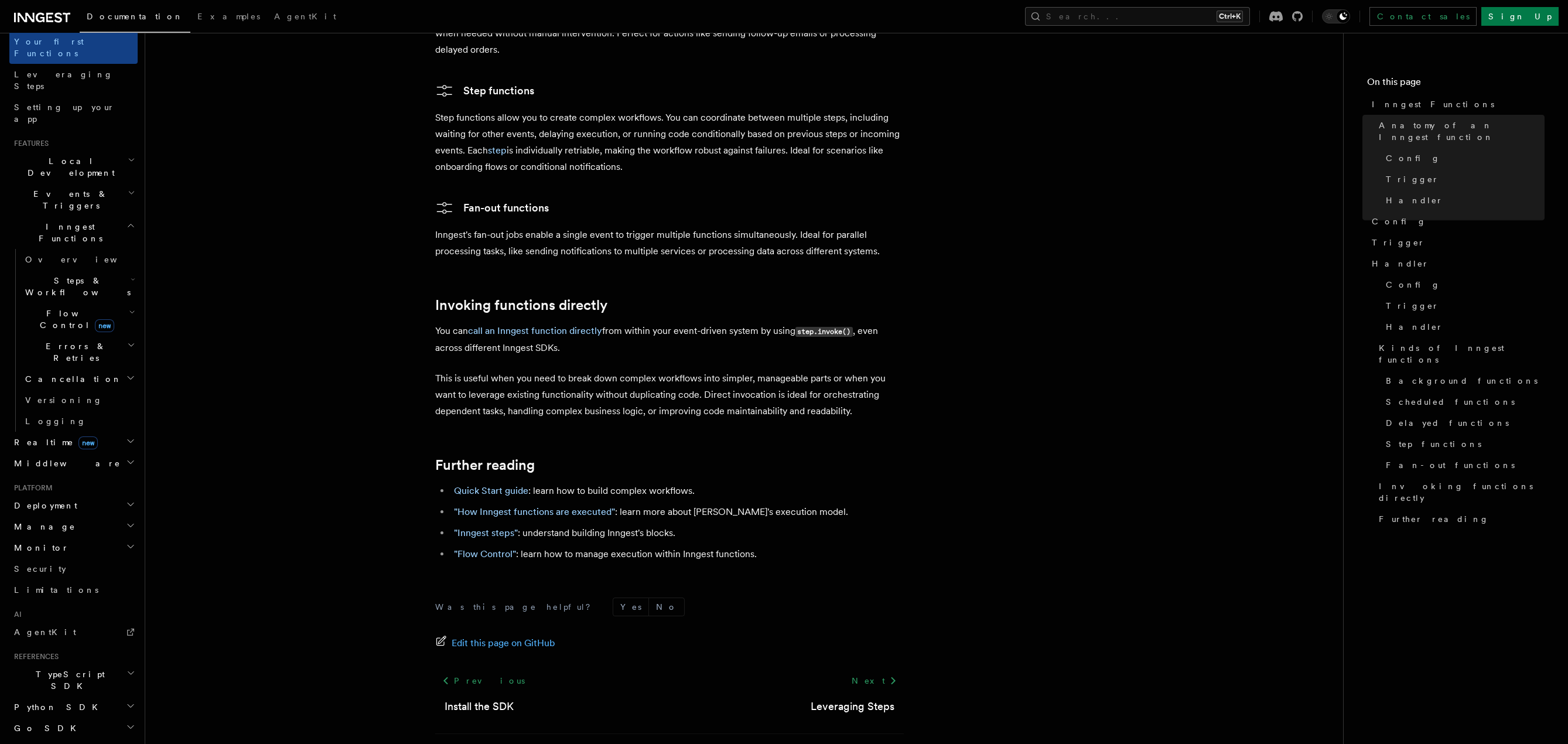
scroll to position [176, 0]
click at [76, 436] on h2 "Middleware" at bounding box center [73, 446] width 128 height 21
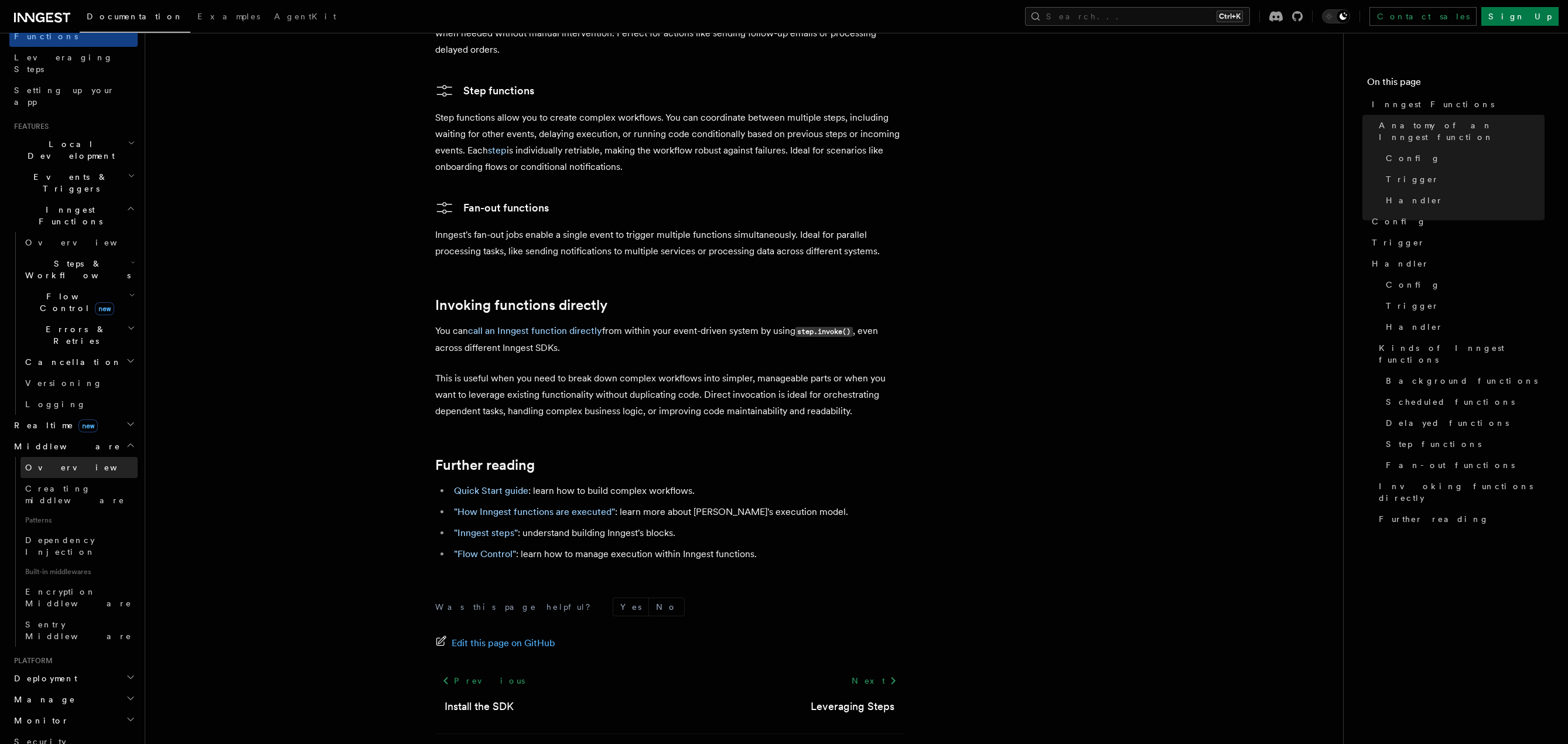
click at [64, 457] on link "Overview" at bounding box center [79, 467] width 117 height 21
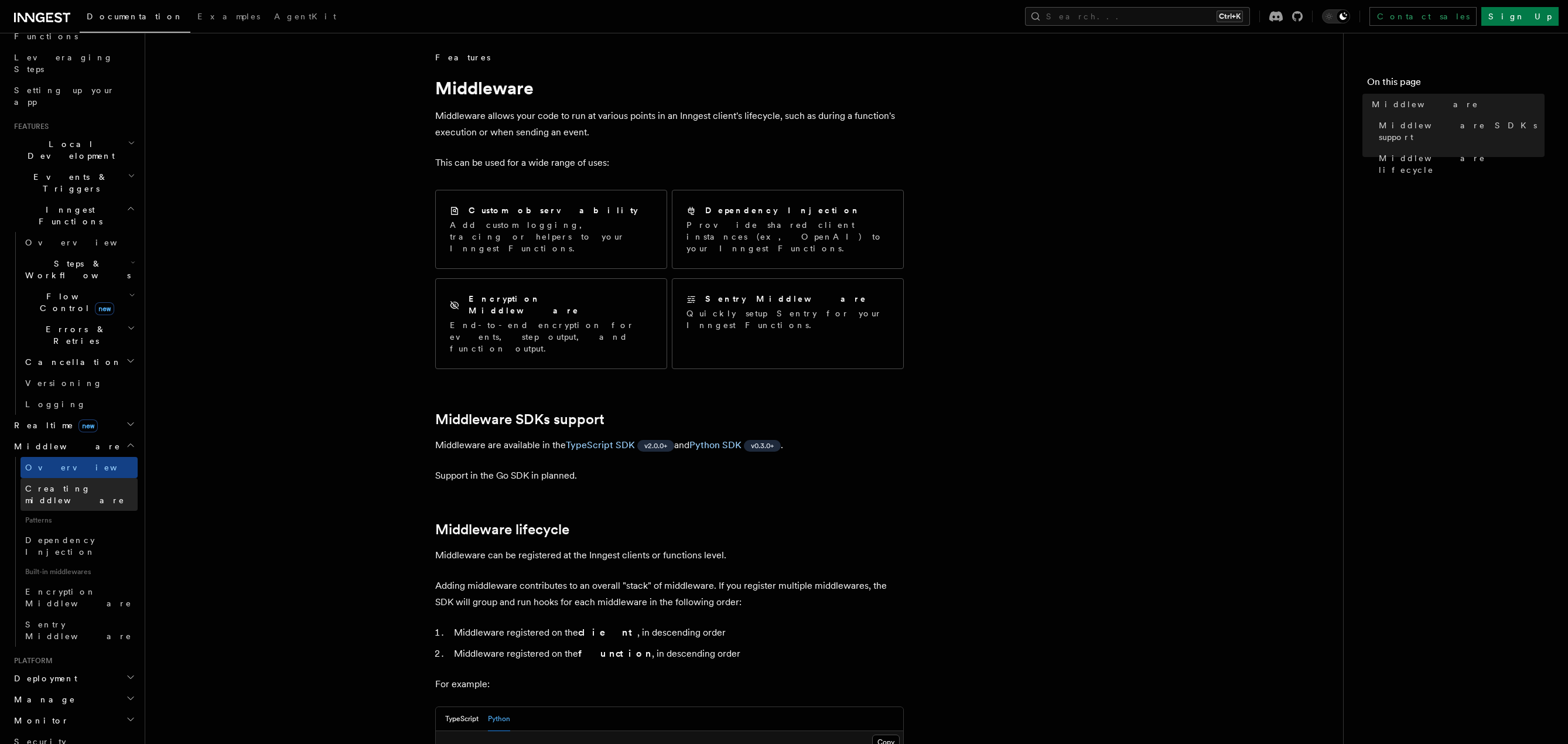
click at [85, 484] on span "Creating middleware" at bounding box center [75, 494] width 100 height 21
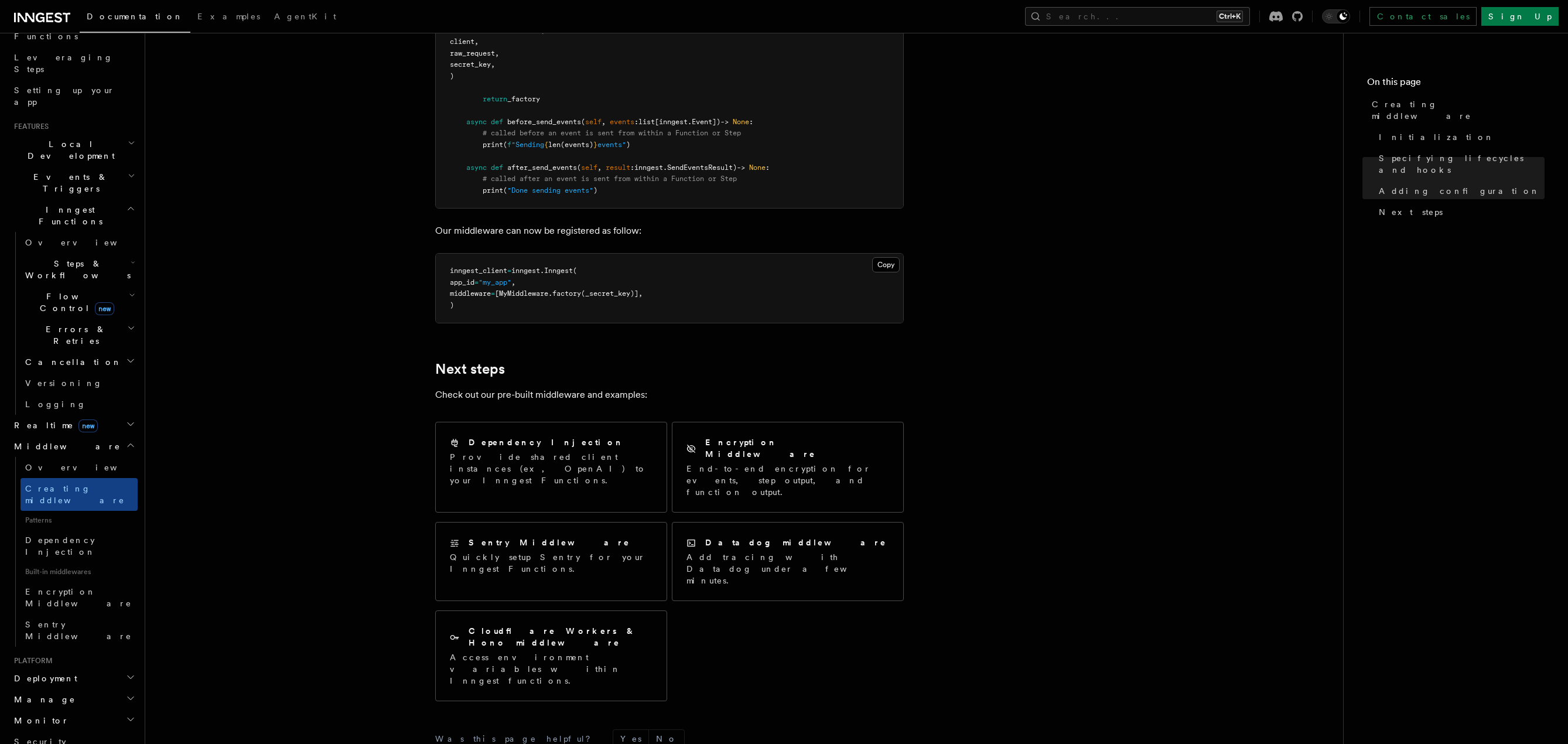
scroll to position [1875, 0]
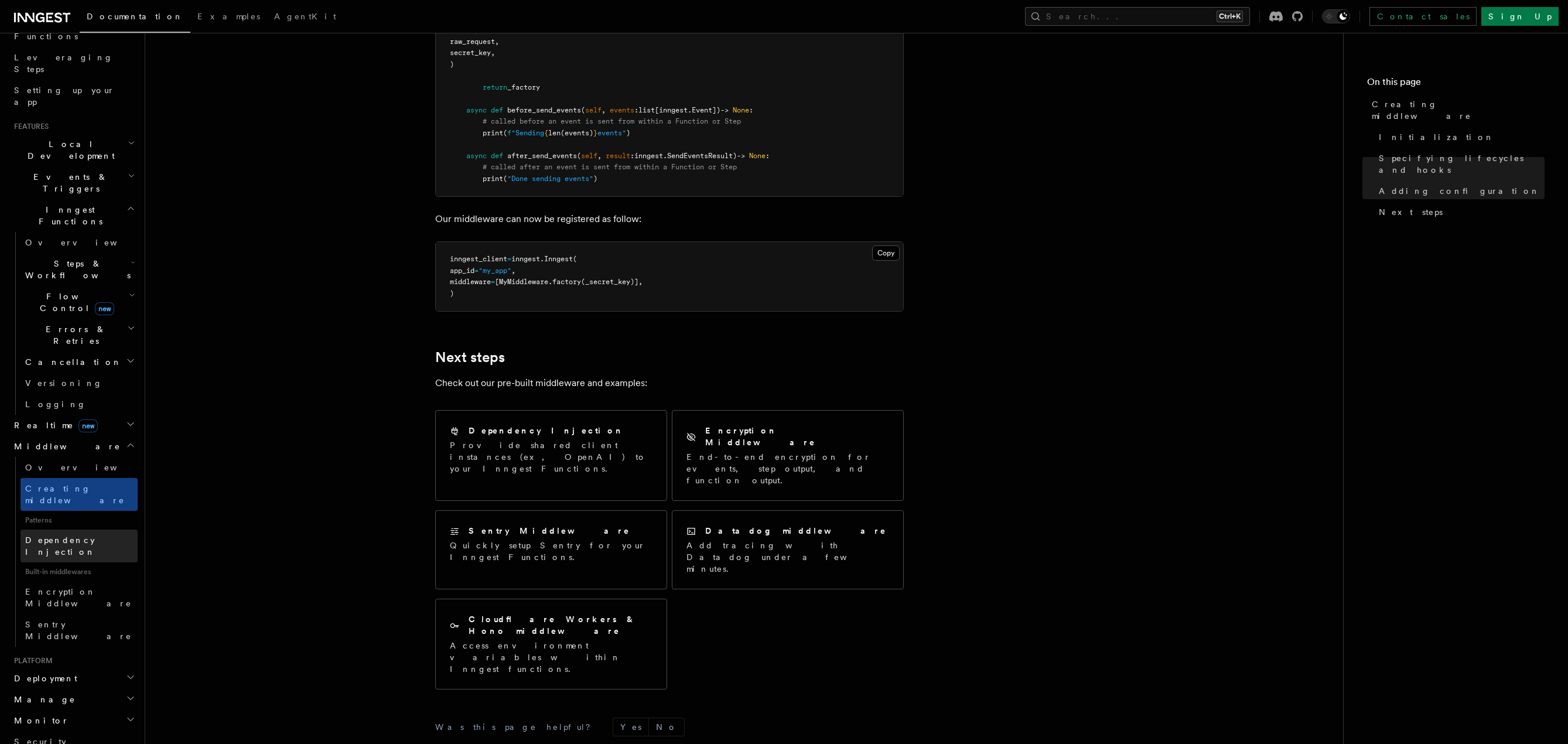
click at [68, 534] on span "Dependency Injection" at bounding box center [82, 546] width 113 height 23
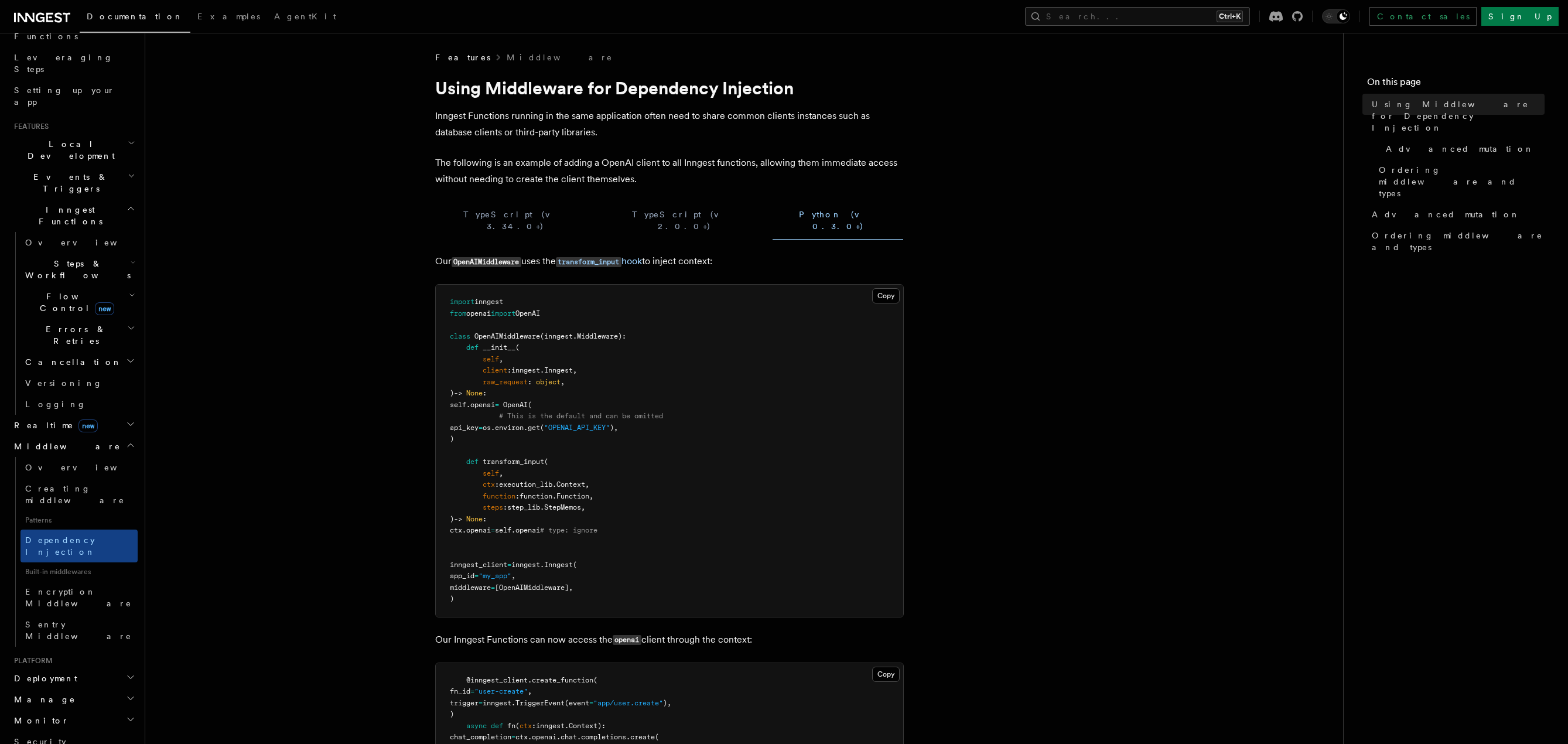
click at [287, 363] on article "Features Middleware Using Middleware for Dependency Injection Inngest Functions…" at bounding box center [744, 566] width 1161 height 1028
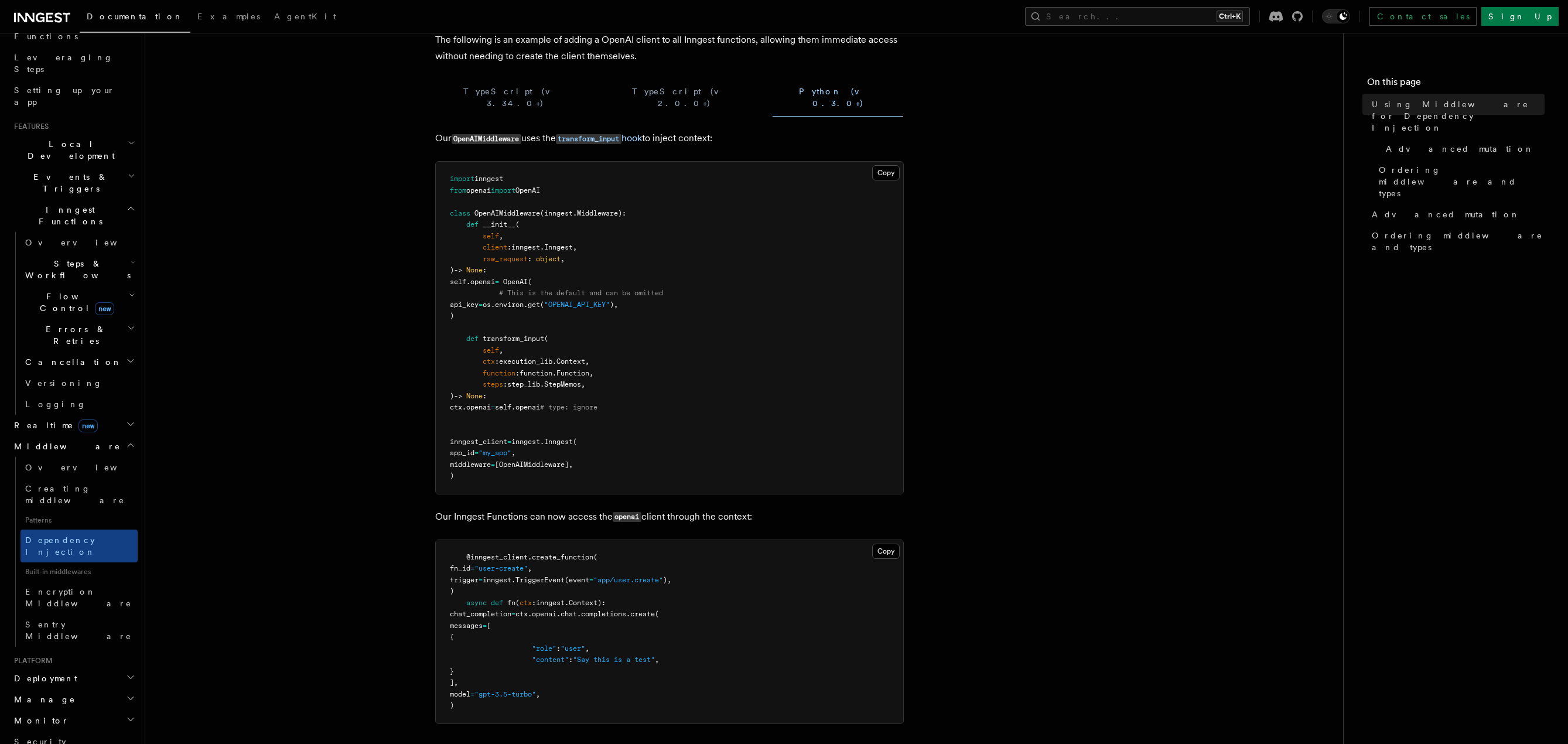
scroll to position [176, 0]
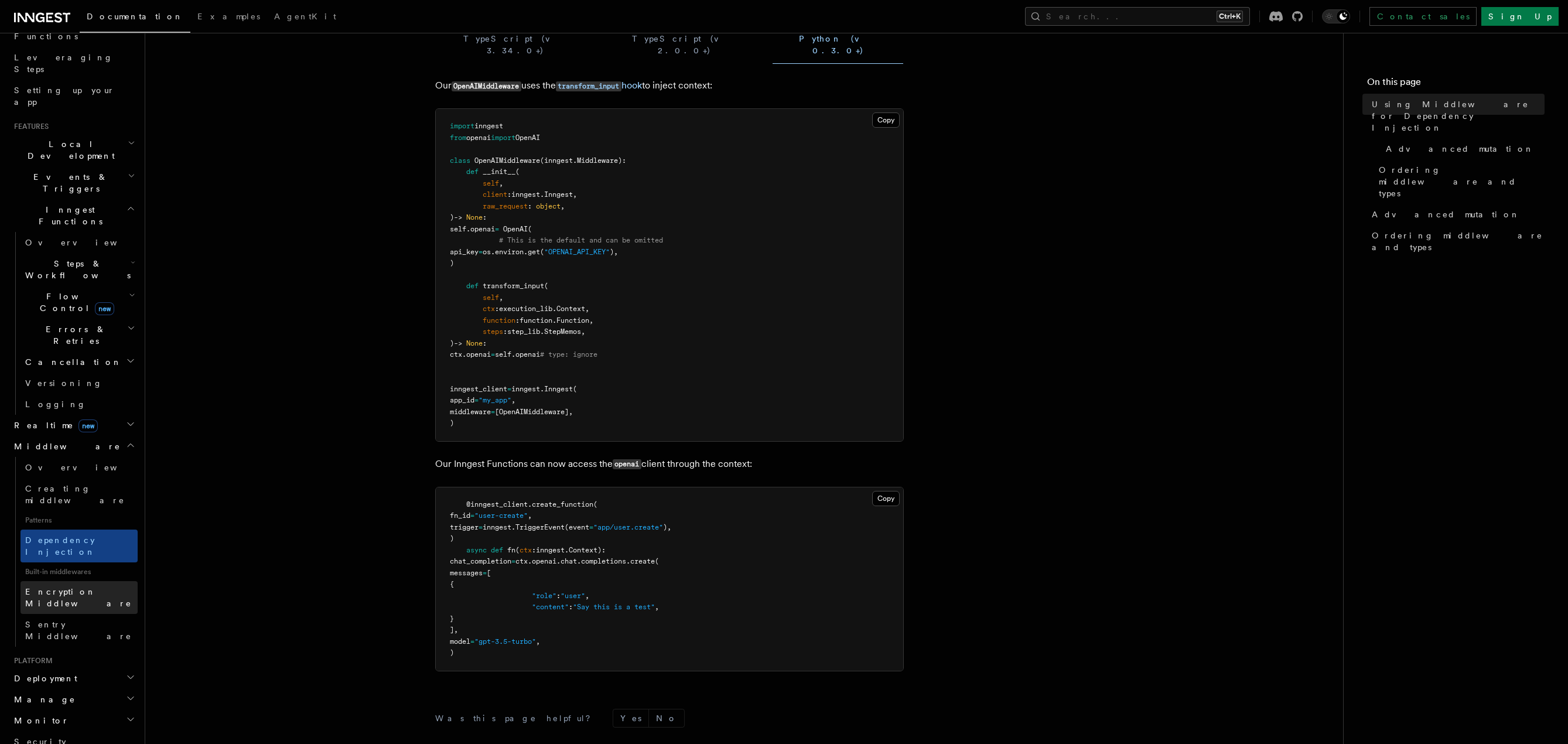
click at [86, 586] on span "Encryption Middleware" at bounding box center [82, 597] width 113 height 23
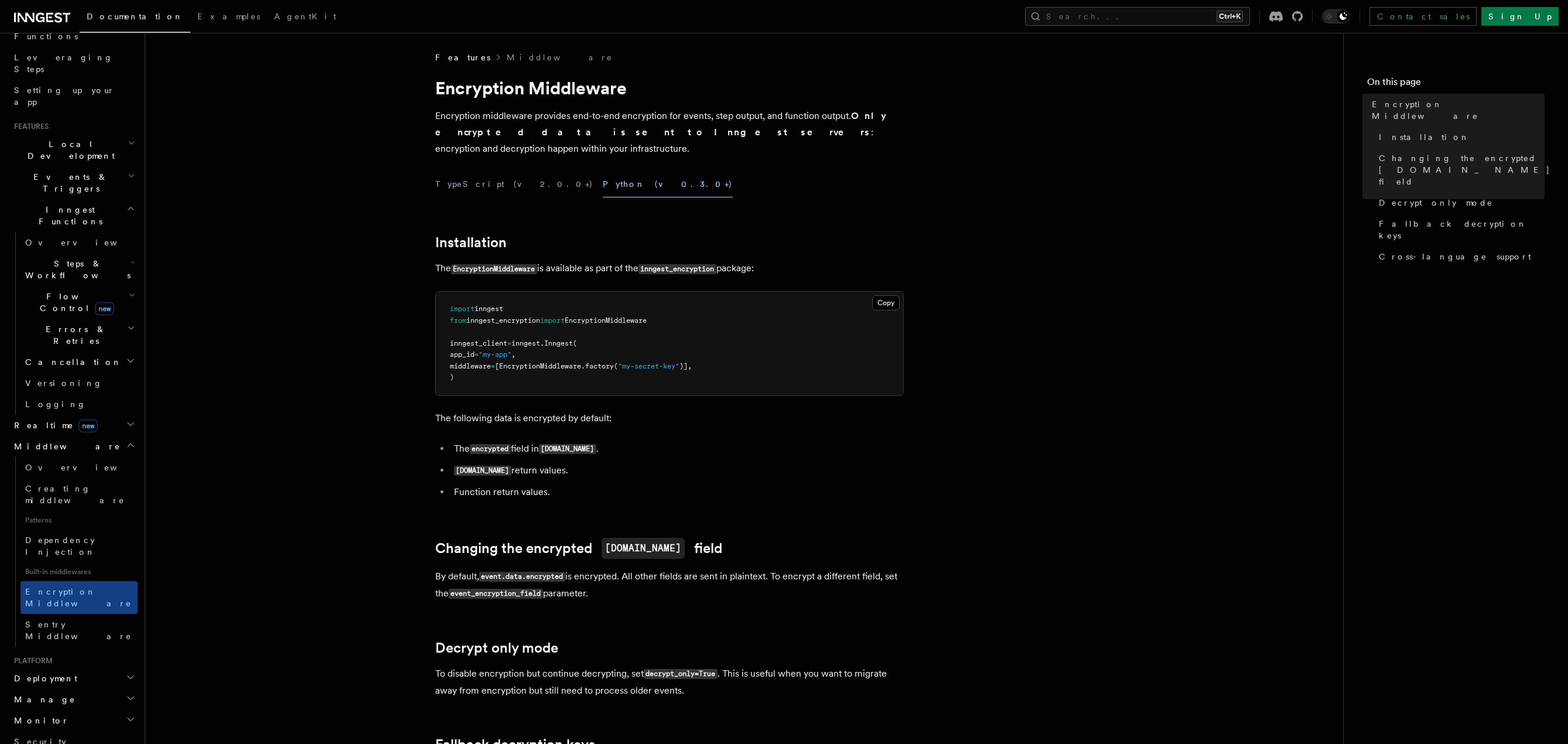
click at [356, 371] on article "Features Middleware Encryption Middleware Encryption middleware provides end-to…" at bounding box center [744, 588] width 1161 height 1073
click at [411, 363] on article "Features Middleware Encryption Middleware Encryption middleware provides end-to…" at bounding box center [744, 588] width 1161 height 1073
click at [72, 620] on span "Sentry Middleware" at bounding box center [78, 630] width 107 height 21
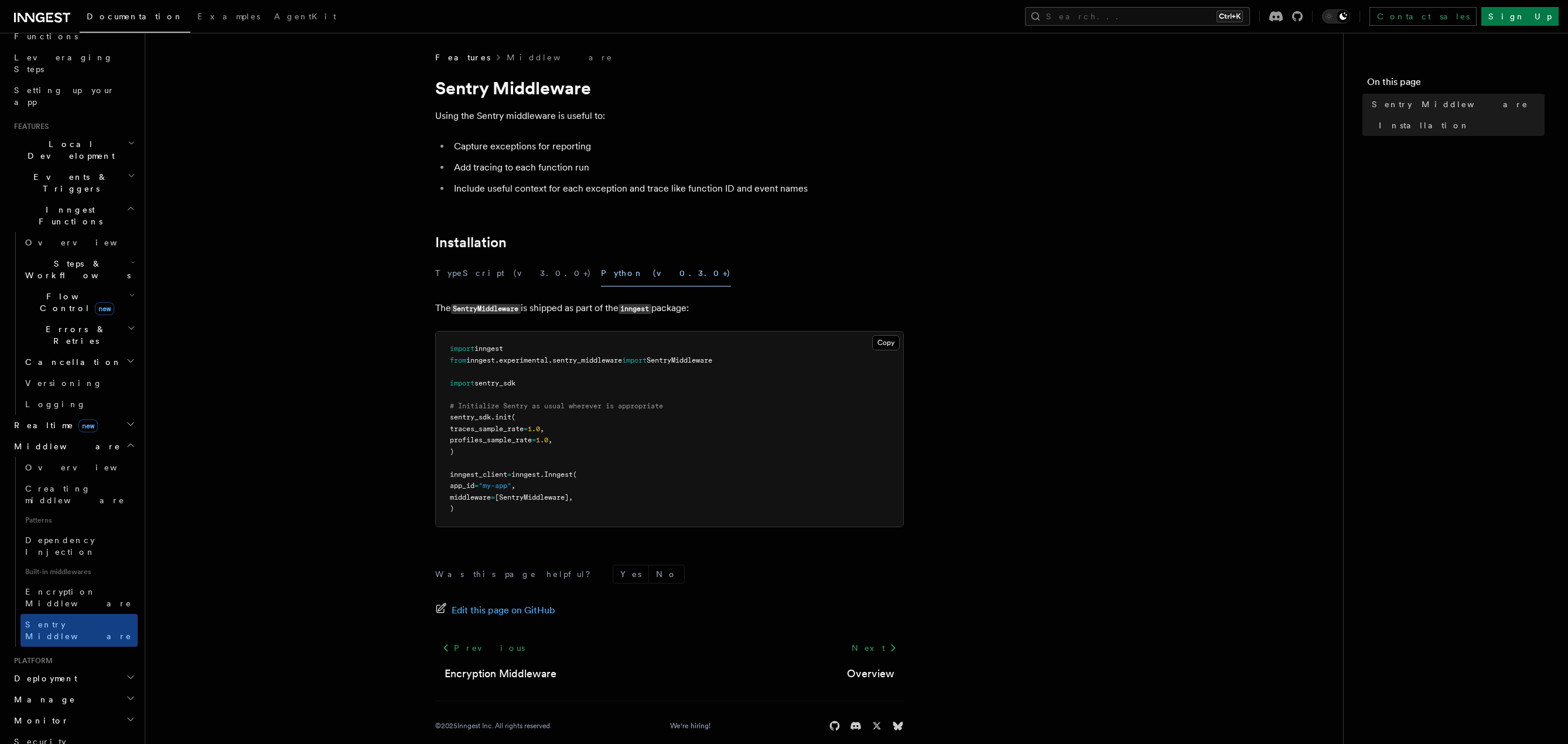
click at [352, 261] on article "Features Middleware Sentry Middleware Using the Sentry middleware is useful to:…" at bounding box center [744, 406] width 1161 height 708
click at [58, 689] on h2 "Manage" at bounding box center [73, 699] width 128 height 21
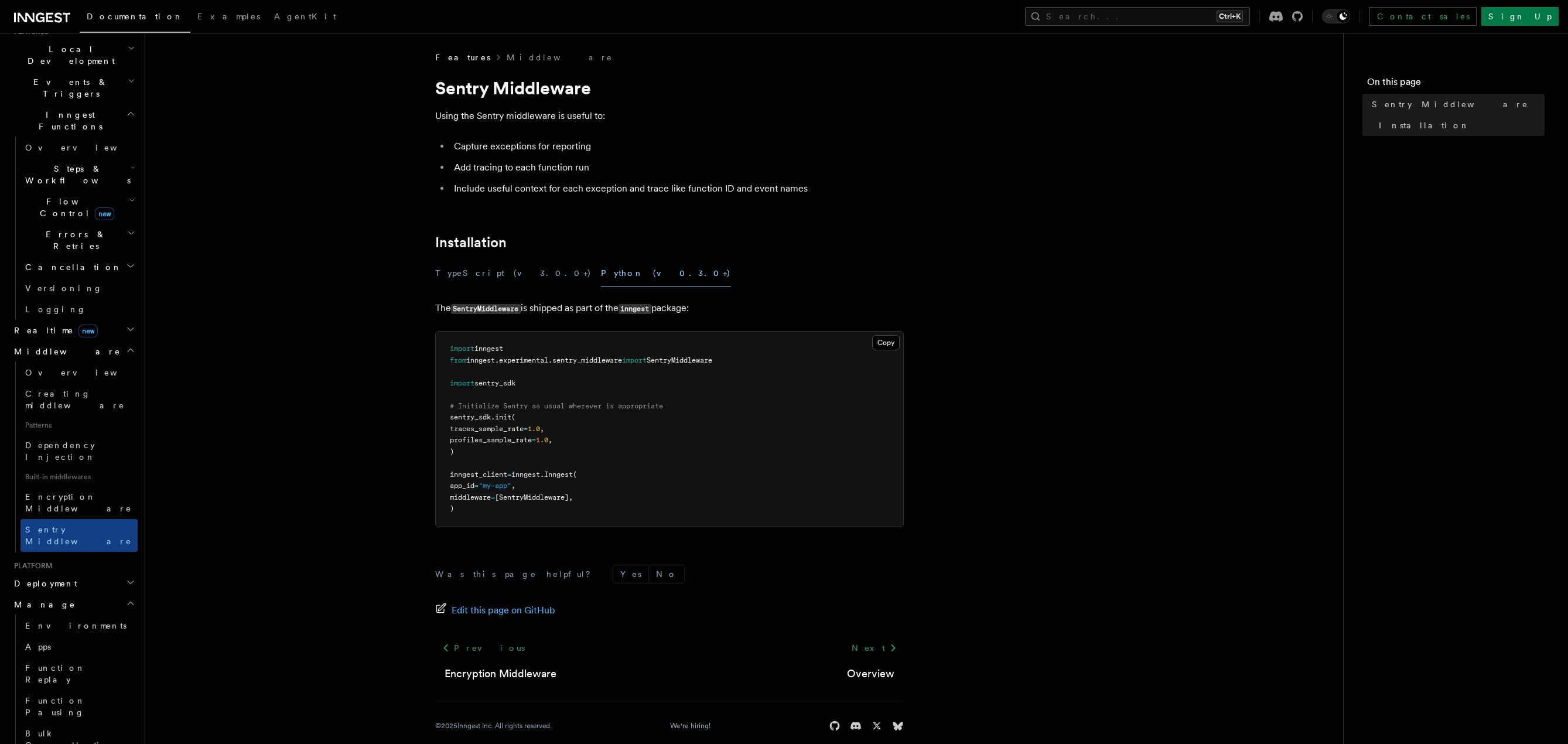
scroll to position [351, 0]
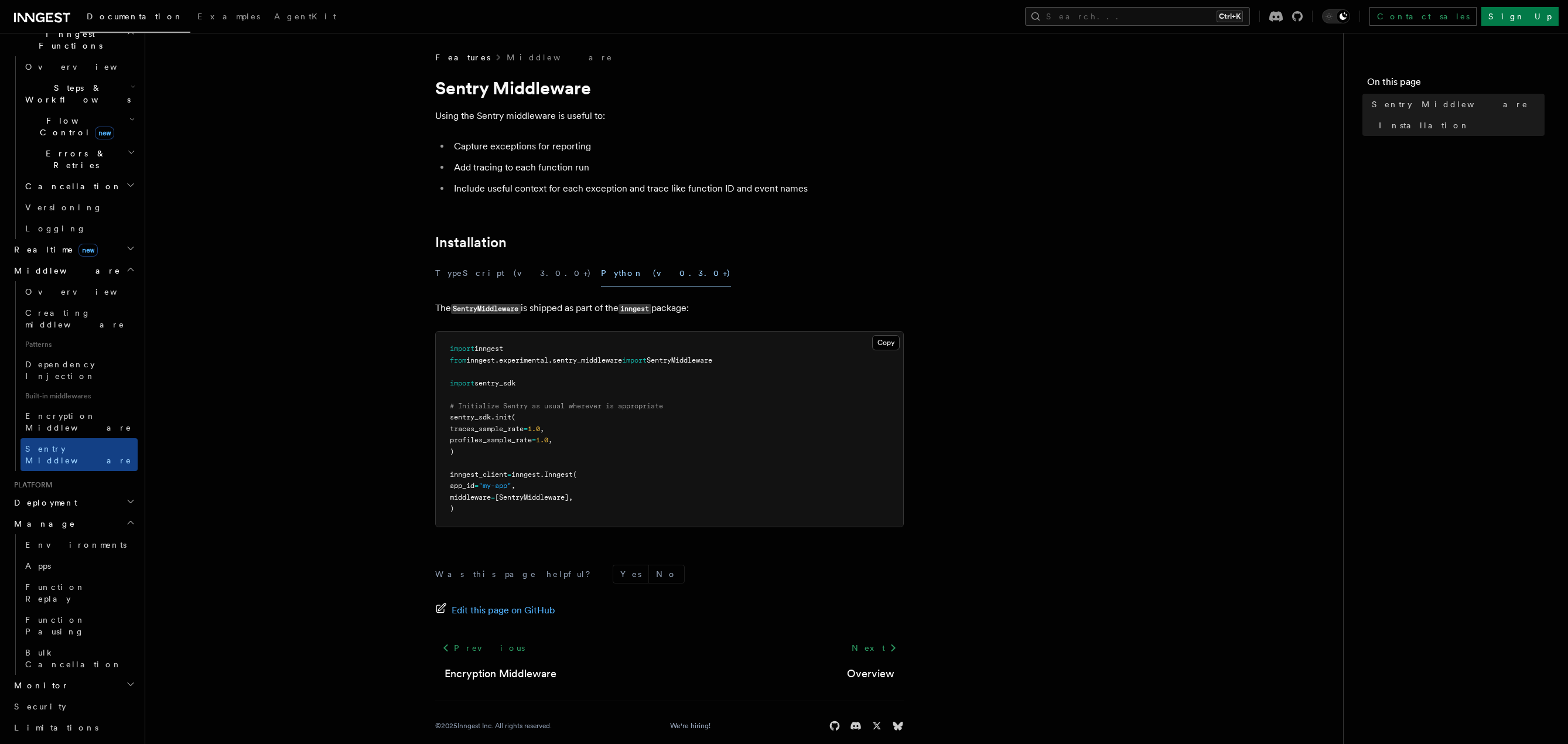
click at [54, 675] on h2 "Monitor" at bounding box center [73, 685] width 128 height 21
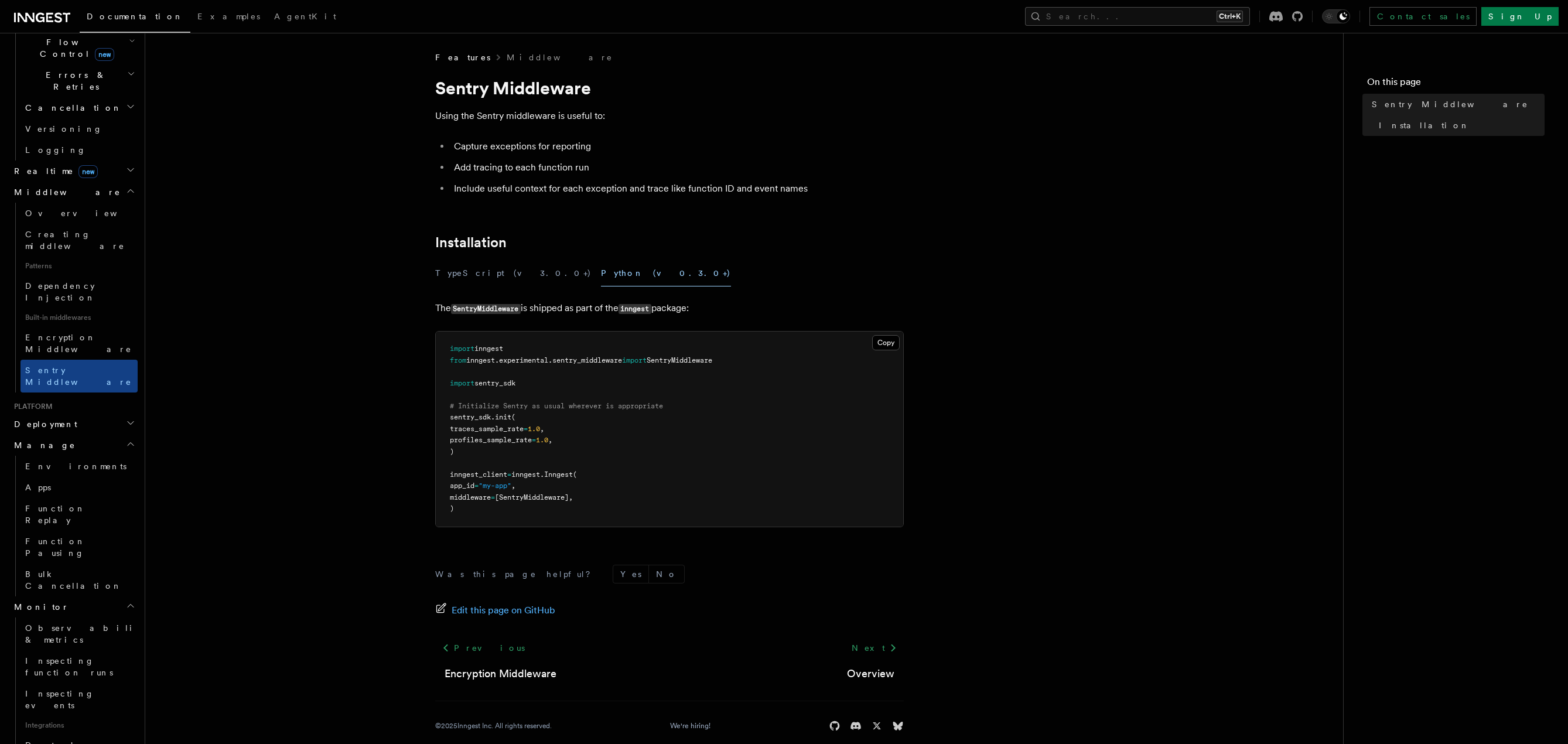
scroll to position [469, 0]
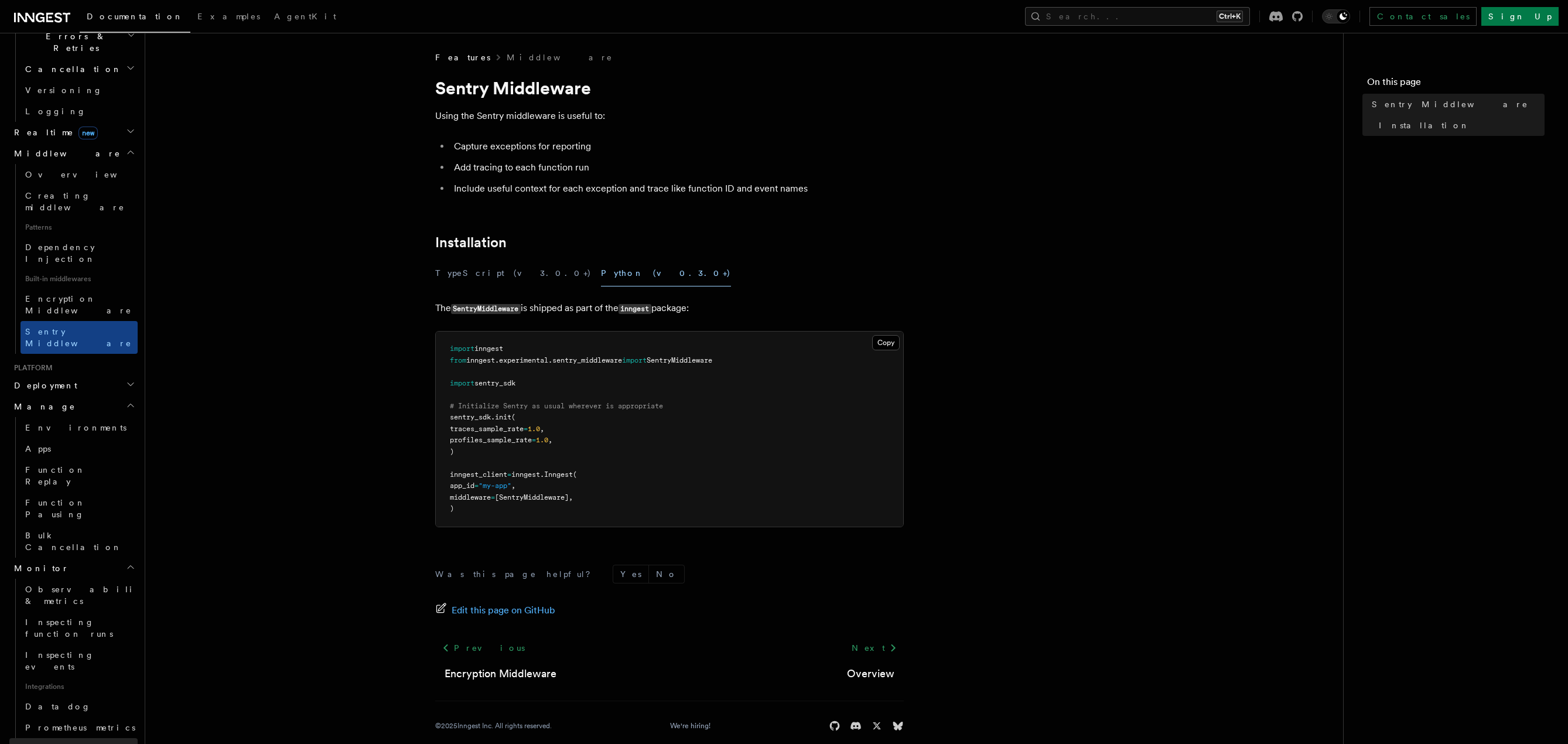
click at [72, 738] on link "Security" at bounding box center [73, 748] width 128 height 21
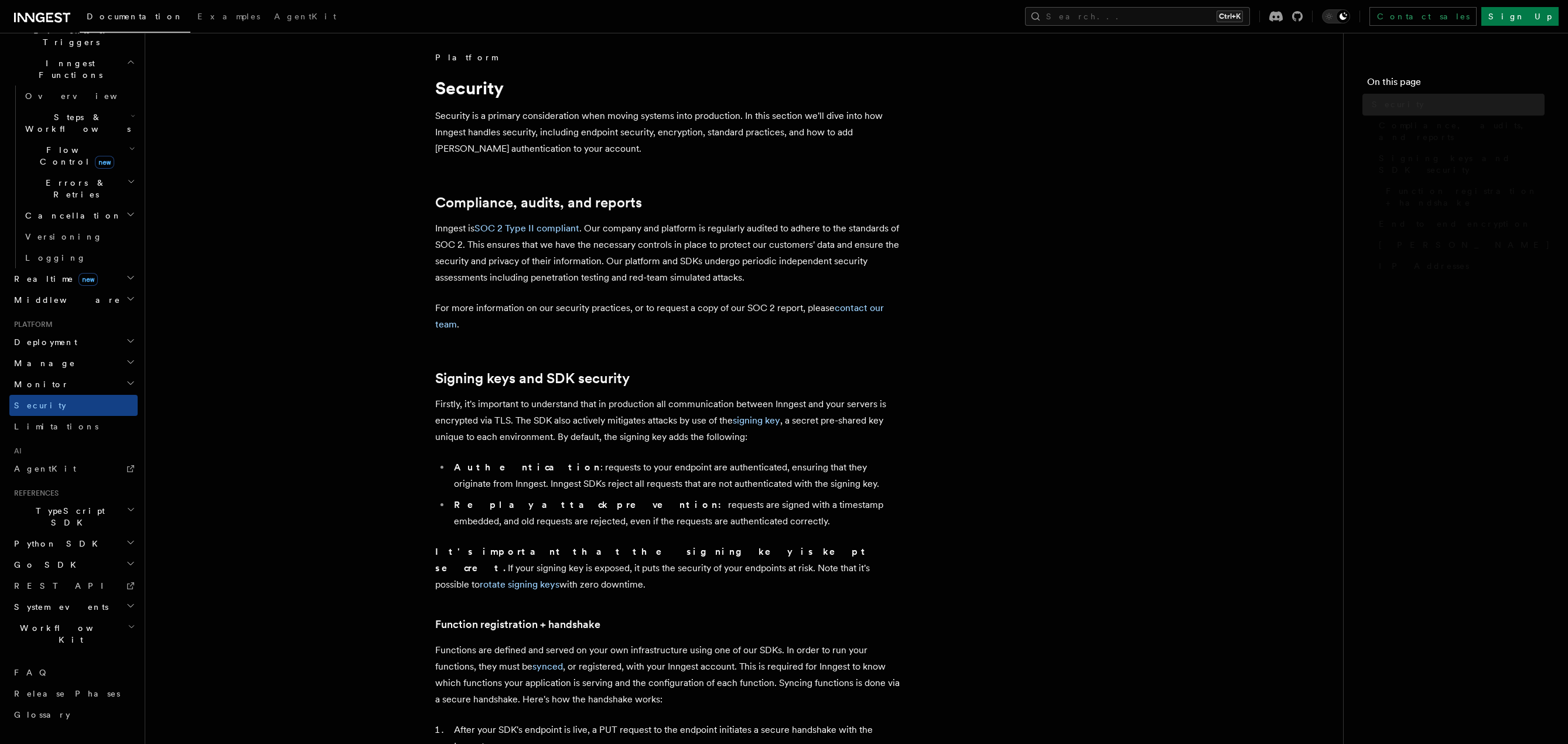
scroll to position [193, 0]
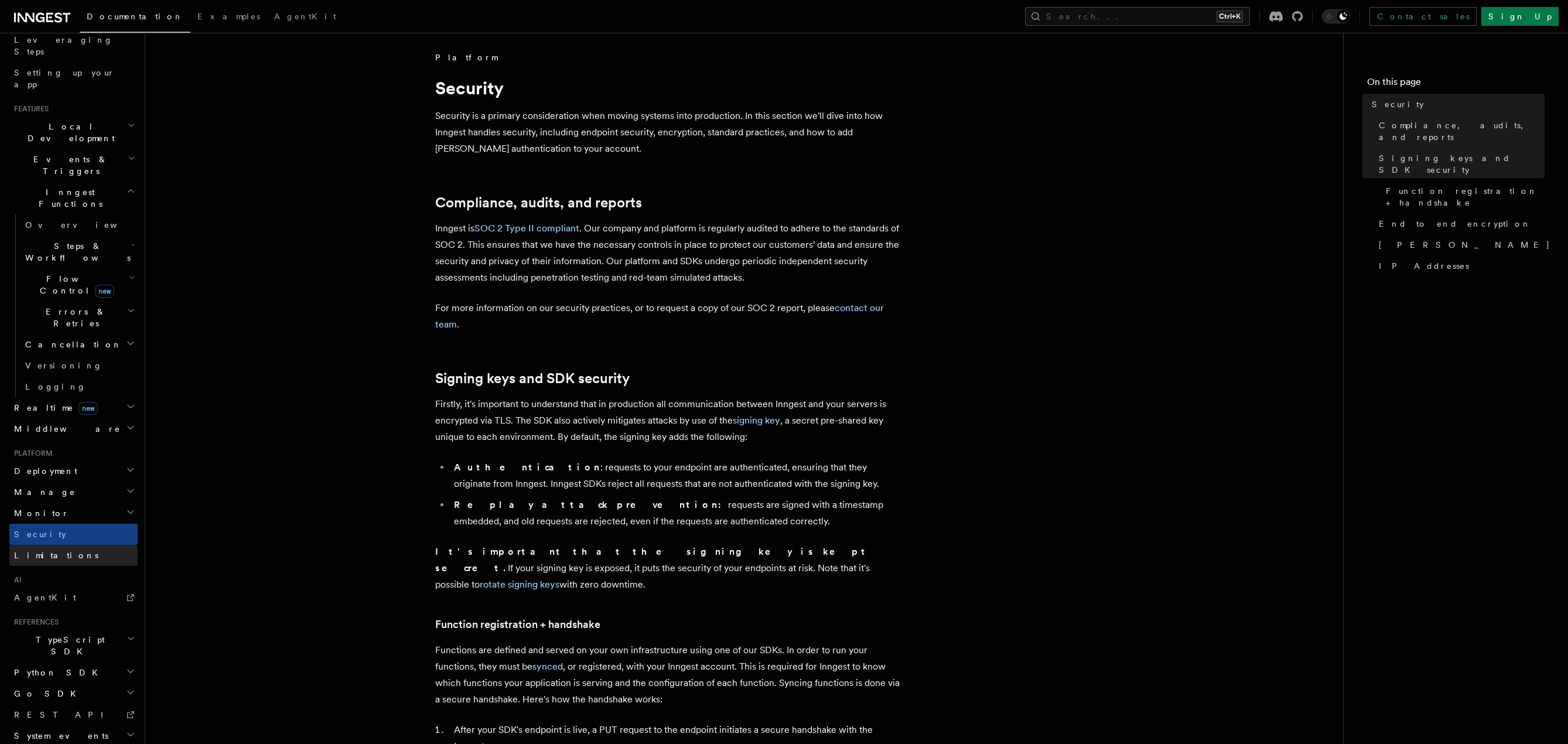
click at [59, 545] on link "Limitations" at bounding box center [73, 555] width 128 height 21
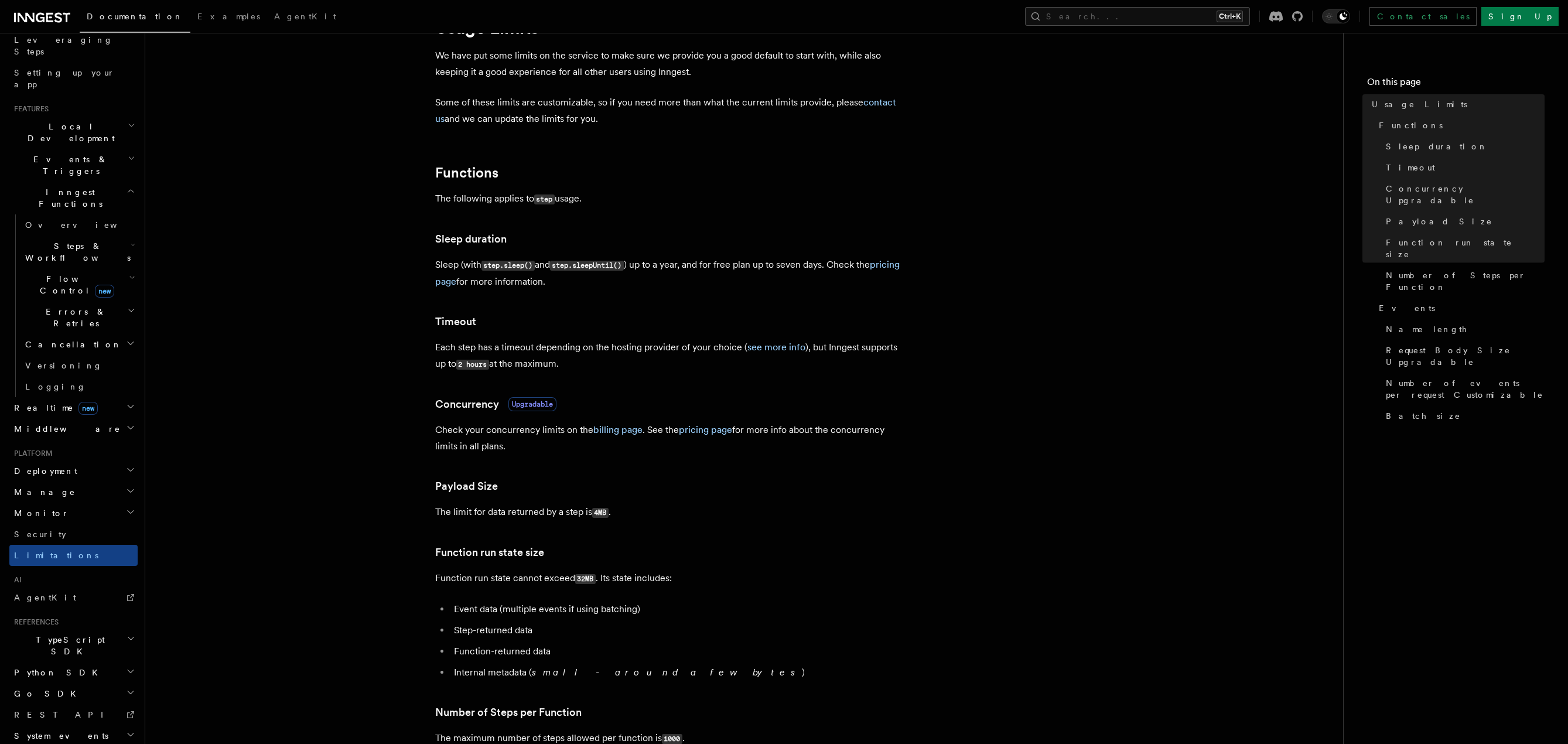
scroll to position [58, 0]
click at [84, 725] on h2 "System events" at bounding box center [73, 735] width 128 height 21
click at [77, 743] on span "function.failed" at bounding box center [60, 757] width 70 height 9
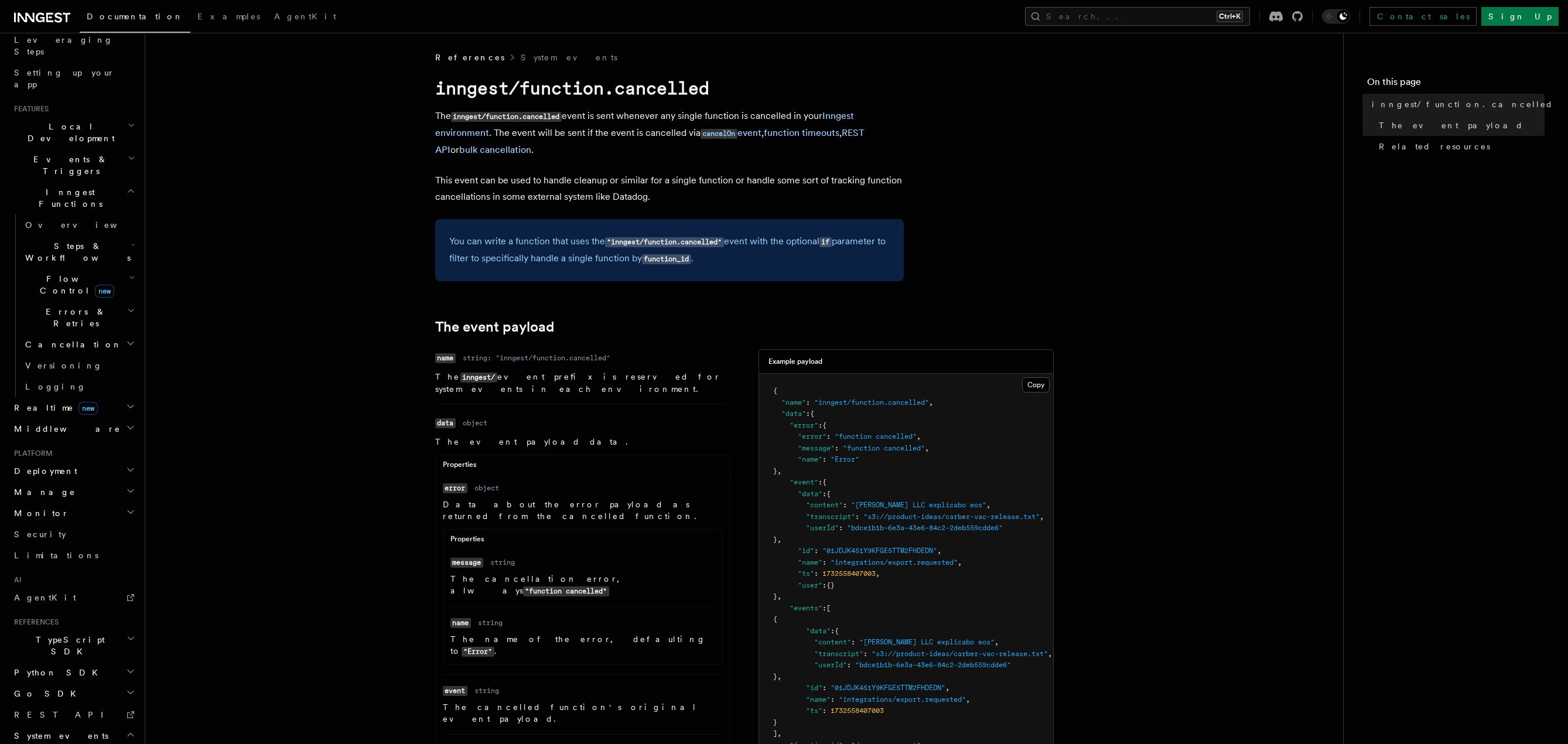
click at [70, 743] on span "function.failed" at bounding box center [60, 757] width 70 height 11
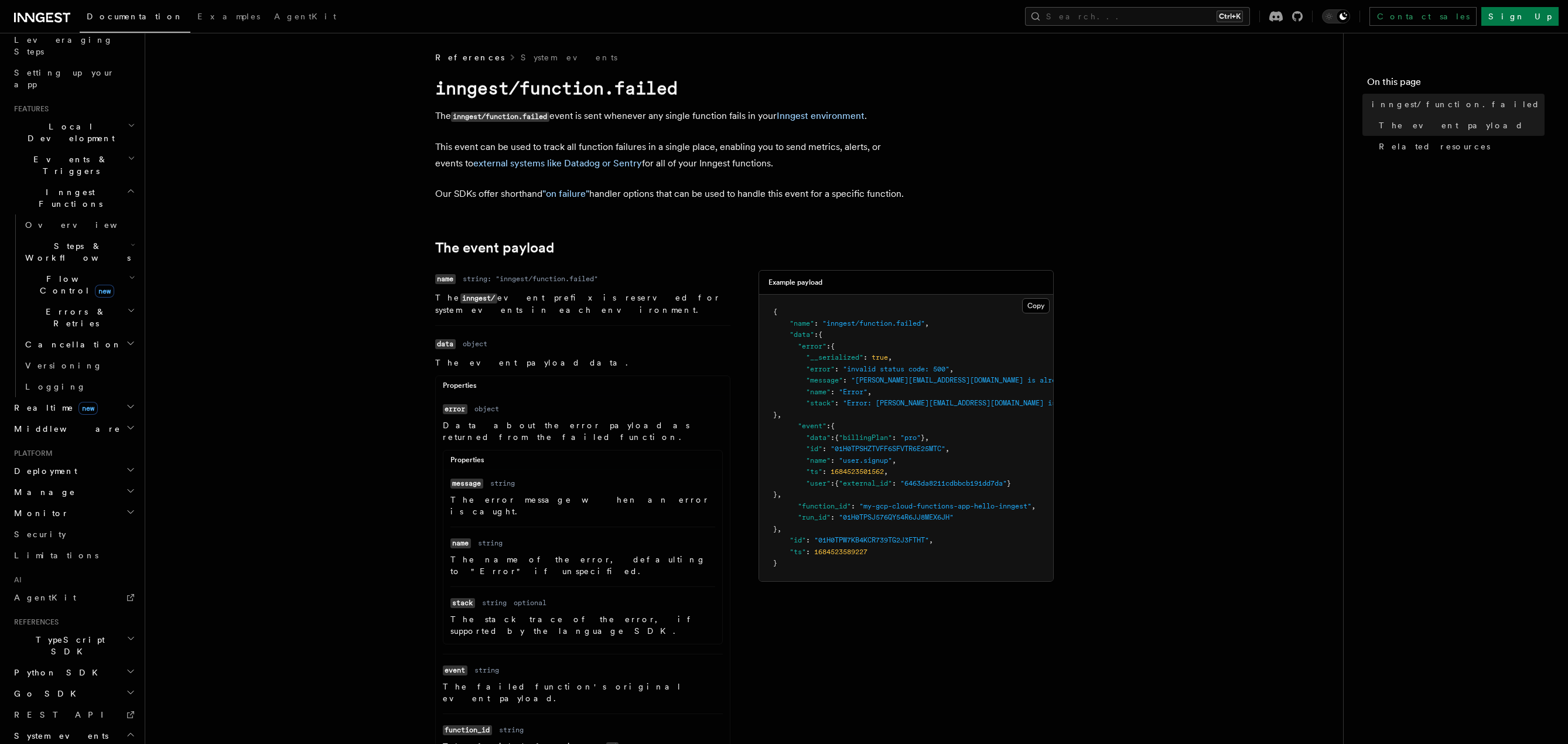
click at [65, 730] on span "System events" at bounding box center [59, 735] width 99 height 11
click at [58, 545] on link "Limitations" at bounding box center [73, 555] width 128 height 21
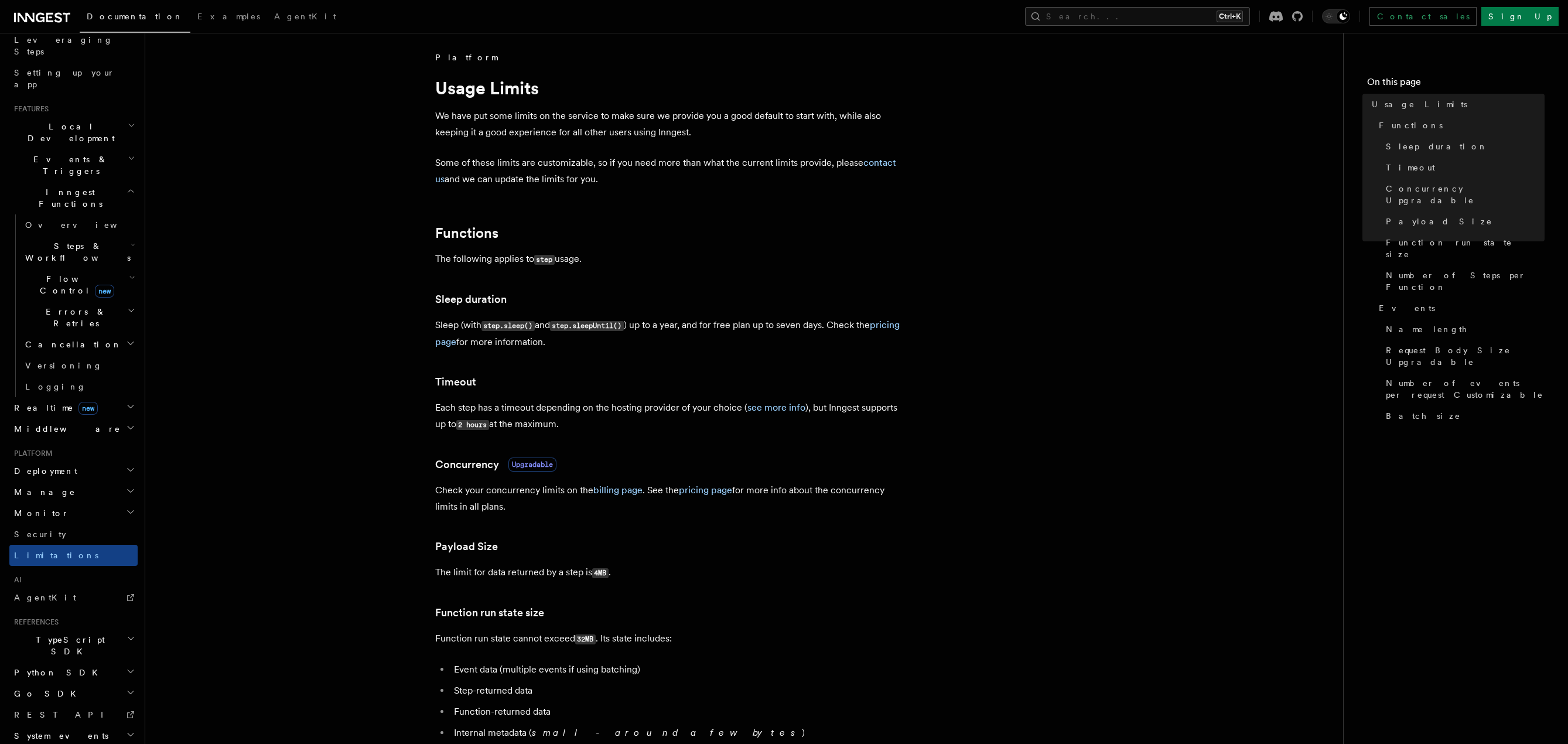
click at [82, 725] on h2 "System events" at bounding box center [73, 735] width 128 height 21
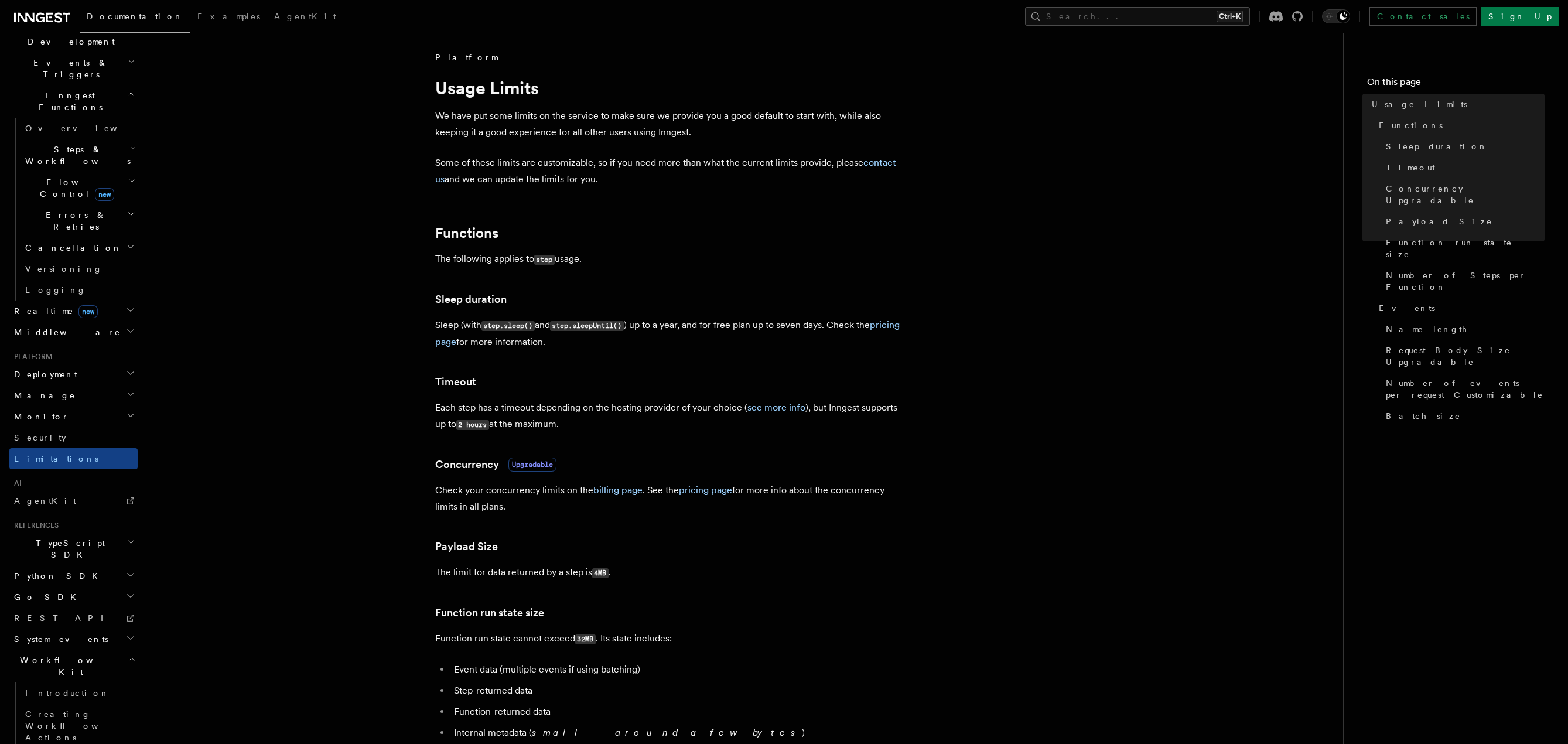
scroll to position [299, 0]
click at [74, 700] on span "Creating Workflow Actions" at bounding box center [76, 717] width 102 height 33
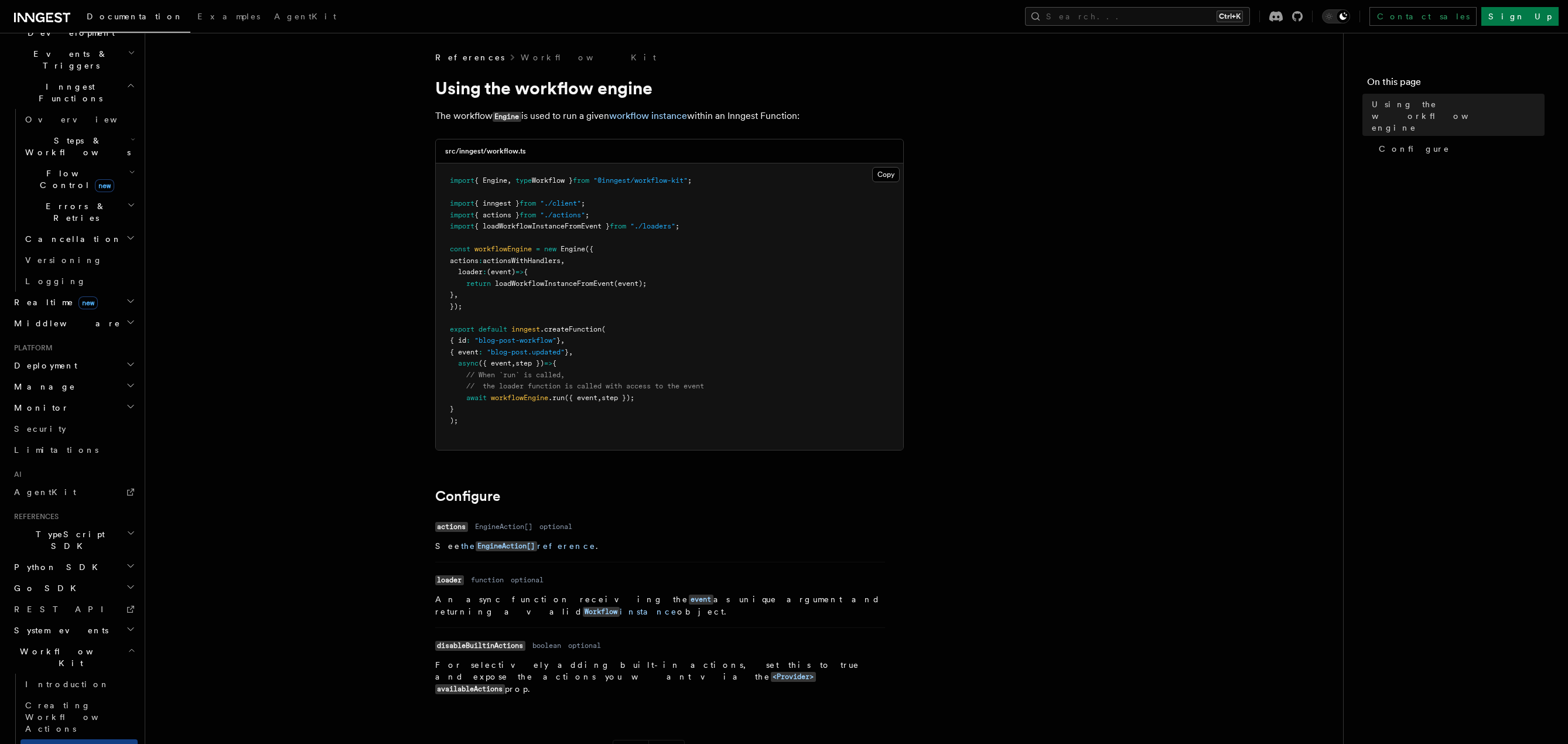
drag, startPoint x: 1002, startPoint y: 369, endPoint x: 909, endPoint y: 319, distance: 105.6
click at [1001, 369] on article "References Workflow Kit Using the workflow engine The workflow Engine is used t…" at bounding box center [744, 493] width 1161 height 883
click at [911, 241] on article "References Workflow Kit Using the workflow engine The workflow Engine is used t…" at bounding box center [744, 493] width 1161 height 883
click at [417, 277] on article "References Workflow Kit Using the workflow engine The workflow Engine is used t…" at bounding box center [744, 493] width 1161 height 883
click at [426, 272] on article "References Workflow Kit Using the workflow engine The workflow Engine is used t…" at bounding box center [744, 493] width 1161 height 883
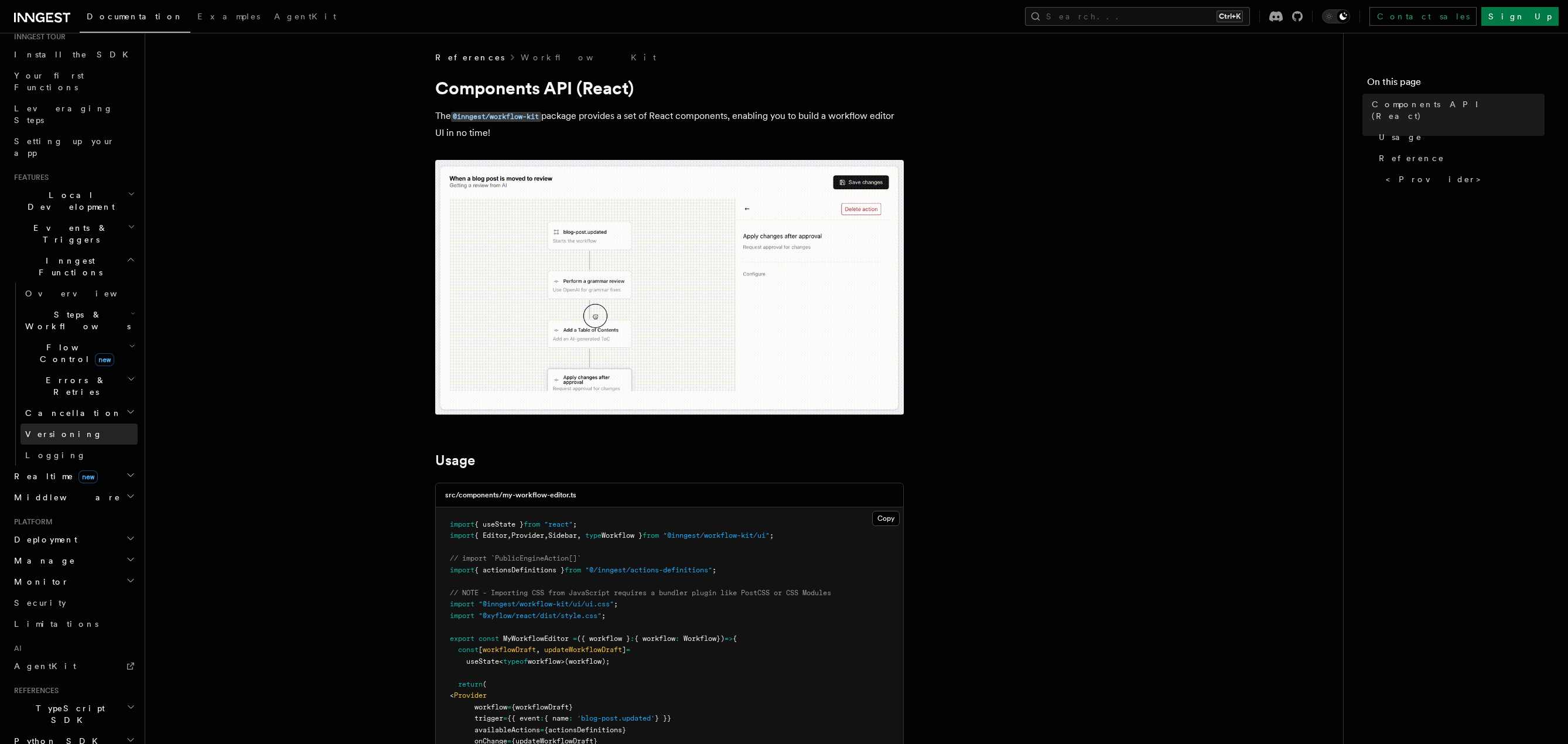
scroll to position [123, 0]
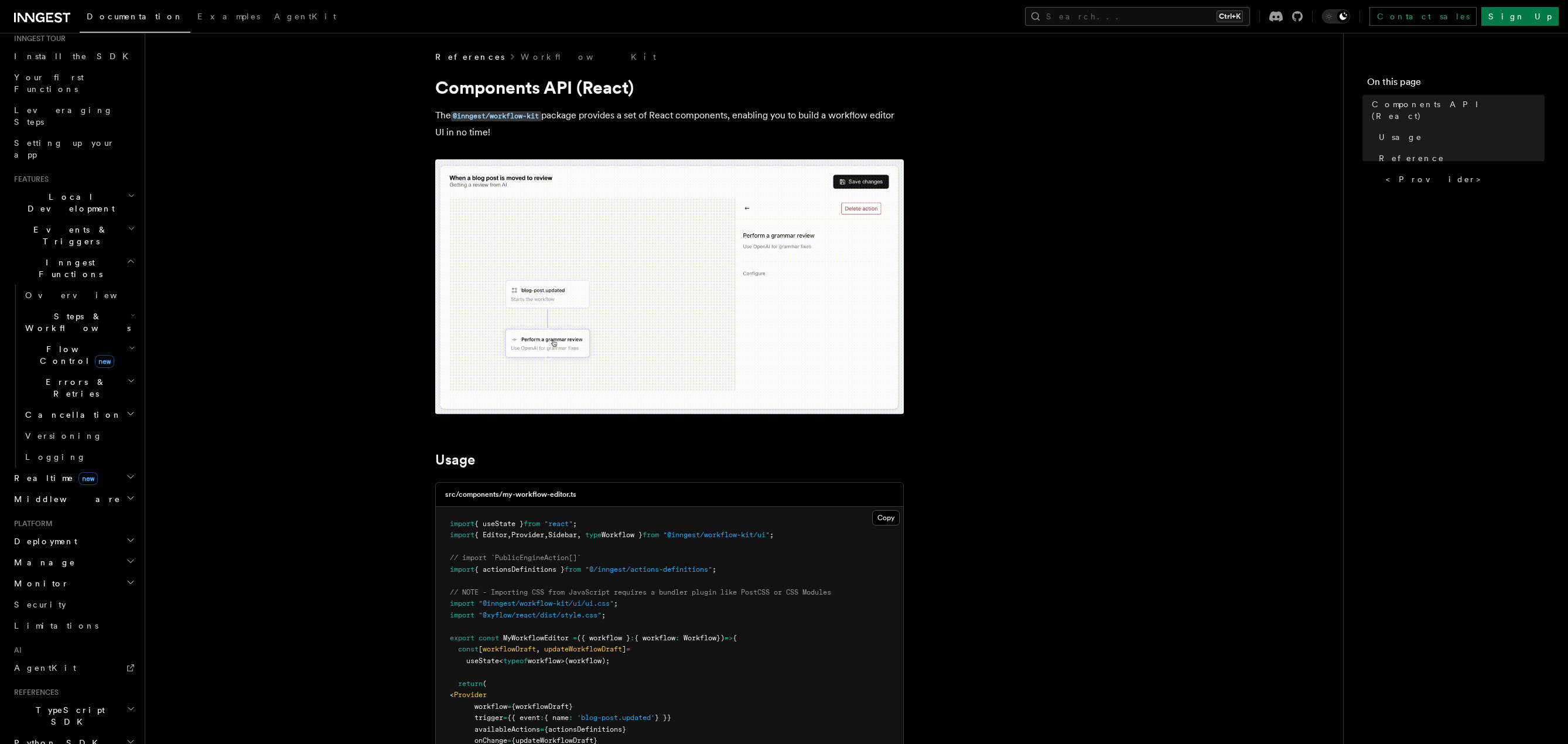
scroll to position [0, 0]
click at [68, 531] on h2 "Deployment" at bounding box center [73, 541] width 128 height 21
click at [83, 552] on link "Overview" at bounding box center [79, 562] width 117 height 21
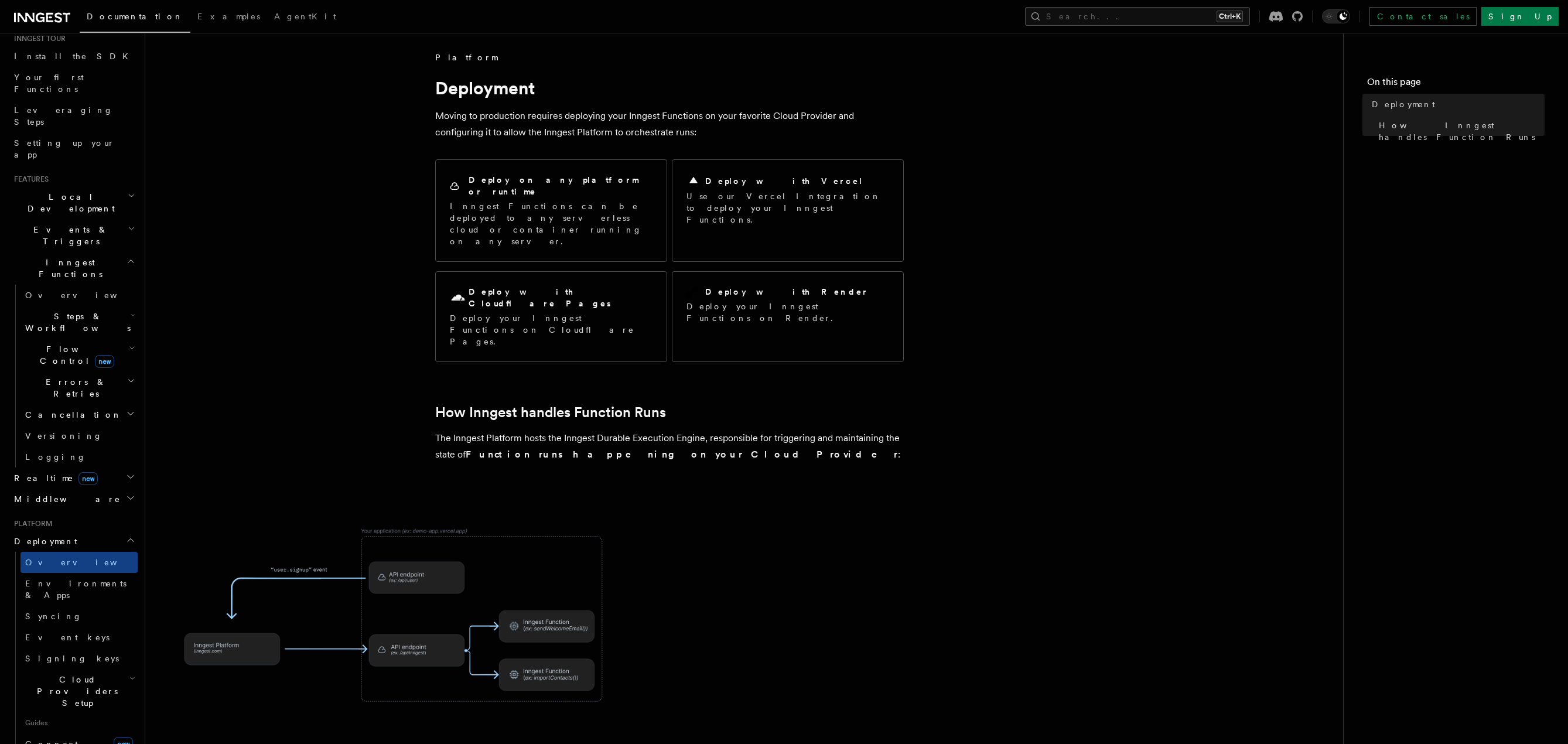
click at [99, 674] on span "Cloud Providers Setup" at bounding box center [75, 691] width 109 height 35
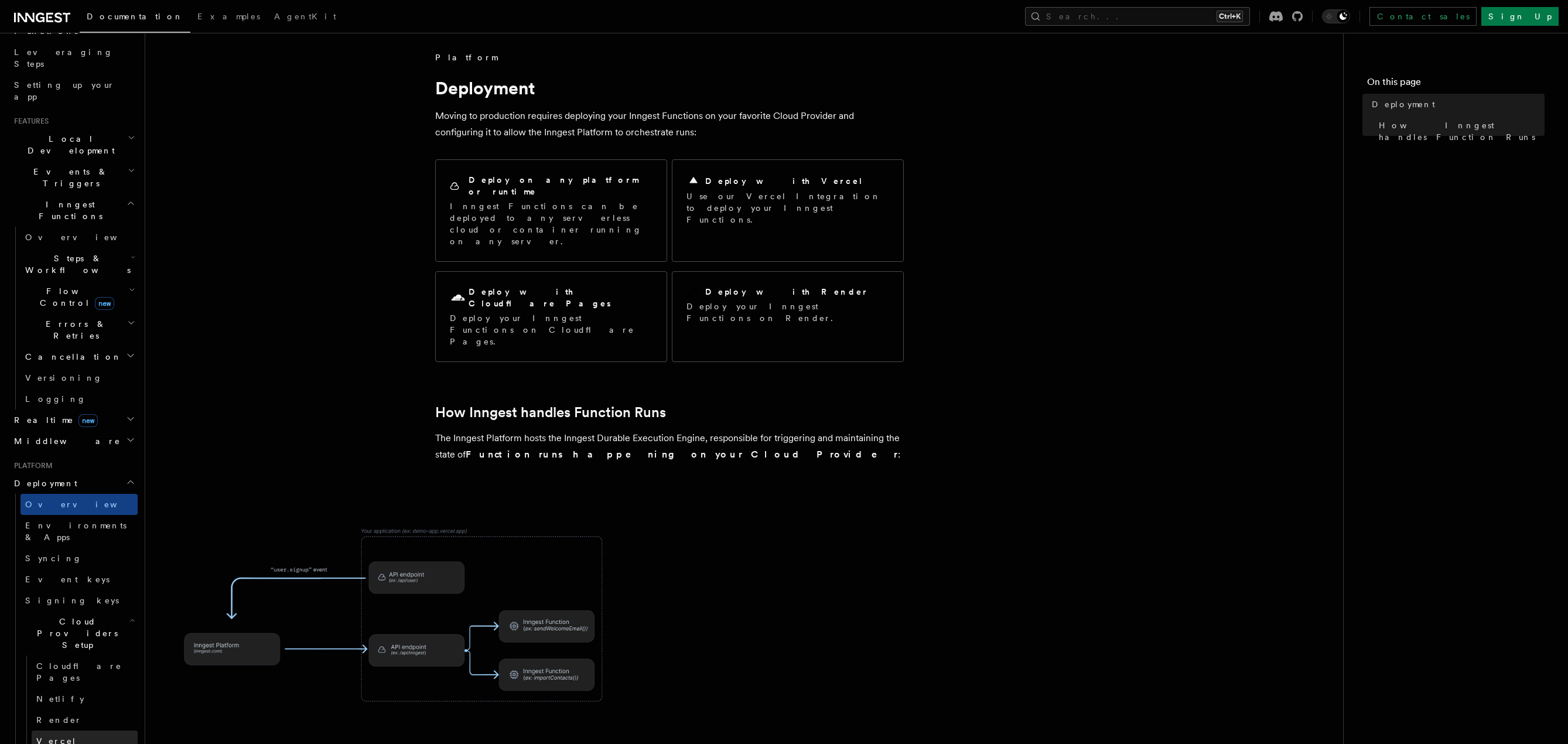
scroll to position [182, 0]
click at [92, 615] on span "Cloud Providers Setup" at bounding box center [75, 633] width 109 height 35
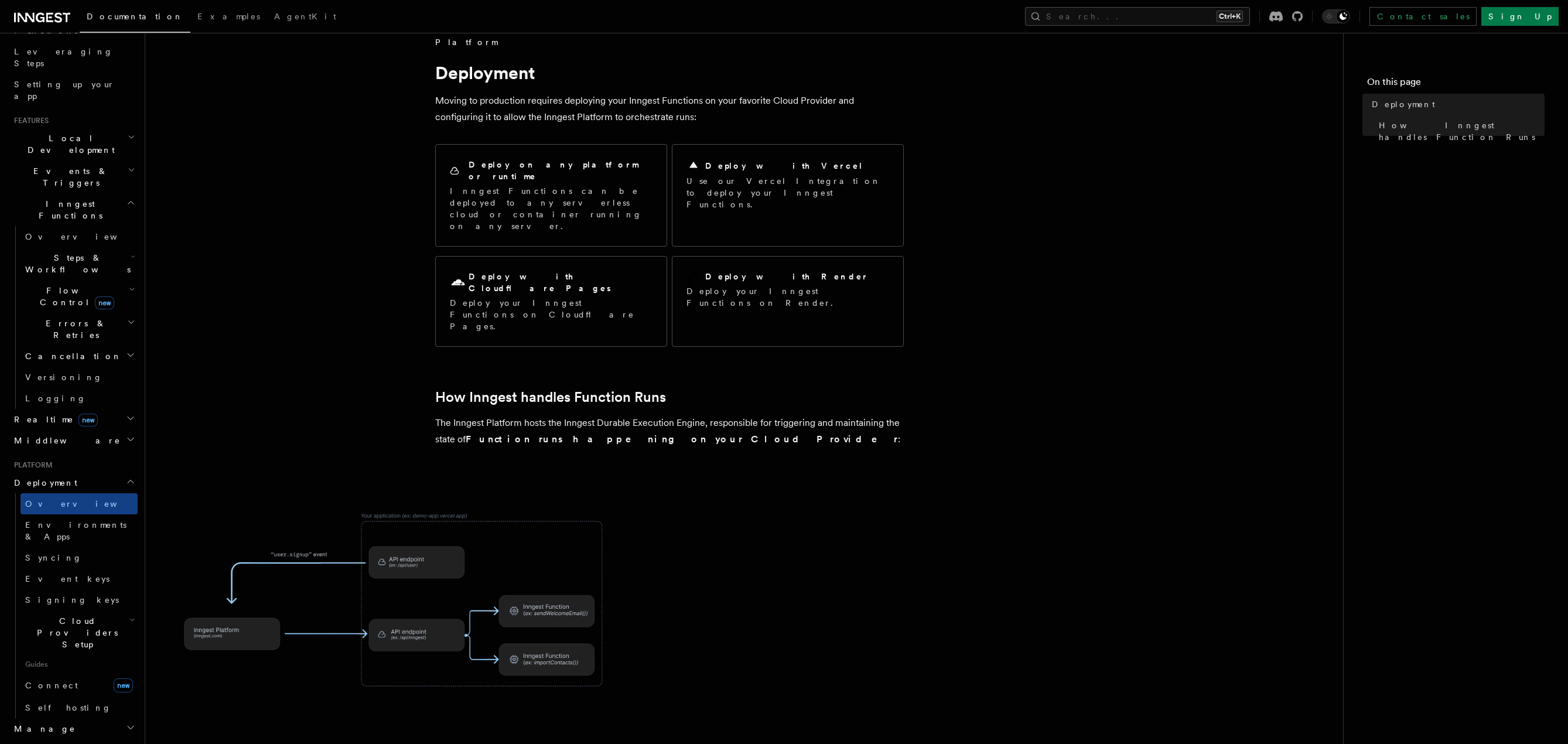
scroll to position [0, 0]
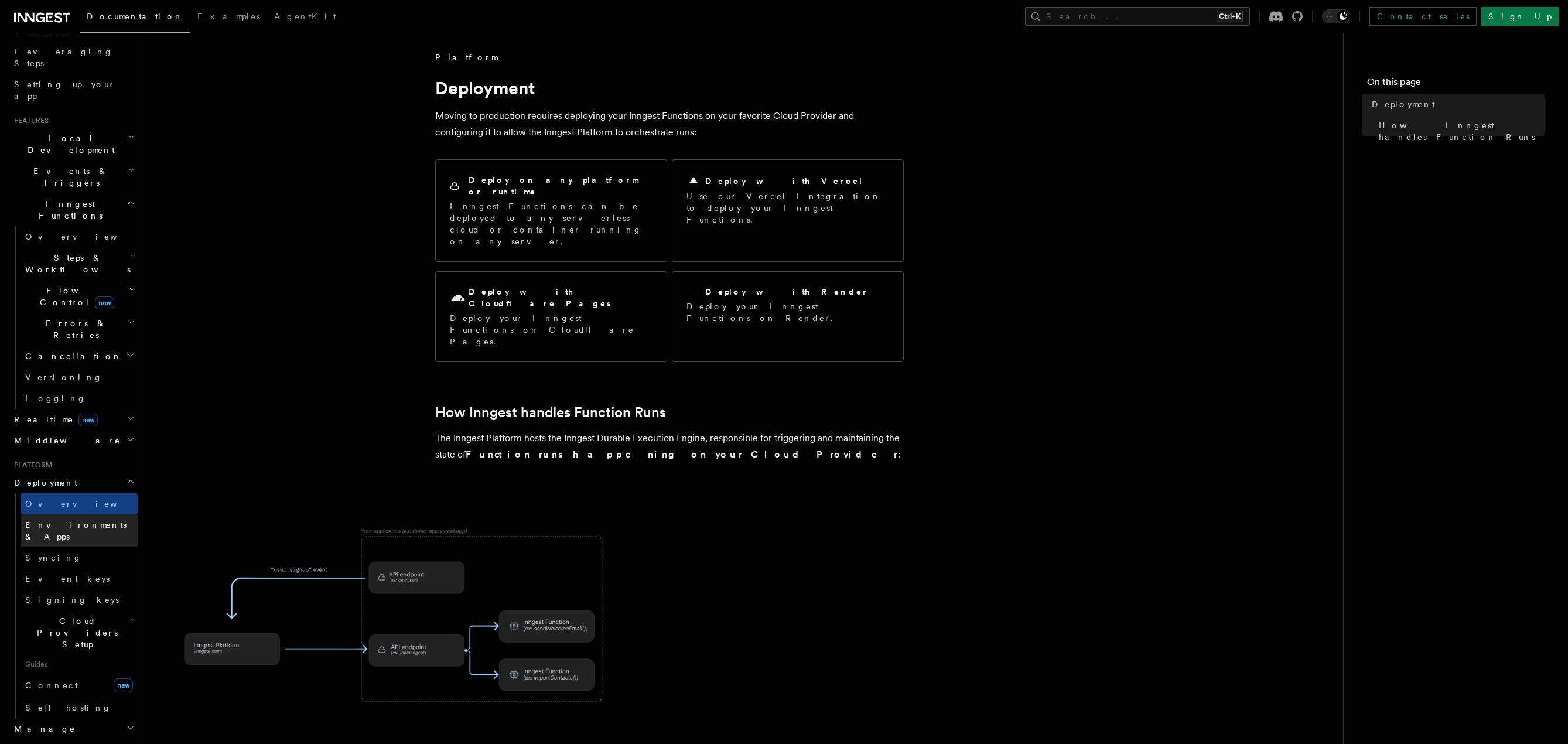
click at [80, 514] on link "Environments & Apps" at bounding box center [79, 530] width 117 height 33
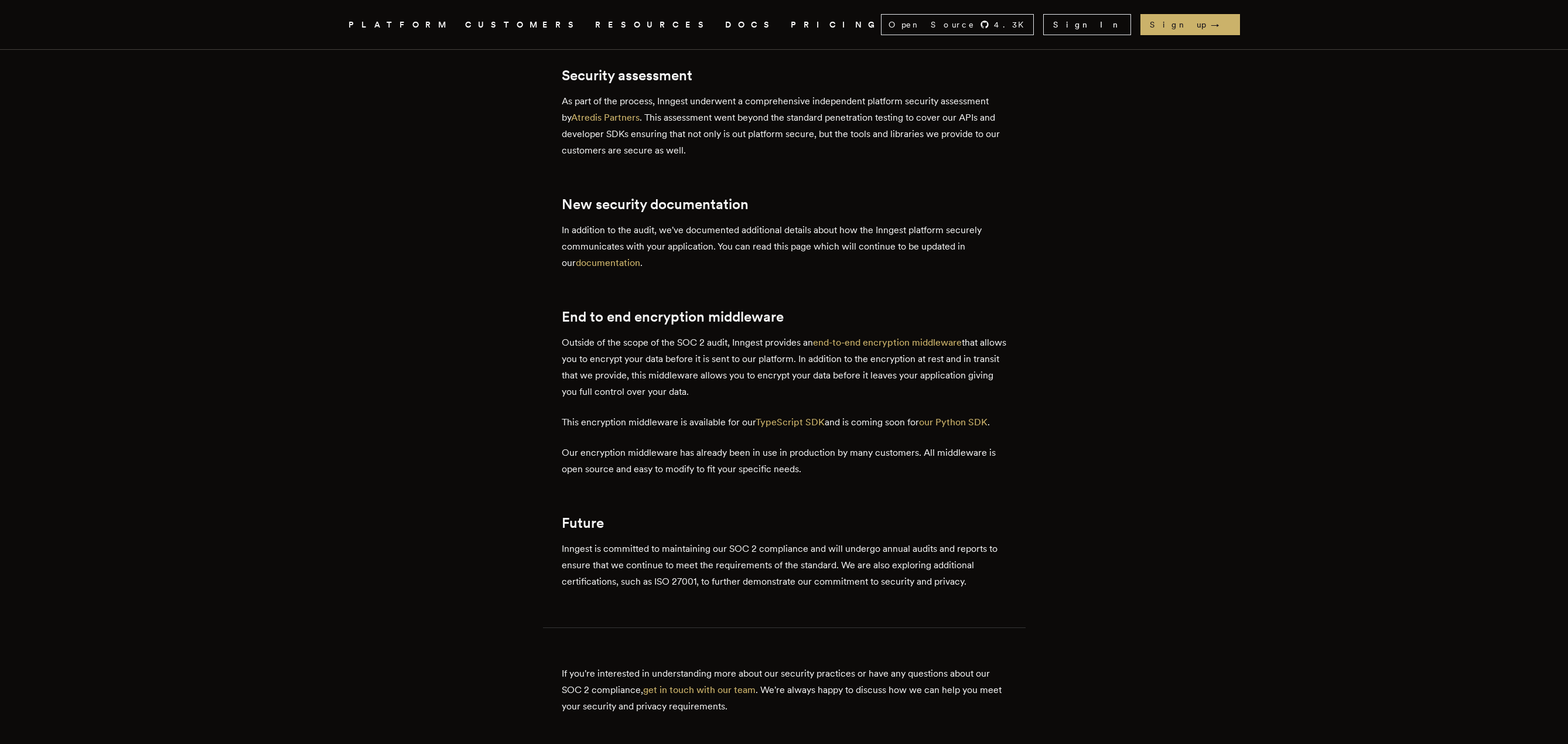
scroll to position [645, 0]
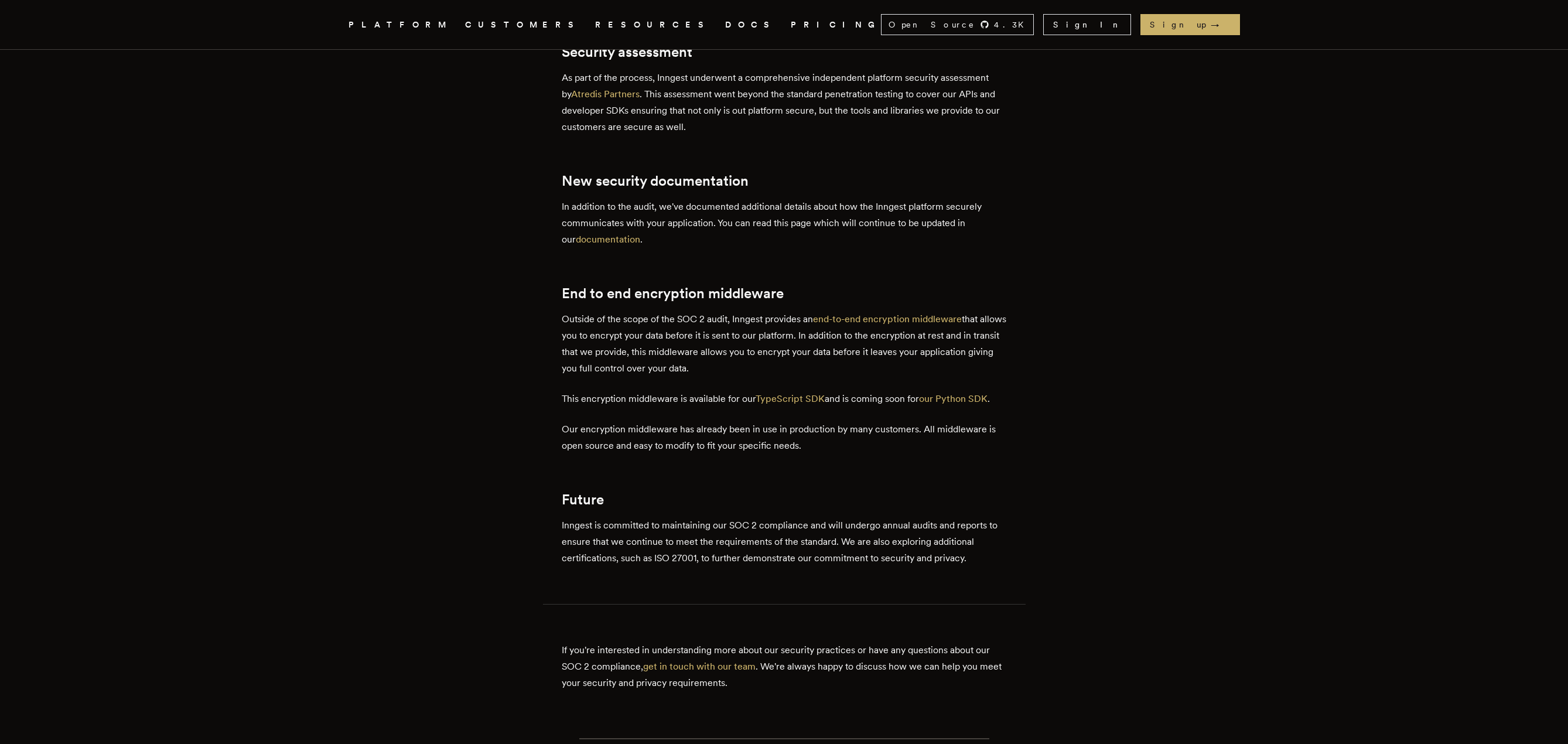
click at [334, 23] on icon ".cls-1 { fill: #FAFAF9; }" at bounding box center [334, 24] width 0 height 14
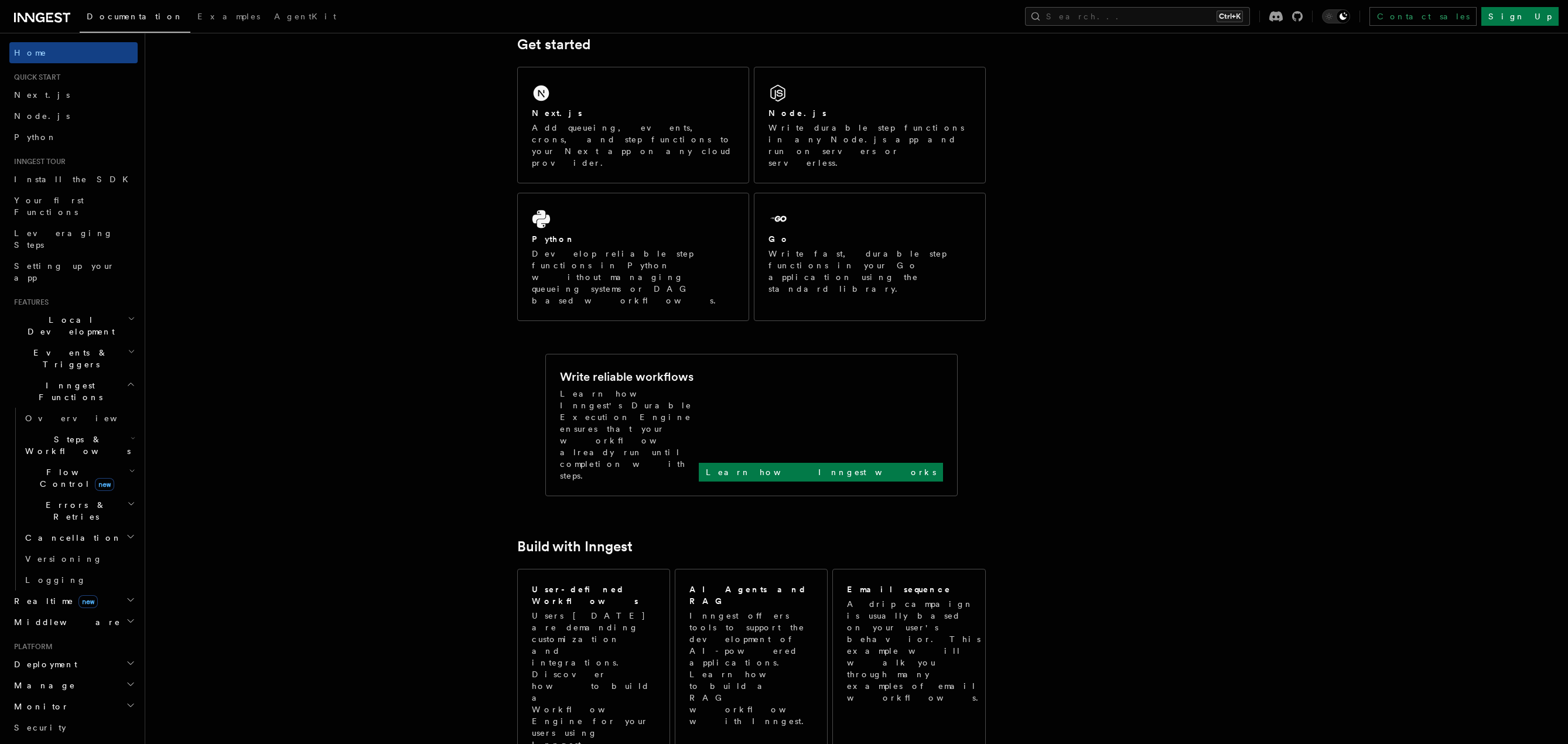
scroll to position [176, 0]
click at [1051, 278] on article "Inngest Documentation Inngest is an event-driven durable execution platform tha…" at bounding box center [826, 750] width 1324 height 1748
click at [1199, 170] on article "Inngest Documentation Inngest is an event-driven durable execution platform tha…" at bounding box center [826, 750] width 1324 height 1748
click at [1182, 154] on article "Inngest Documentation Inngest is an event-driven durable execution platform tha…" at bounding box center [826, 750] width 1324 height 1748
